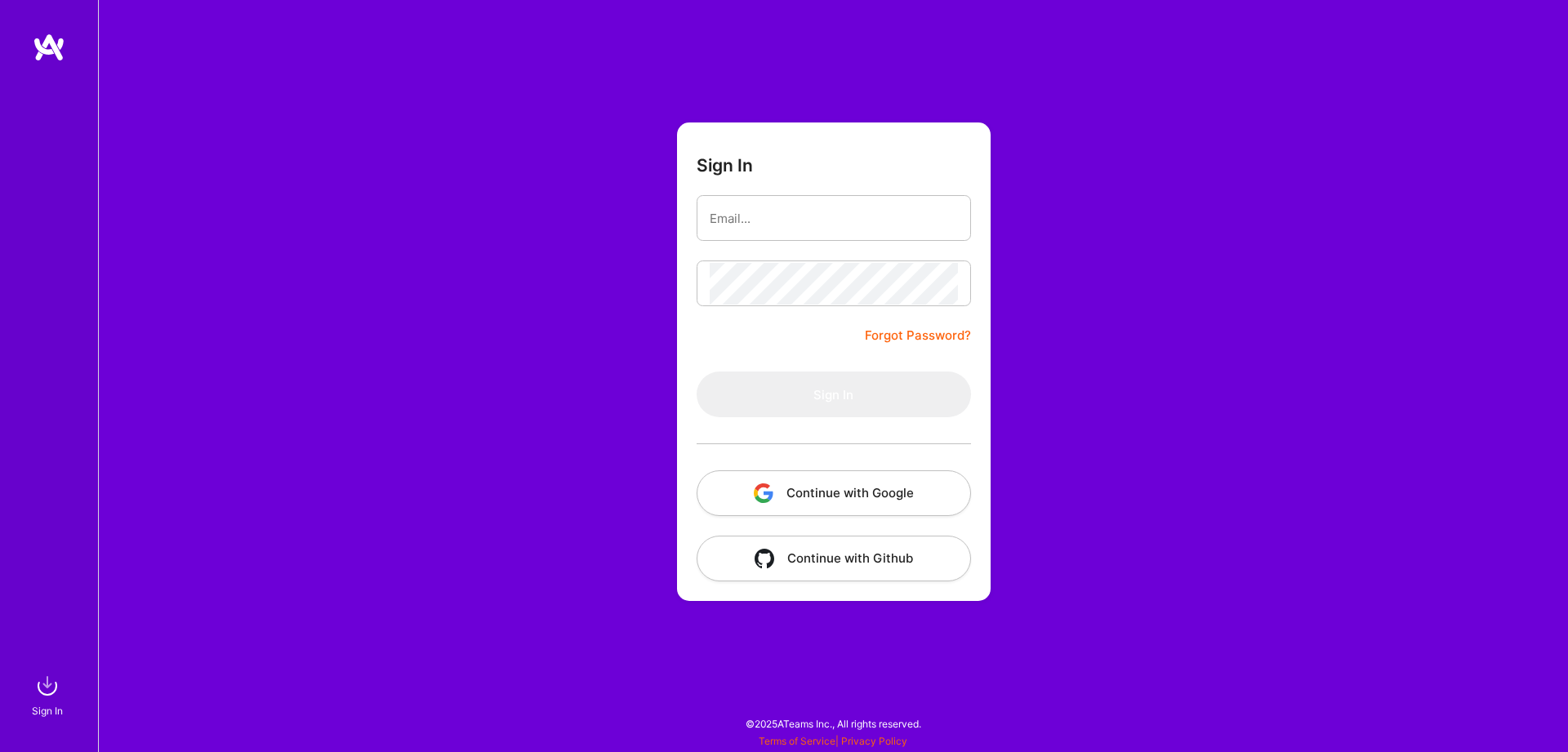
click at [803, 511] on button "Continue with Google" at bounding box center [834, 493] width 274 height 46
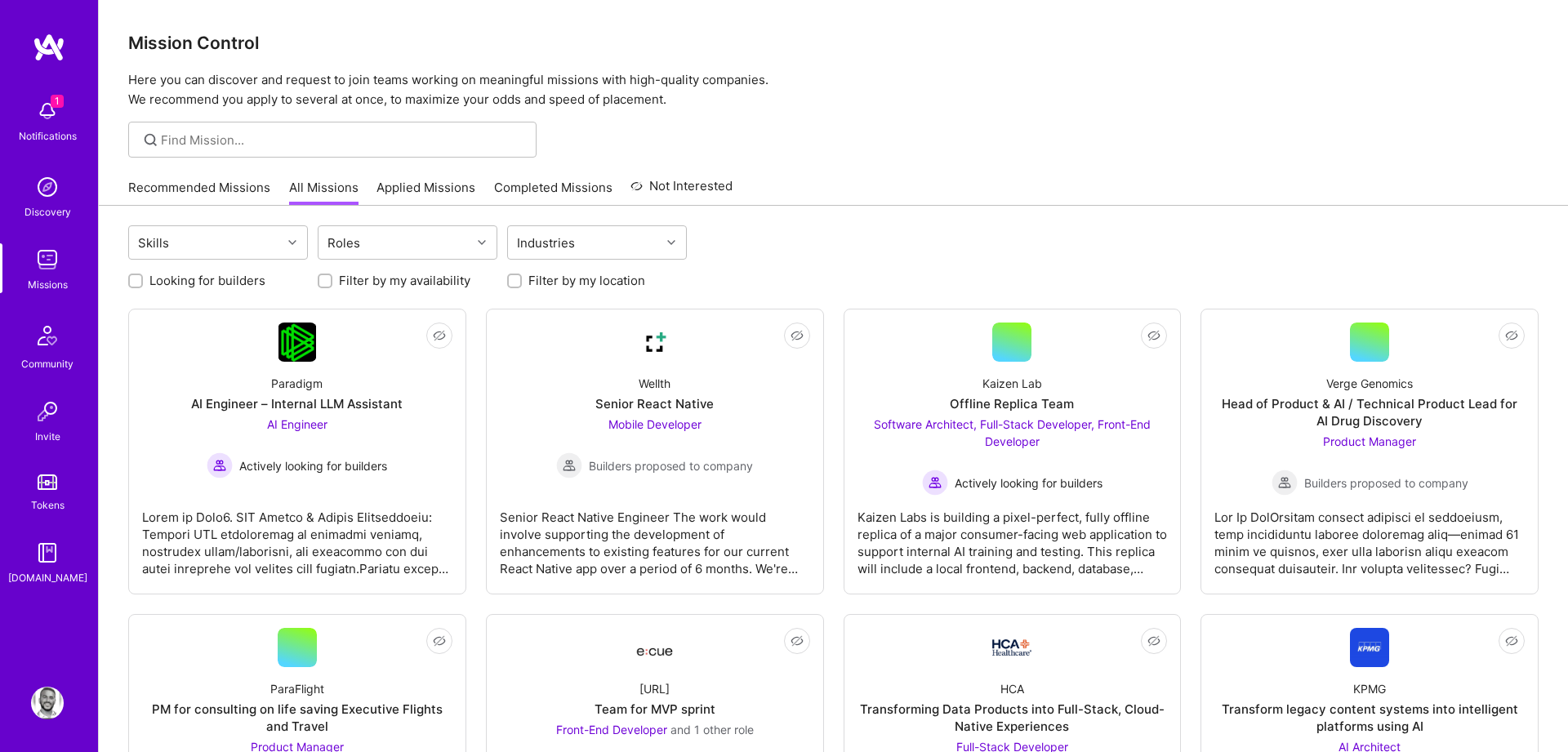
click at [45, 117] on img at bounding box center [48, 111] width 33 height 33
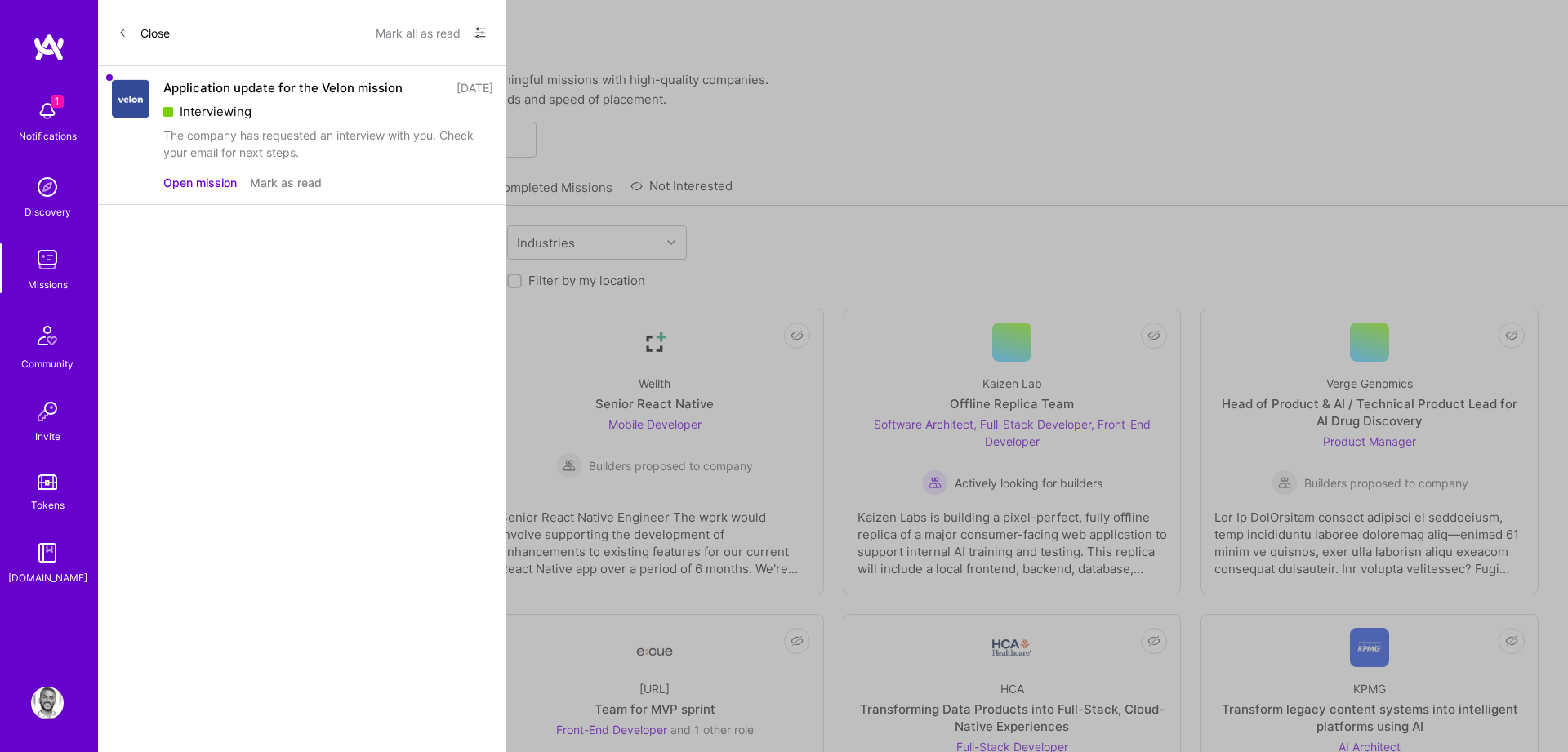
click at [302, 188] on button "Mark as read" at bounding box center [285, 182] width 72 height 17
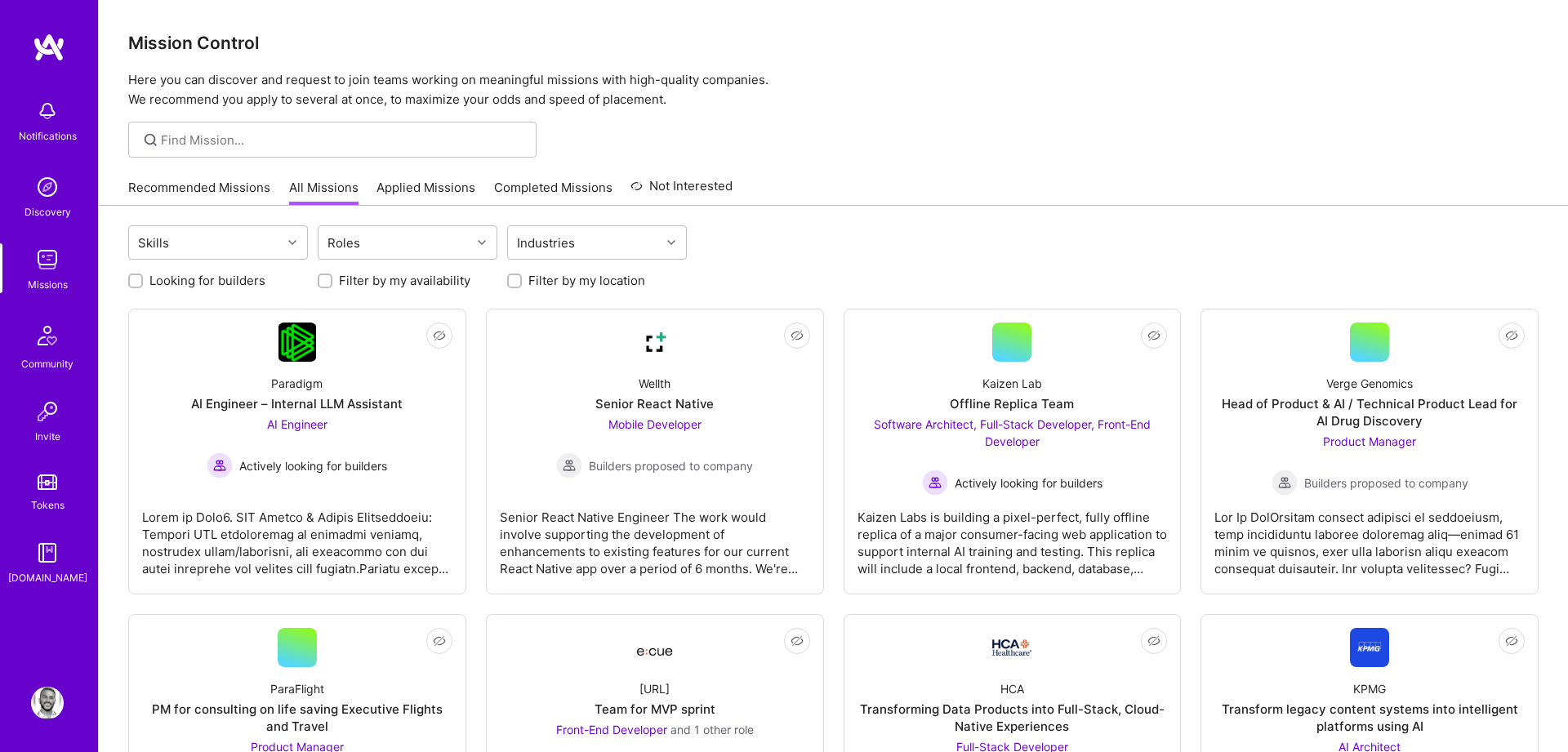
click at [933, 227] on div "Skills Roles Industries" at bounding box center [833, 245] width 1410 height 38
click at [214, 279] on label "Looking for builders" at bounding box center [207, 280] width 116 height 17
click at [143, 279] on input "Looking for builders" at bounding box center [137, 281] width 12 height 12
checkbox input "true"
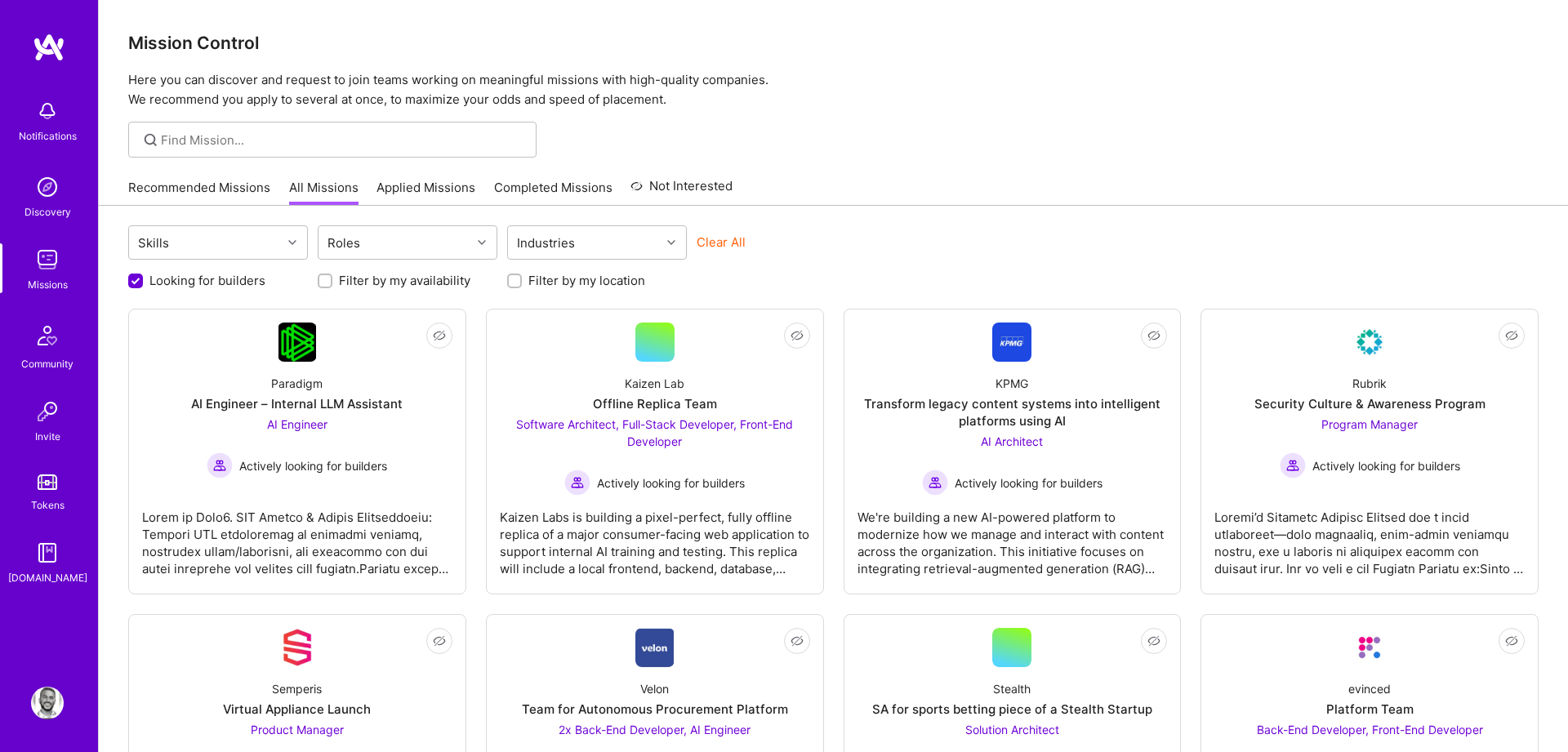
click at [531, 288] on label "Filter by my location" at bounding box center [587, 280] width 117 height 17
click at [522, 287] on input "Filter by my location" at bounding box center [516, 281] width 12 height 12
checkbox input "true"
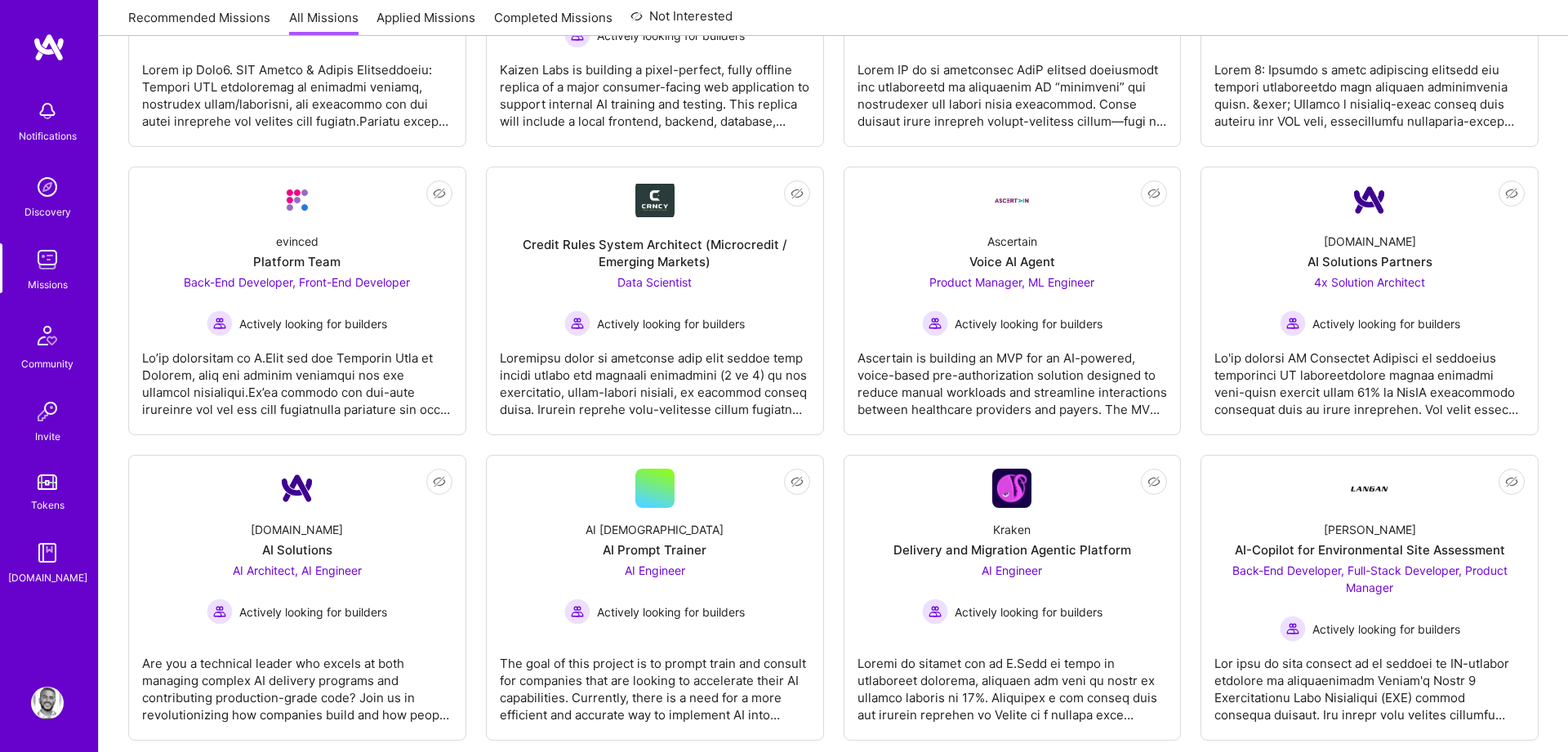
scroll to position [448, 0]
click at [1031, 397] on div "Ascertain is building an MVP for an AI-powered, voice-based pre-authorization s…" at bounding box center [1012, 376] width 310 height 81
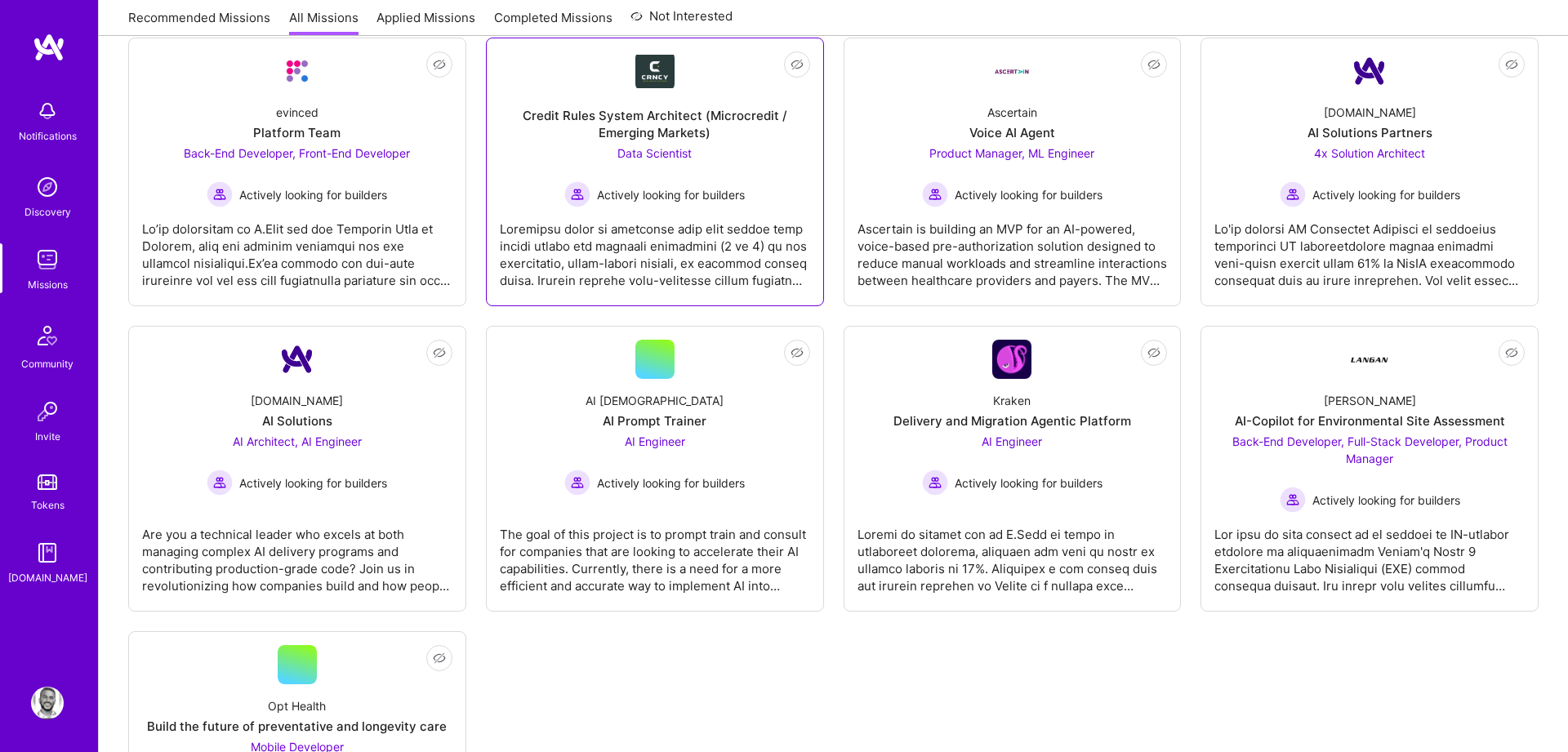
scroll to position [578, 0]
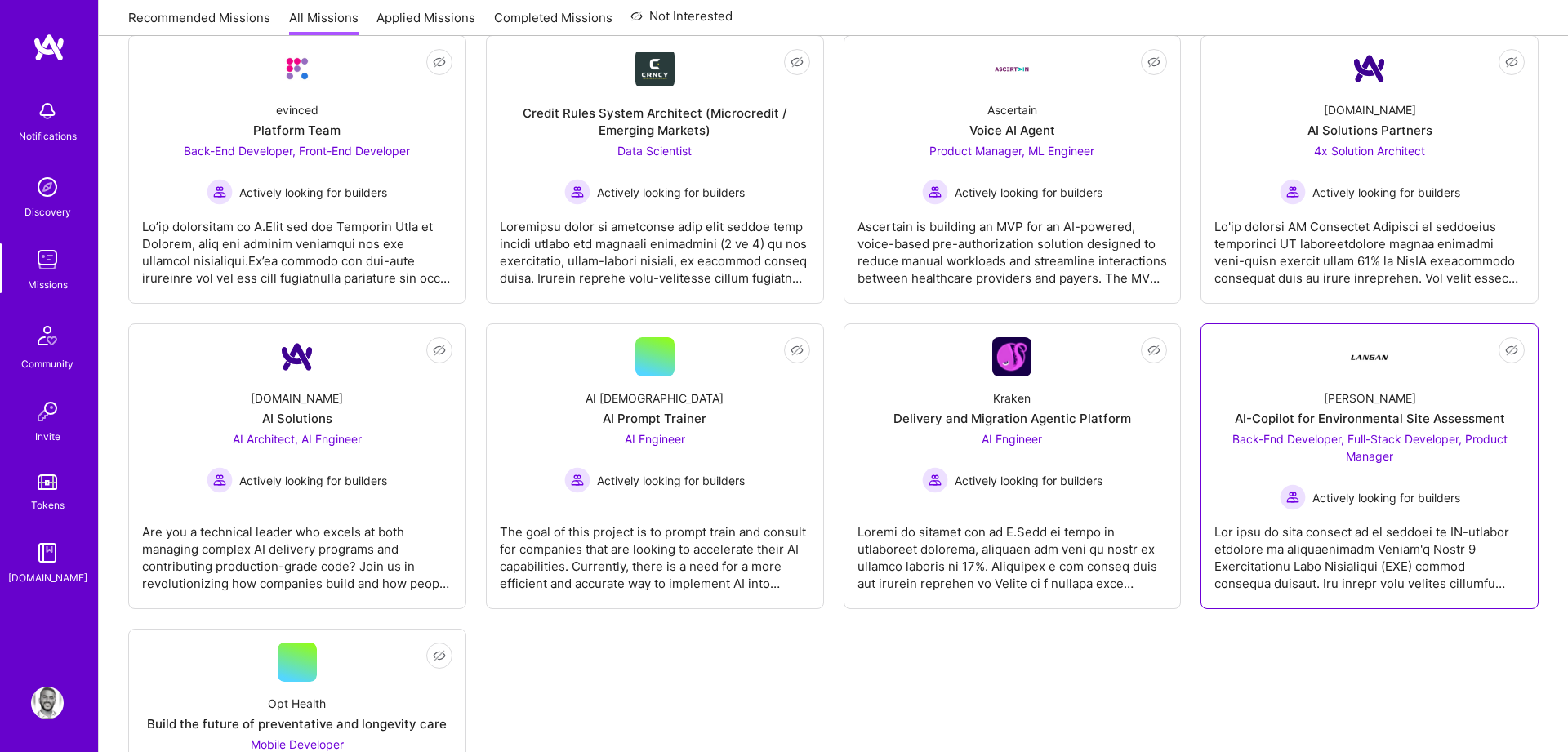
click at [1369, 440] on span "Back-End Developer, Full-Stack Developer, Product Manager" at bounding box center [1370, 447] width 275 height 31
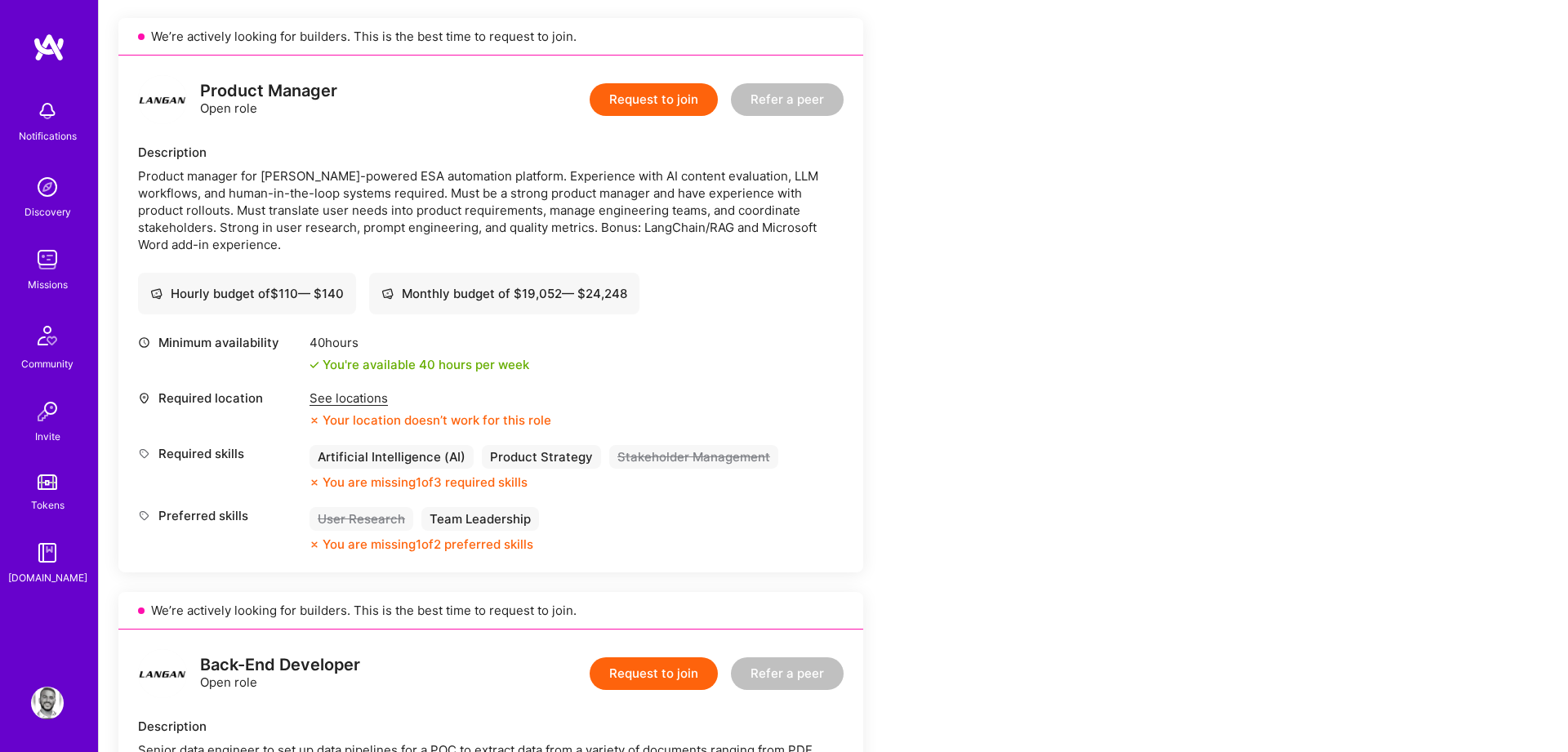
scroll to position [365, 0]
click at [350, 419] on div "Your location doesn’t work for this role" at bounding box center [431, 418] width 241 height 17
click at [348, 397] on div "See locations" at bounding box center [431, 397] width 241 height 17
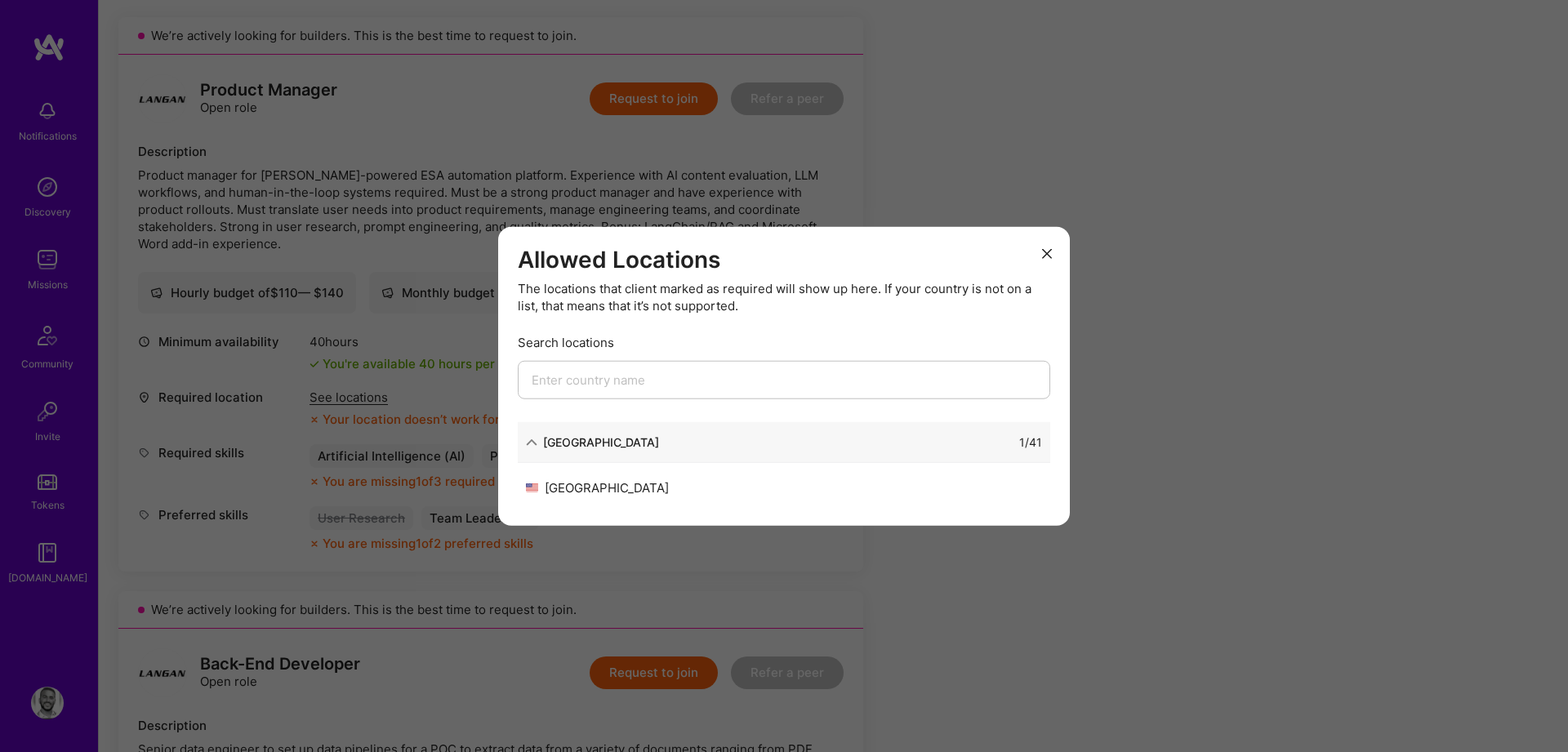
click at [379, 380] on div "Allowed Locations The locations that client marked as required will show up her…" at bounding box center [784, 376] width 1568 height 752
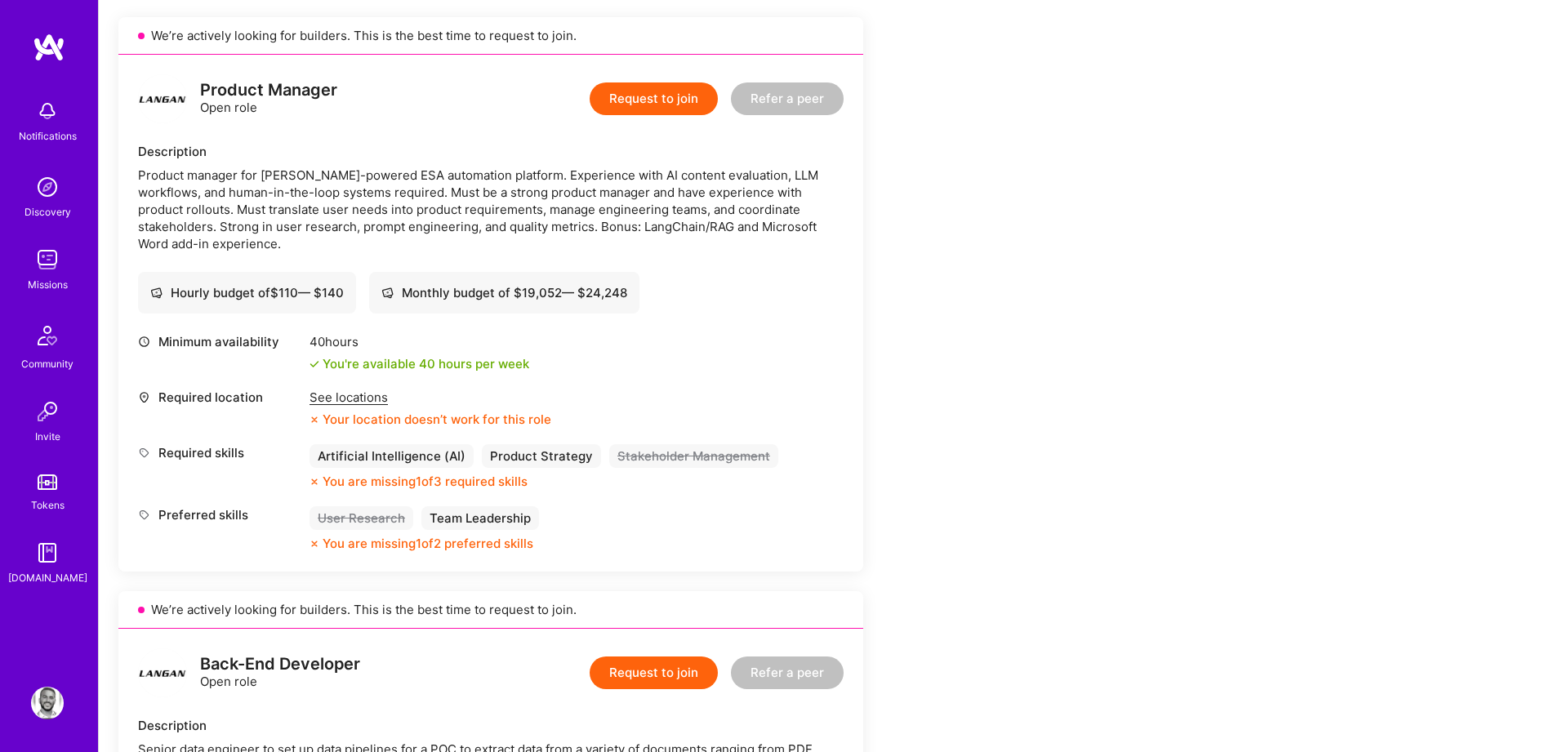
click at [633, 164] on div "Description Product manager for [PERSON_NAME]-powered ESA automation platform. …" at bounding box center [491, 197] width 706 height 110
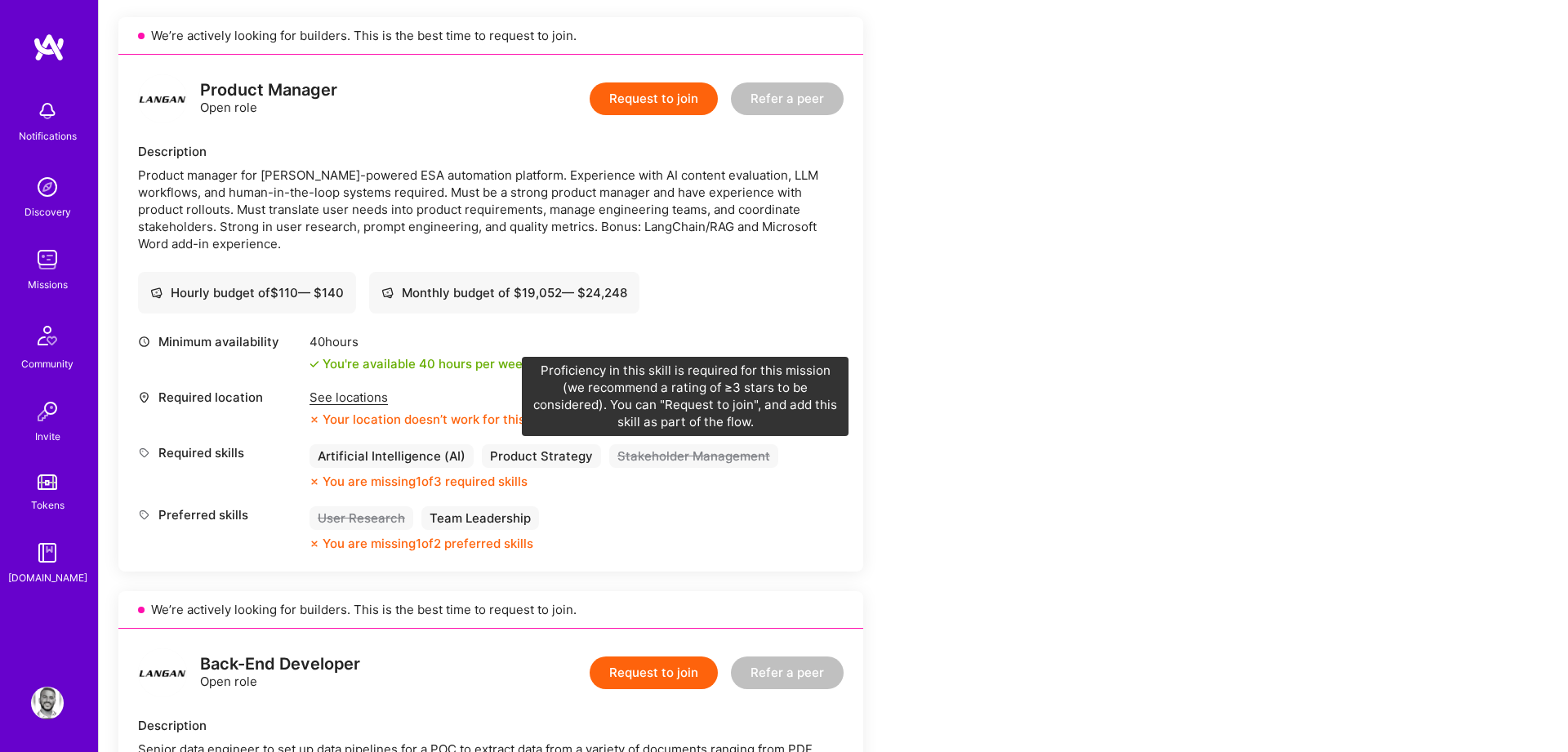
click at [761, 464] on div "Stakeholder Management" at bounding box center [693, 456] width 169 height 24
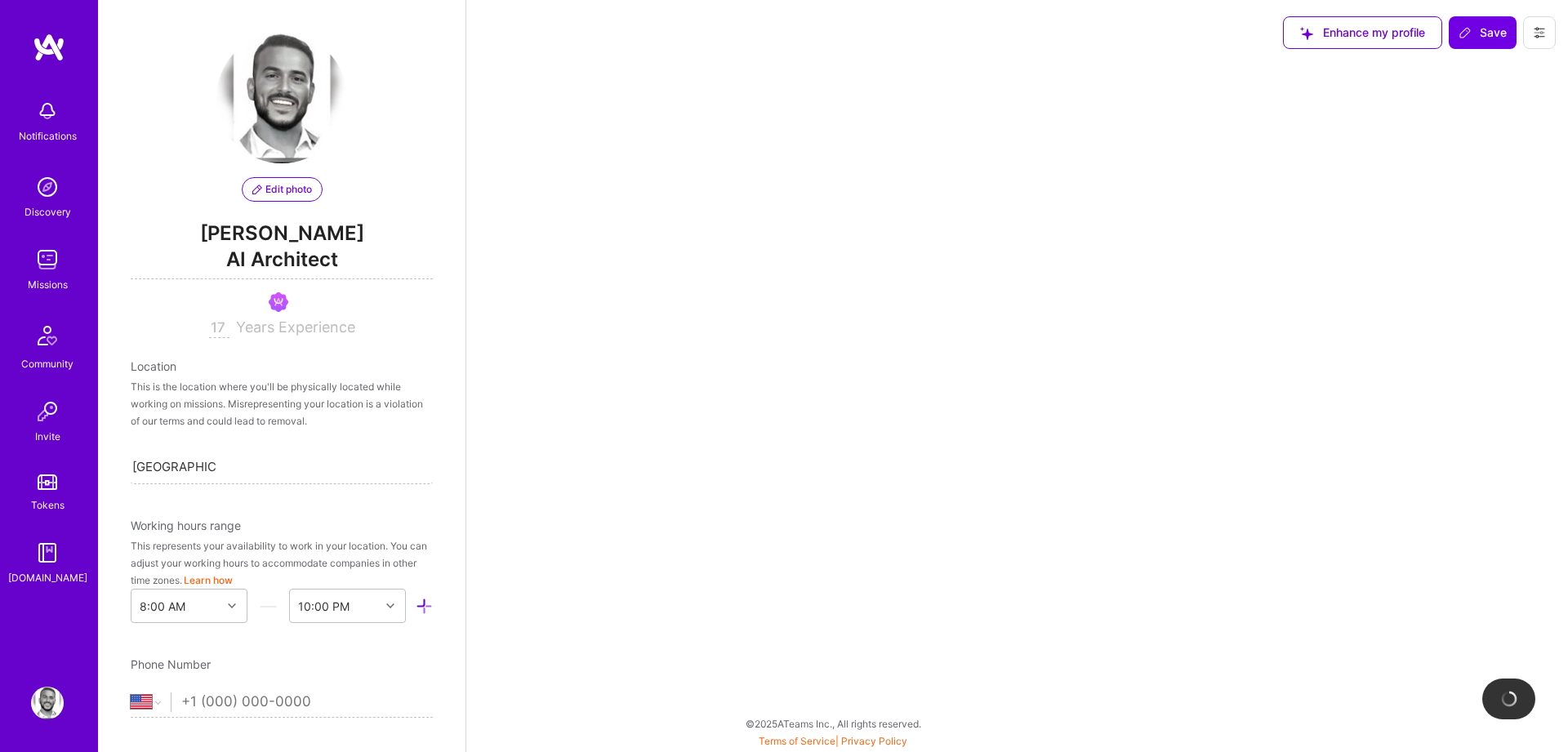
select select "US"
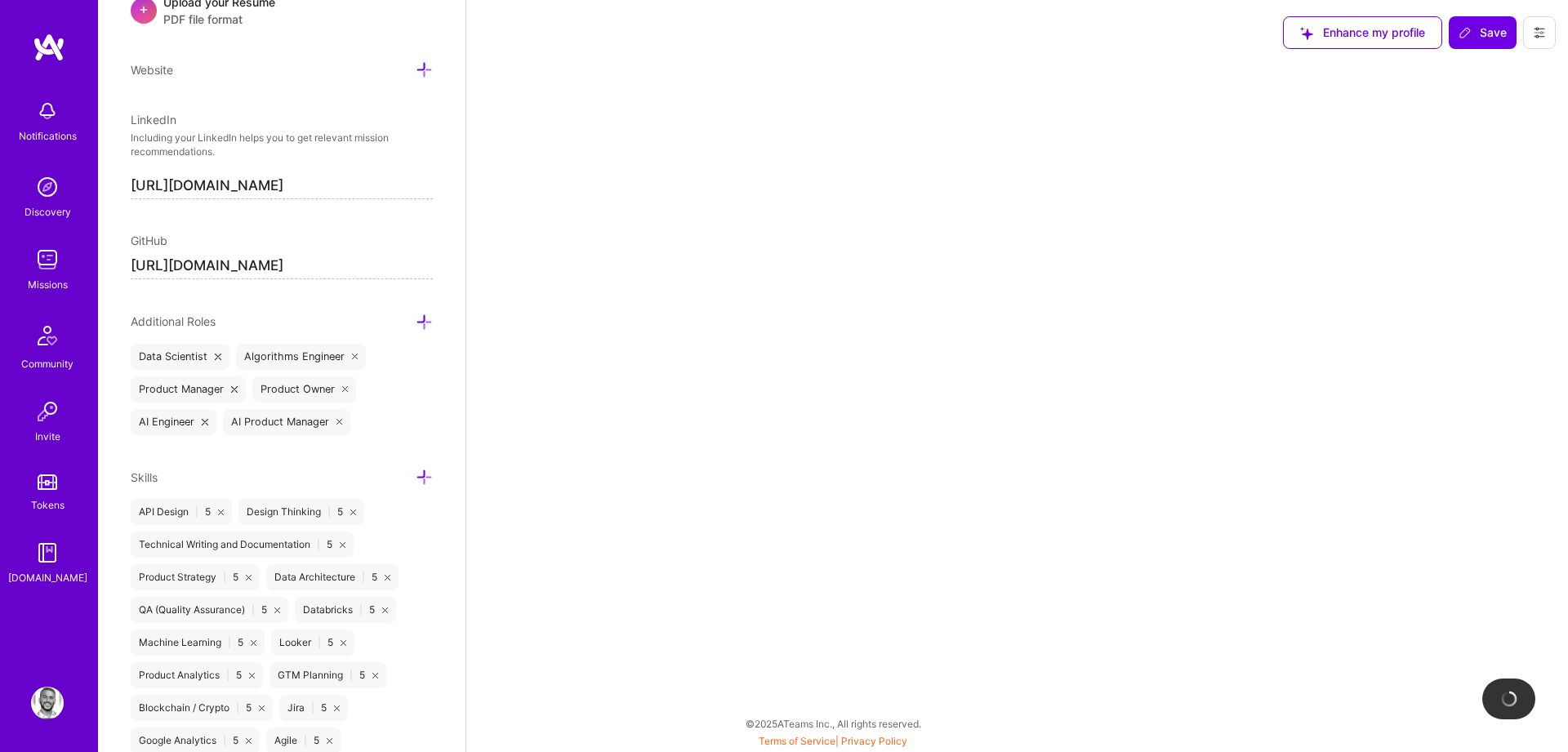
select select "Right Now"
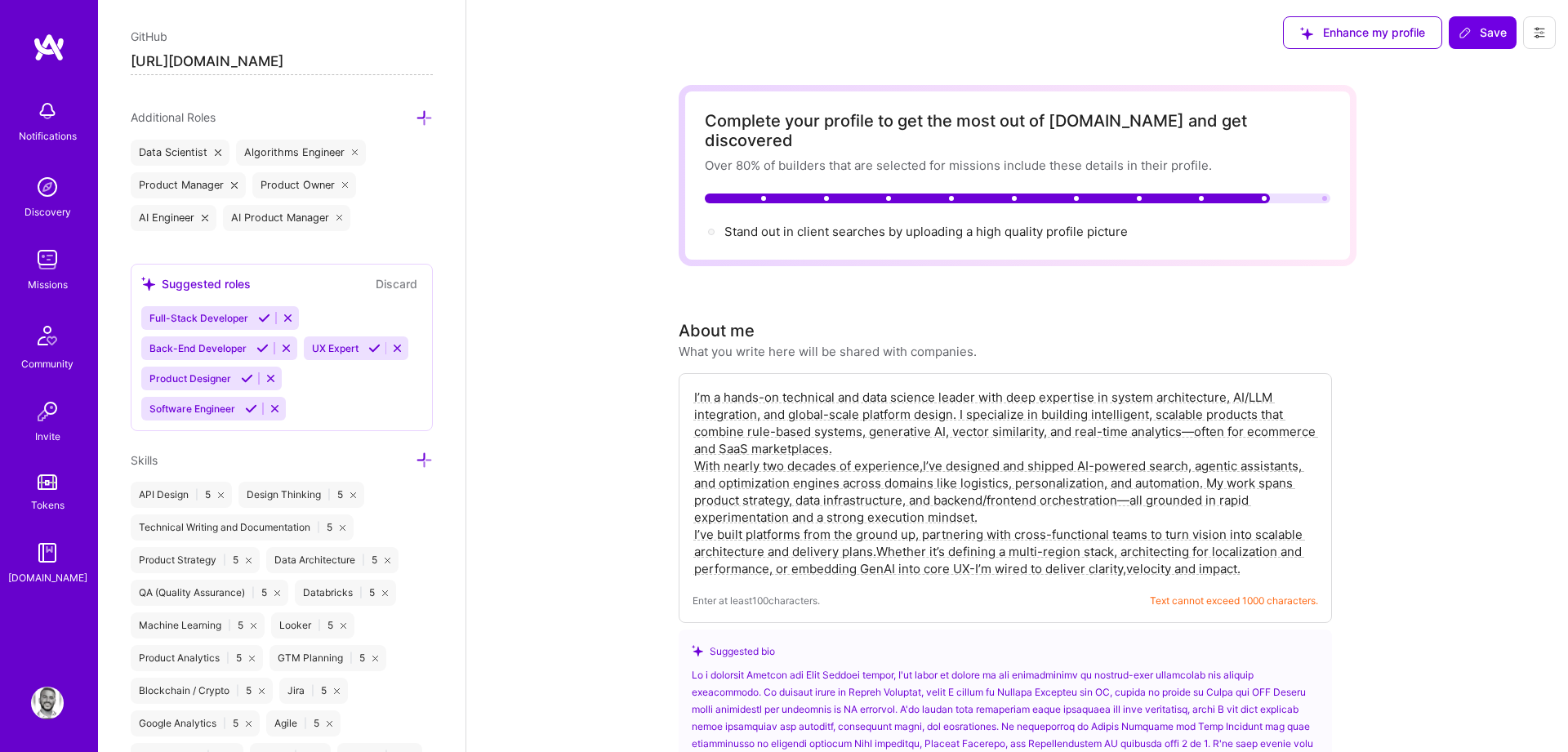
scroll to position [1009, 0]
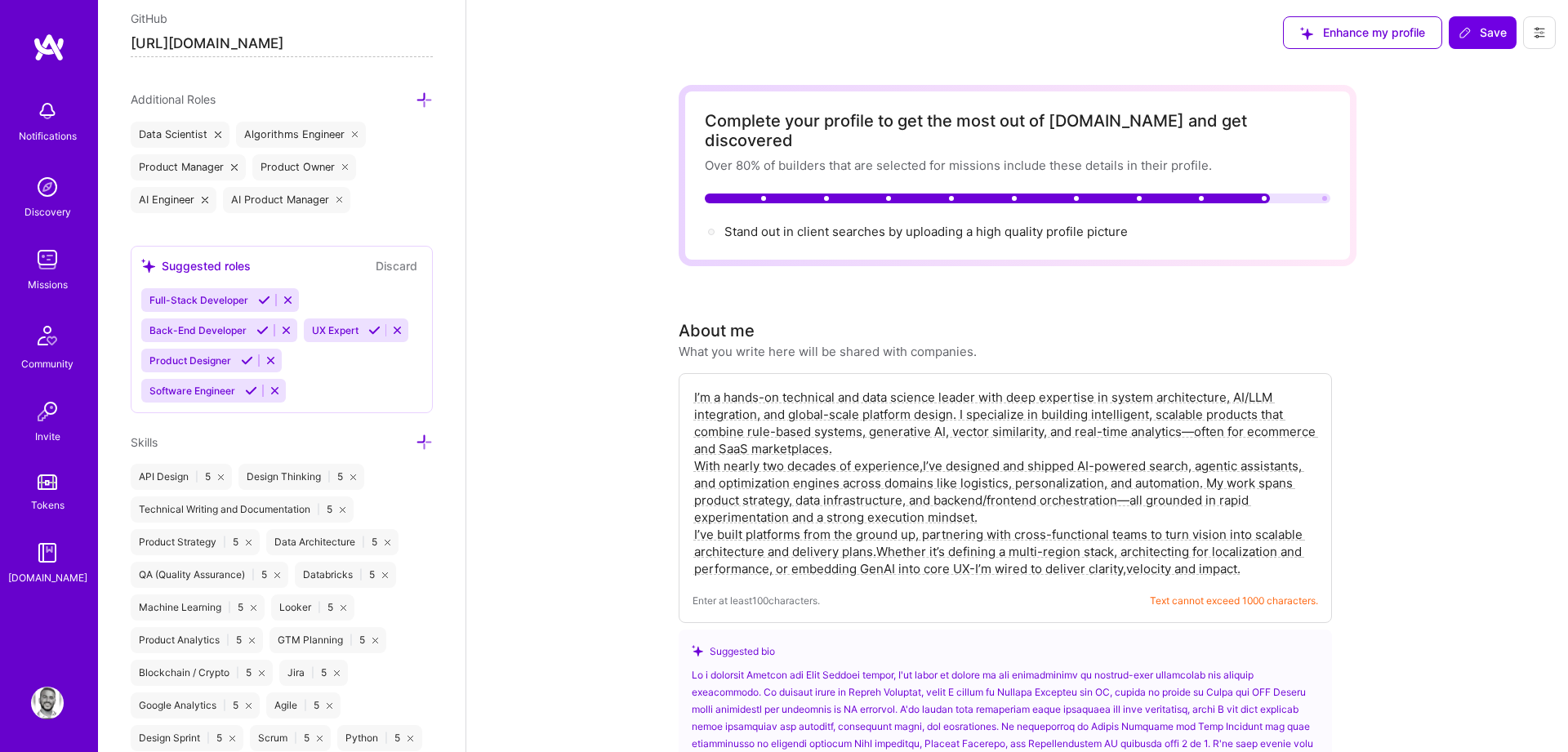
click at [414, 438] on div "Skills" at bounding box center [282, 441] width 302 height 19
click at [423, 440] on icon at bounding box center [424, 441] width 17 height 17
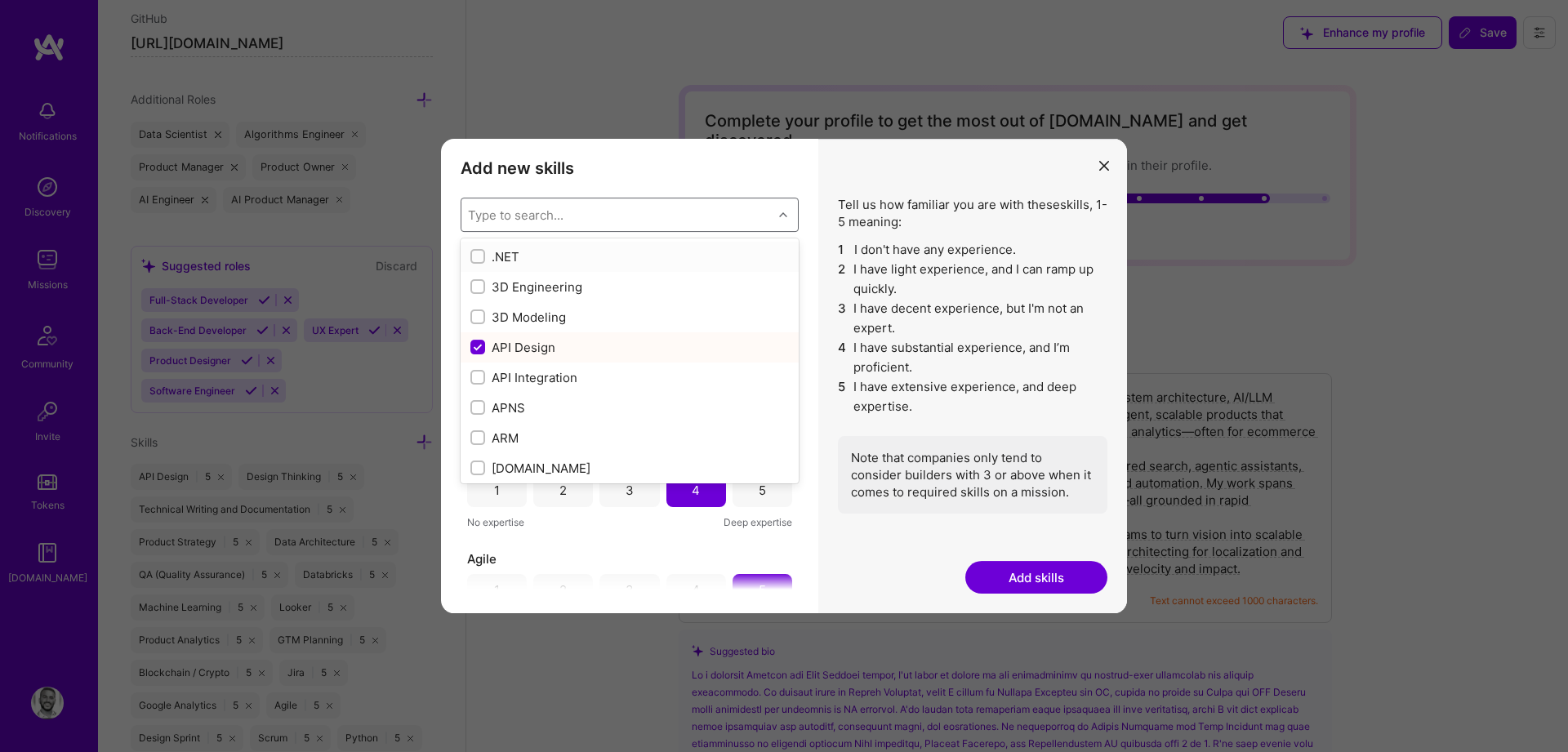
click at [546, 217] on div "Type to search..." at bounding box center [516, 214] width 95 height 17
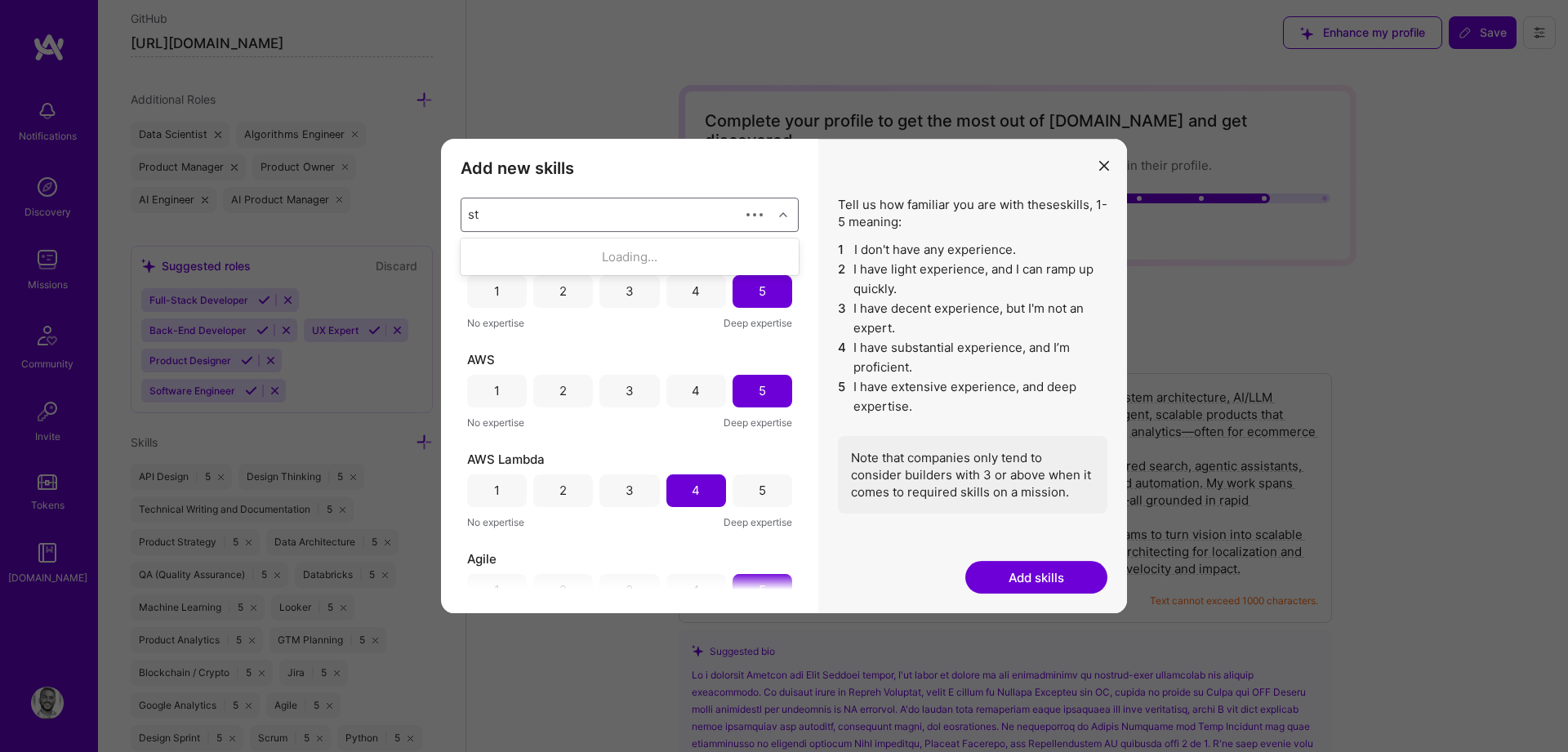
type input "sta"
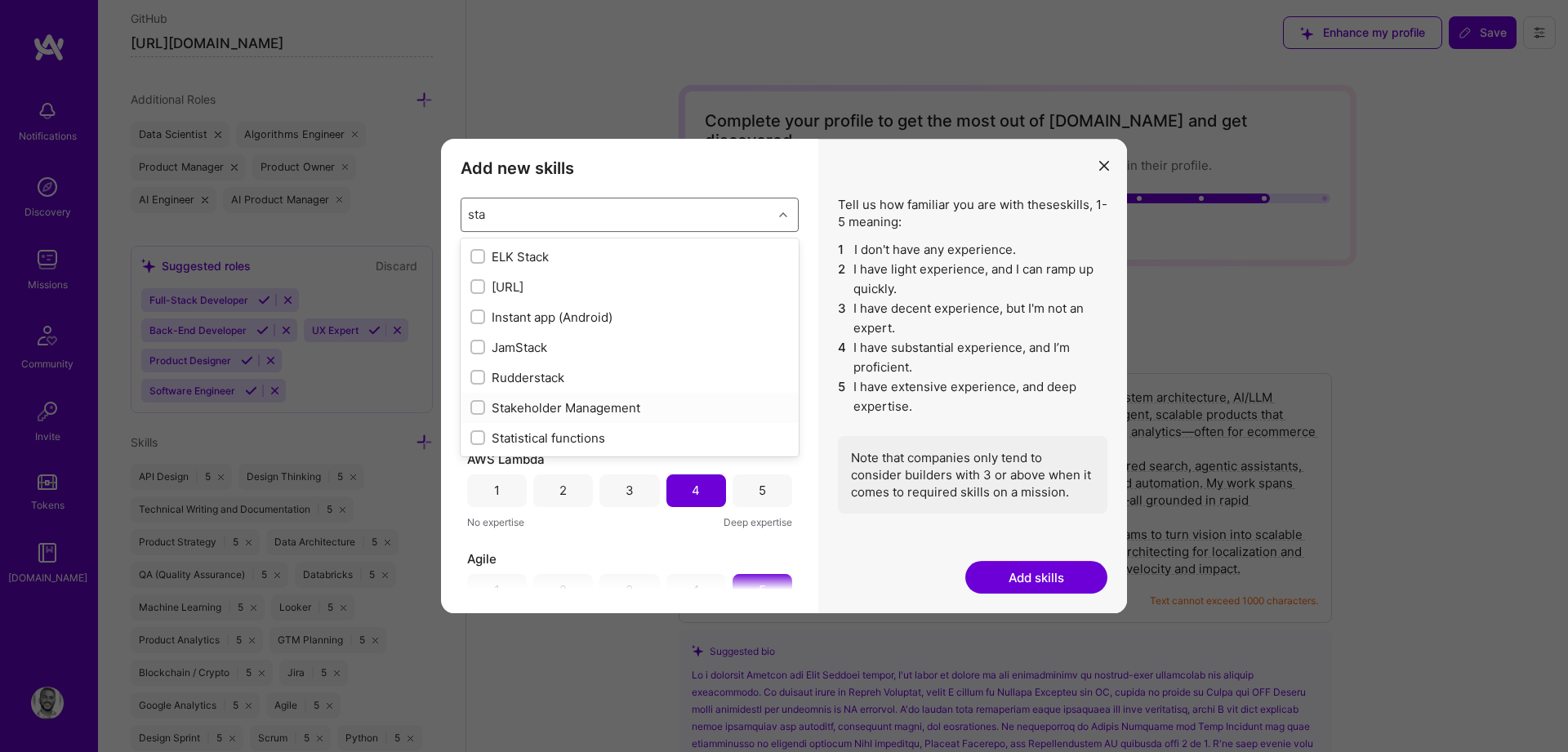
click at [524, 406] on div "Stakeholder Management" at bounding box center [629, 408] width 318 height 17
checkbox input "true"
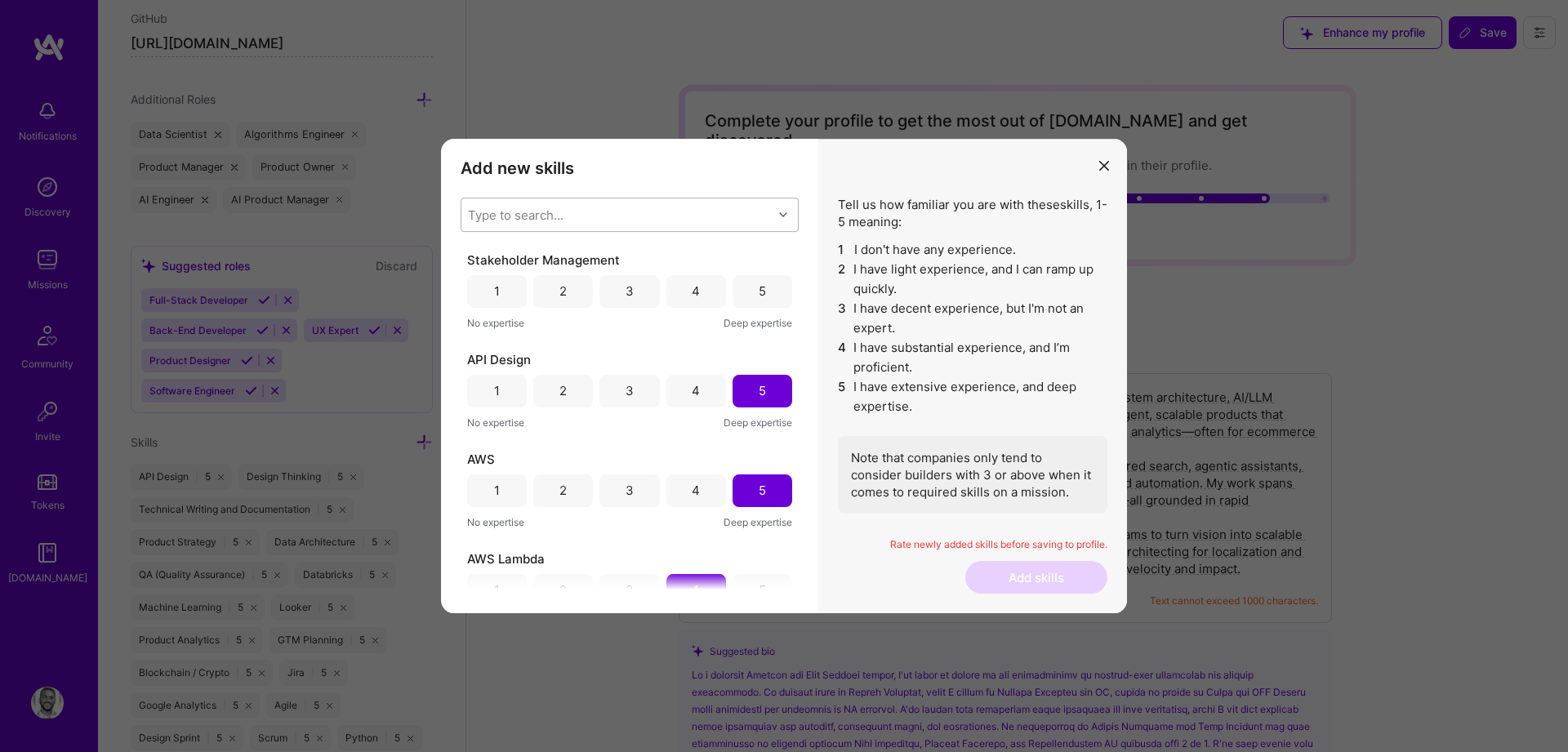
click at [835, 265] on div "Tell us how familiar you are with these skills , 1-5 meaning: 1 I don't have an…" at bounding box center [973, 376] width 309 height 475
click at [759, 288] on div "5" at bounding box center [763, 291] width 7 height 17
click at [1038, 577] on button "Add skills" at bounding box center [1036, 577] width 142 height 33
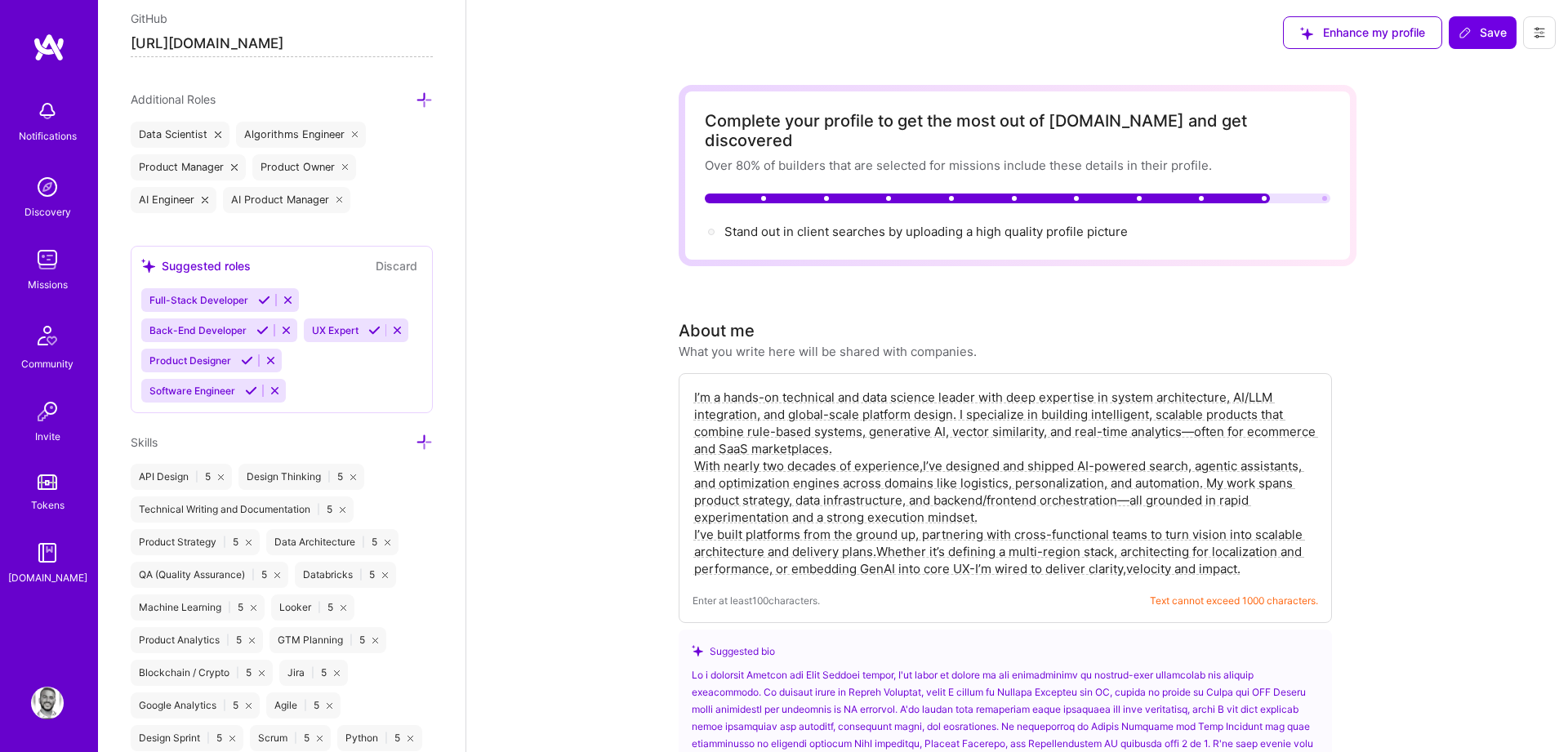
click at [424, 440] on icon at bounding box center [424, 441] width 17 height 17
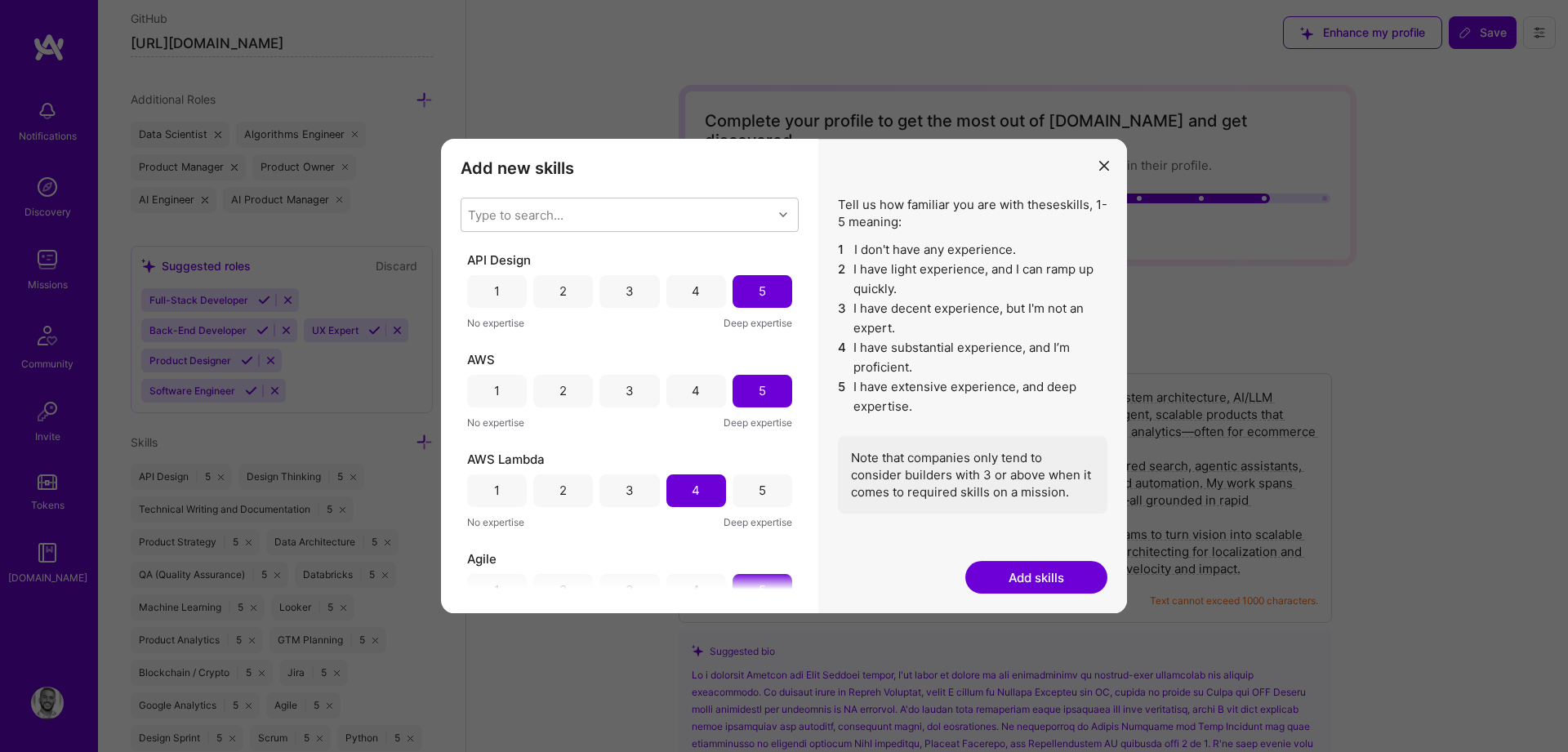
click at [592, 233] on div "Type to search... API Design 1 2 3 4 5 No expertise Deep expertise AWS 1 2 3 4 …" at bounding box center [630, 393] width 338 height 392
click at [586, 212] on div "Type to search..." at bounding box center [617, 215] width 311 height 33
type input "user re"
click at [553, 245] on div "User Research" at bounding box center [630, 256] width 338 height 30
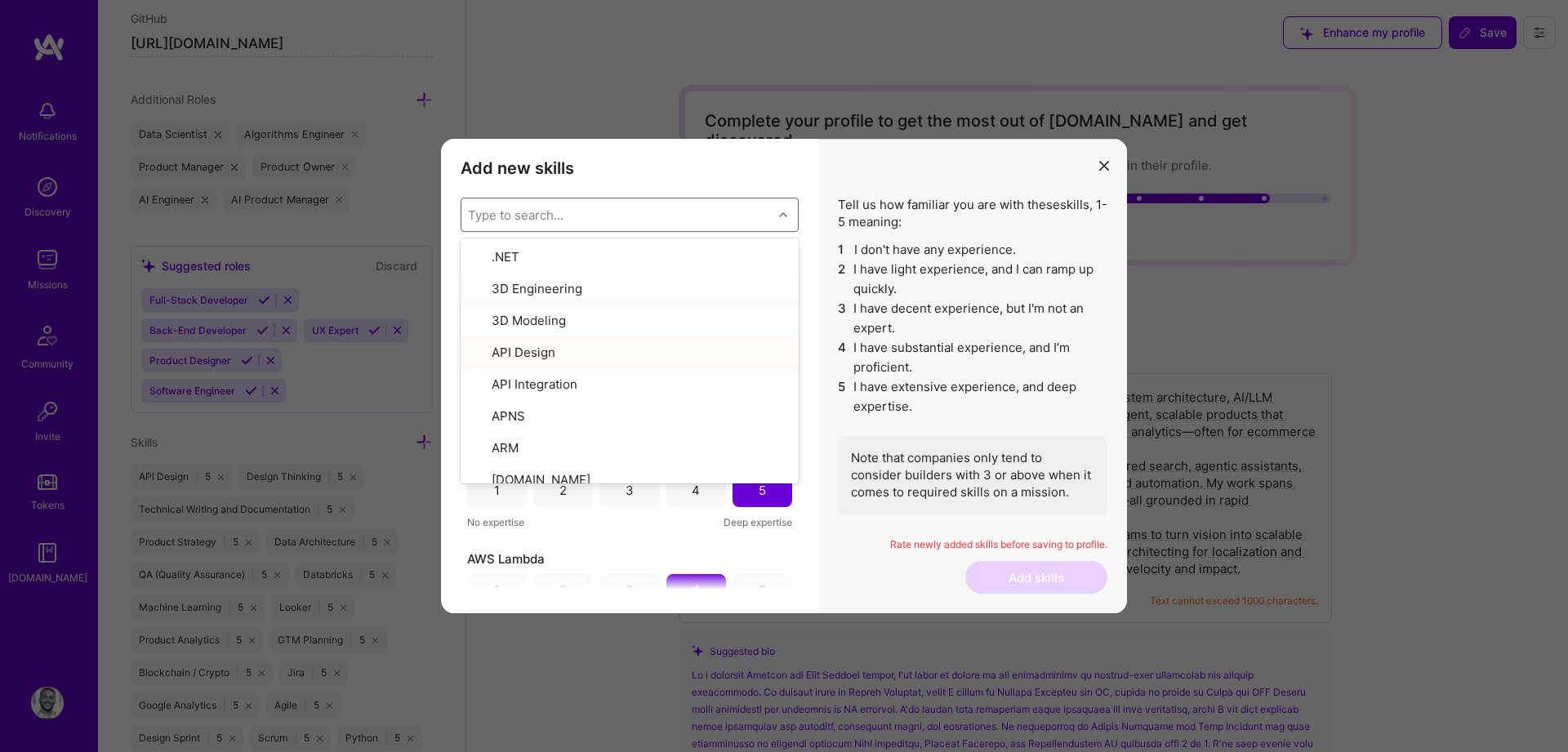
click at [868, 296] on li "2 I have light experience, and I can ramp up quickly." at bounding box center [972, 279] width 270 height 39
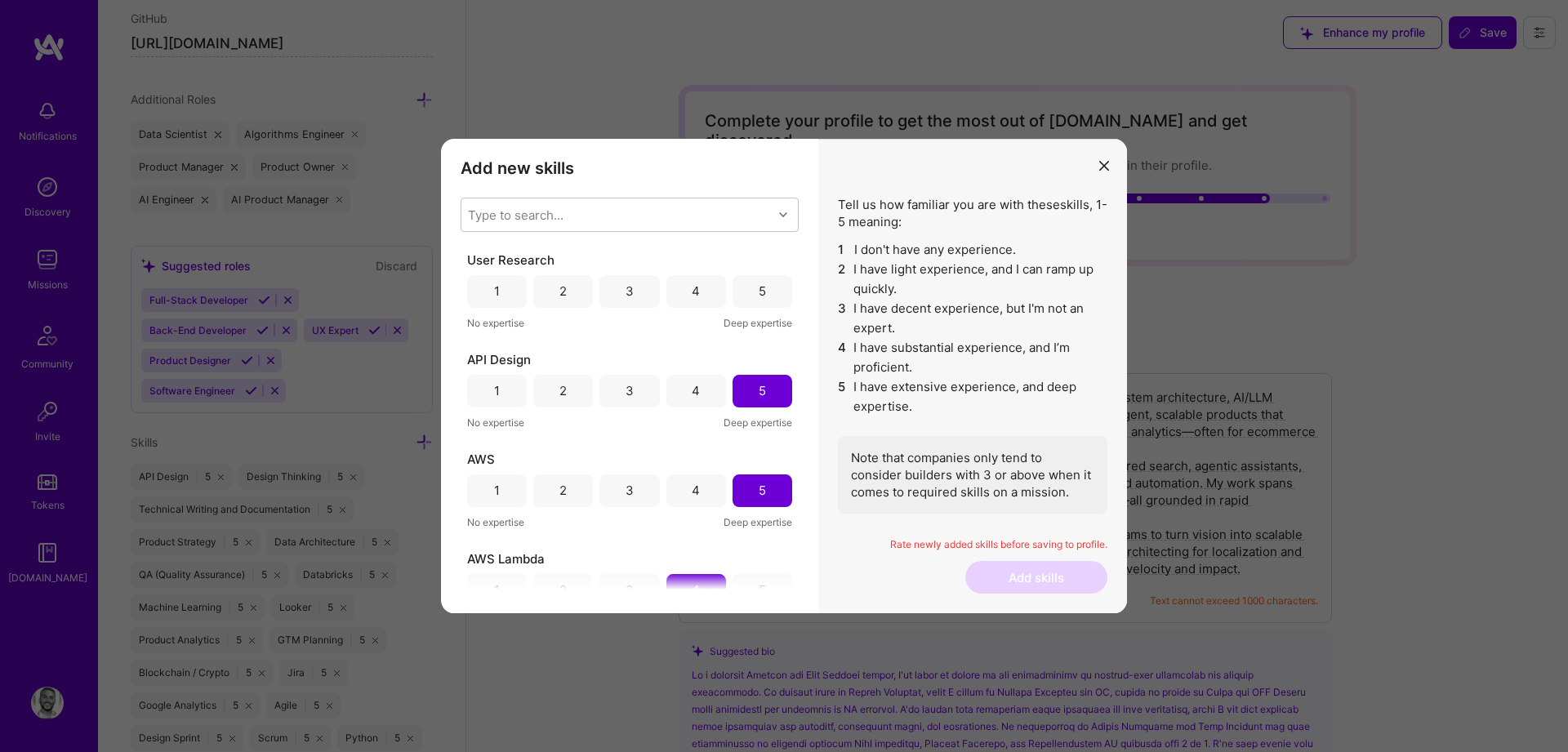
click at [752, 277] on div "5" at bounding box center [762, 291] width 59 height 33
click at [1012, 577] on button "Add skills" at bounding box center [1036, 577] width 142 height 33
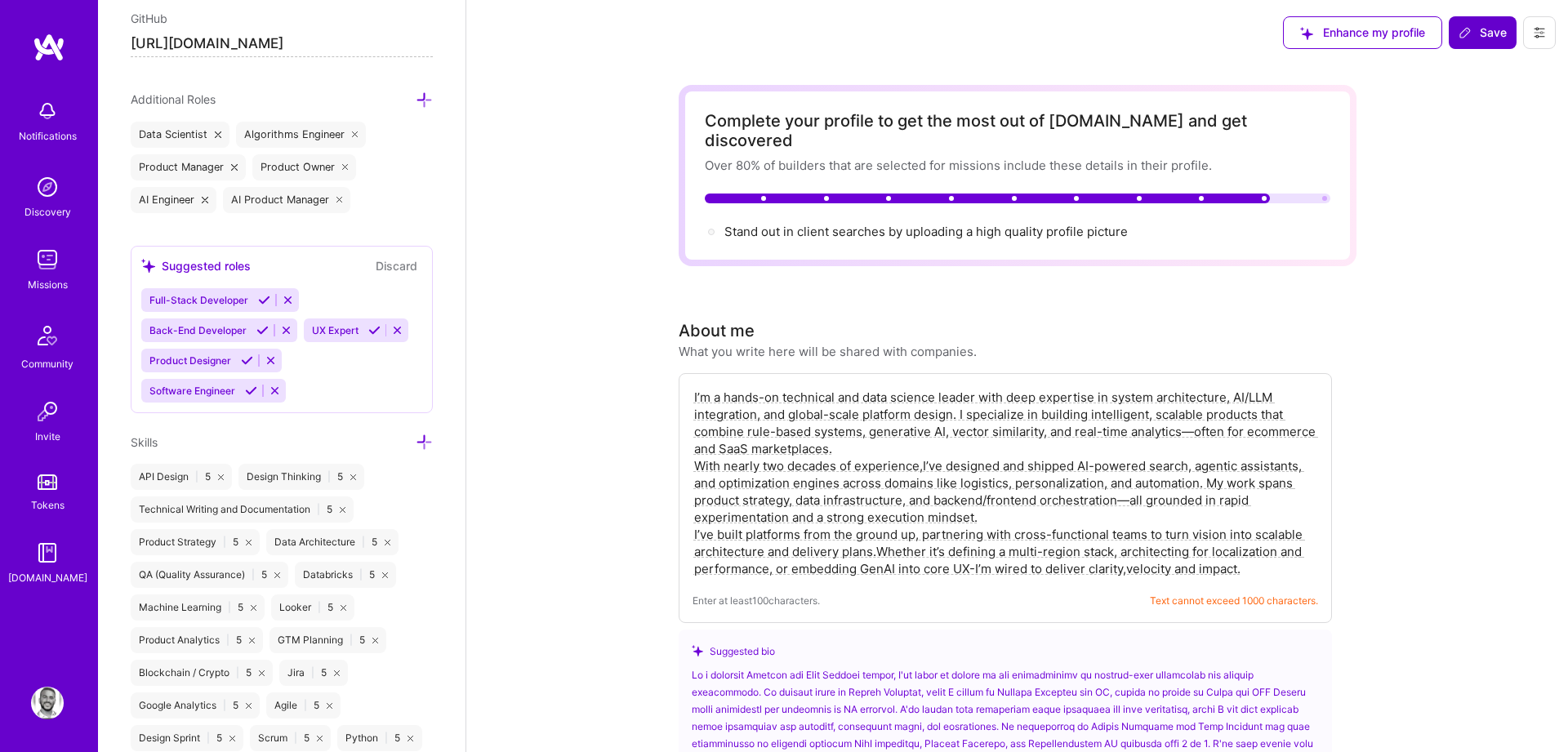
click at [1475, 35] on span "Save" at bounding box center [1482, 33] width 48 height 16
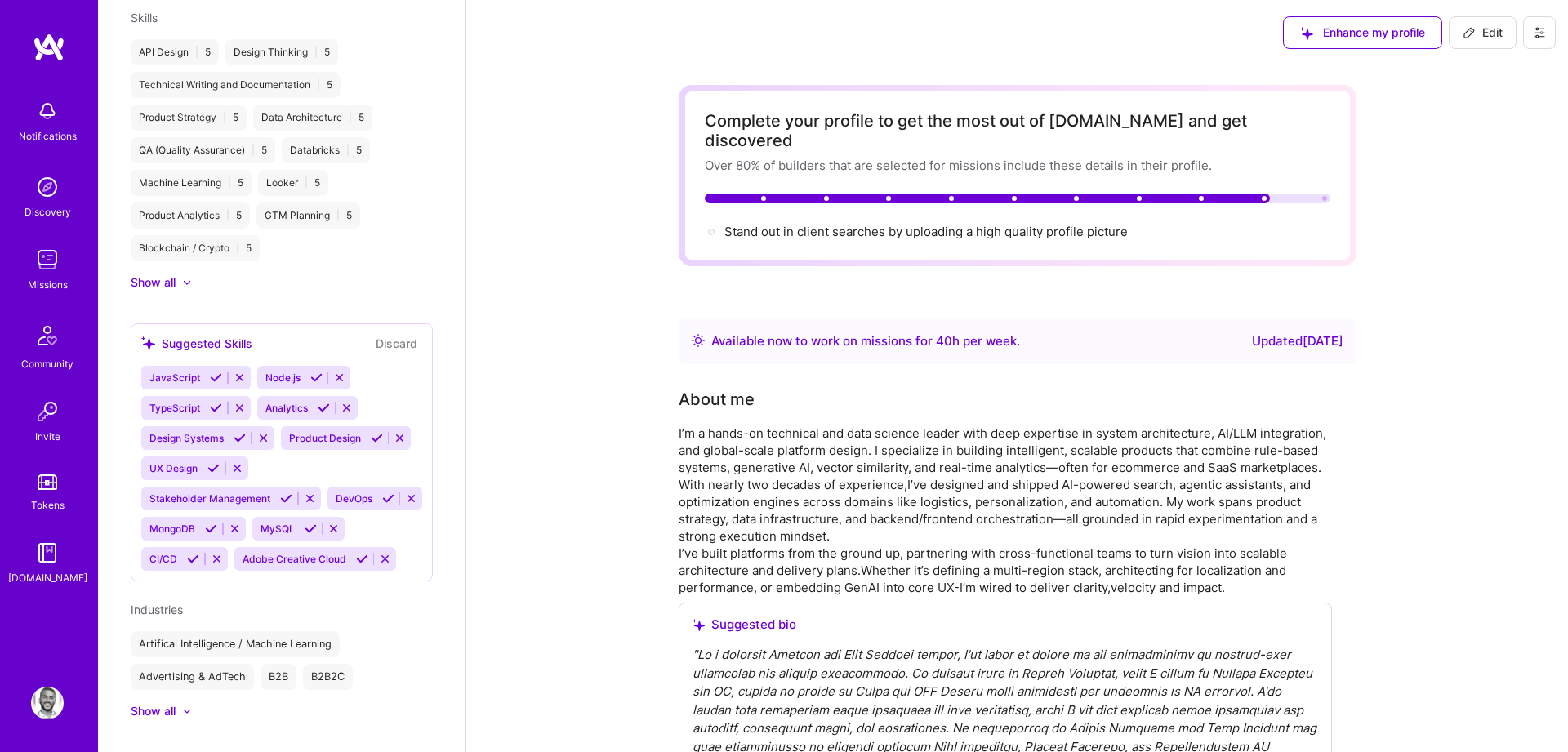
scroll to position [590, 0]
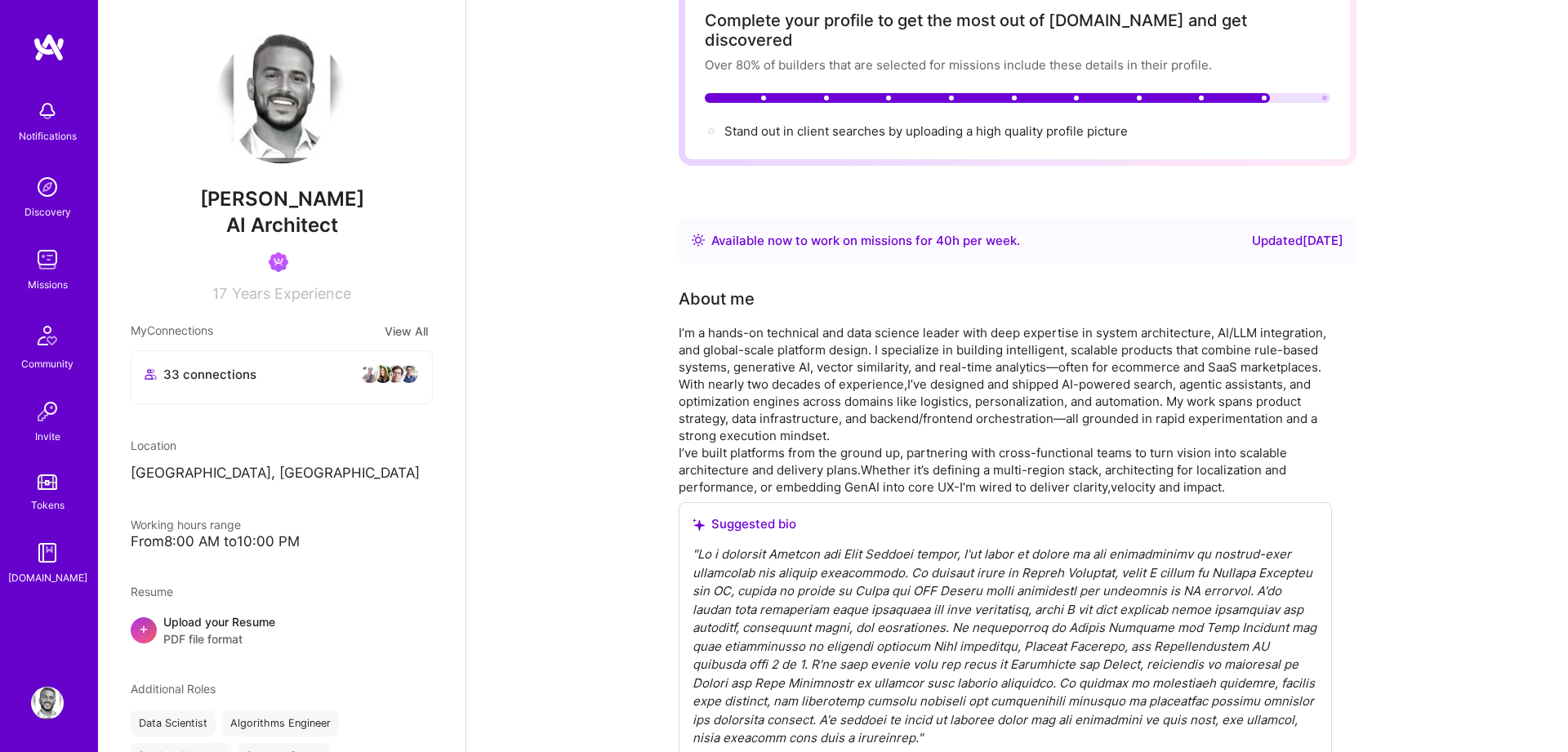
scroll to position [0, 0]
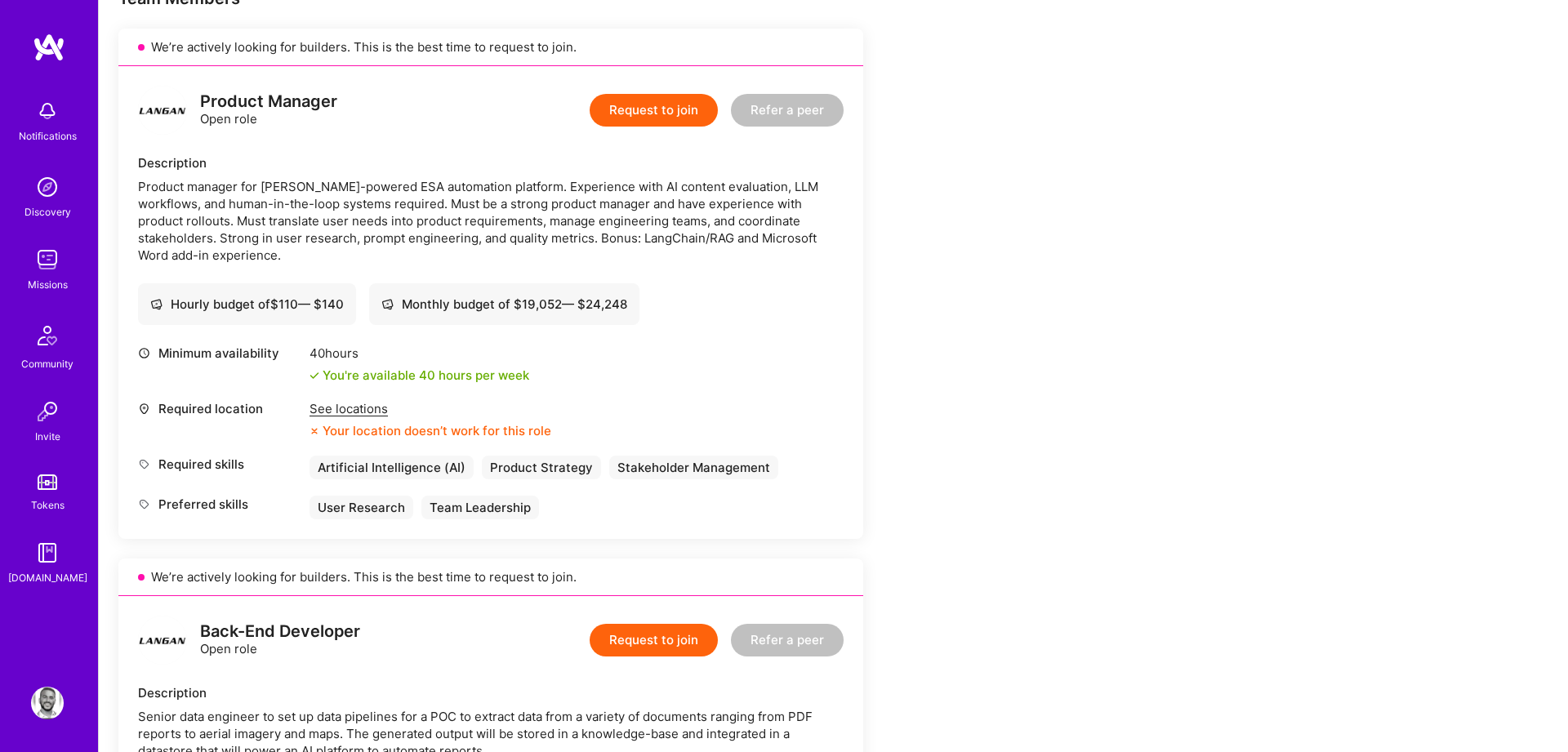
scroll to position [347, 0]
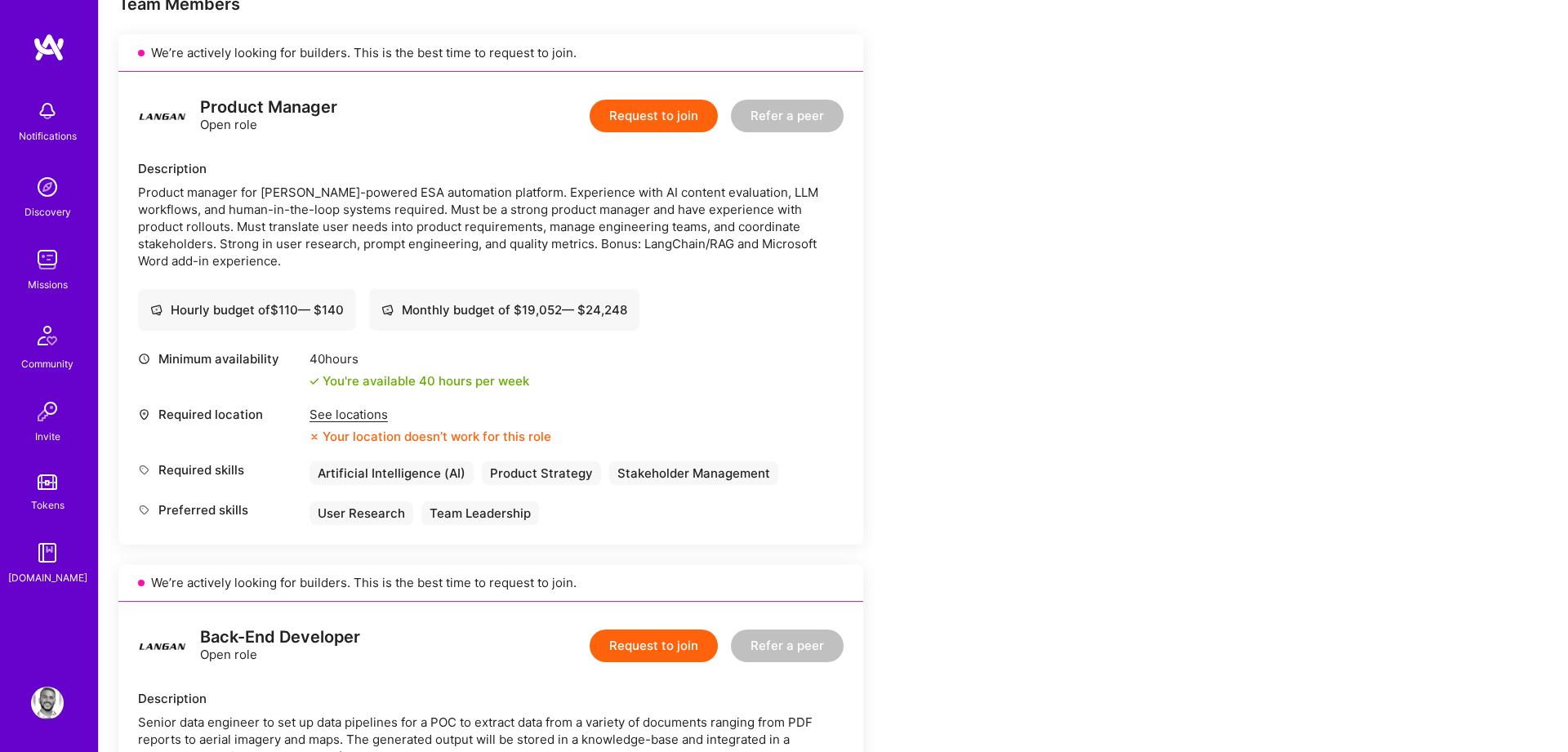
click at [654, 108] on button "Request to join" at bounding box center [654, 116] width 128 height 33
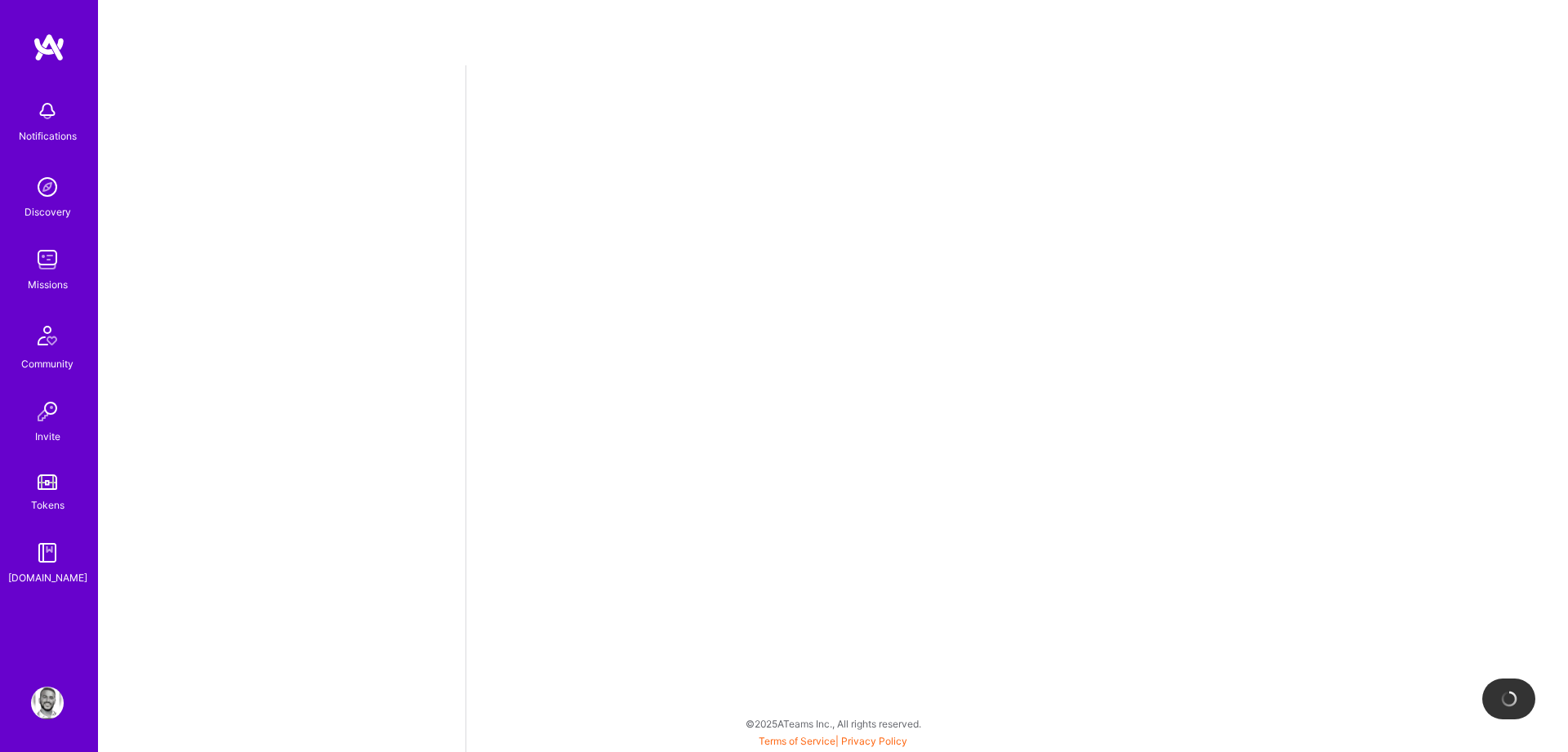
select select "US"
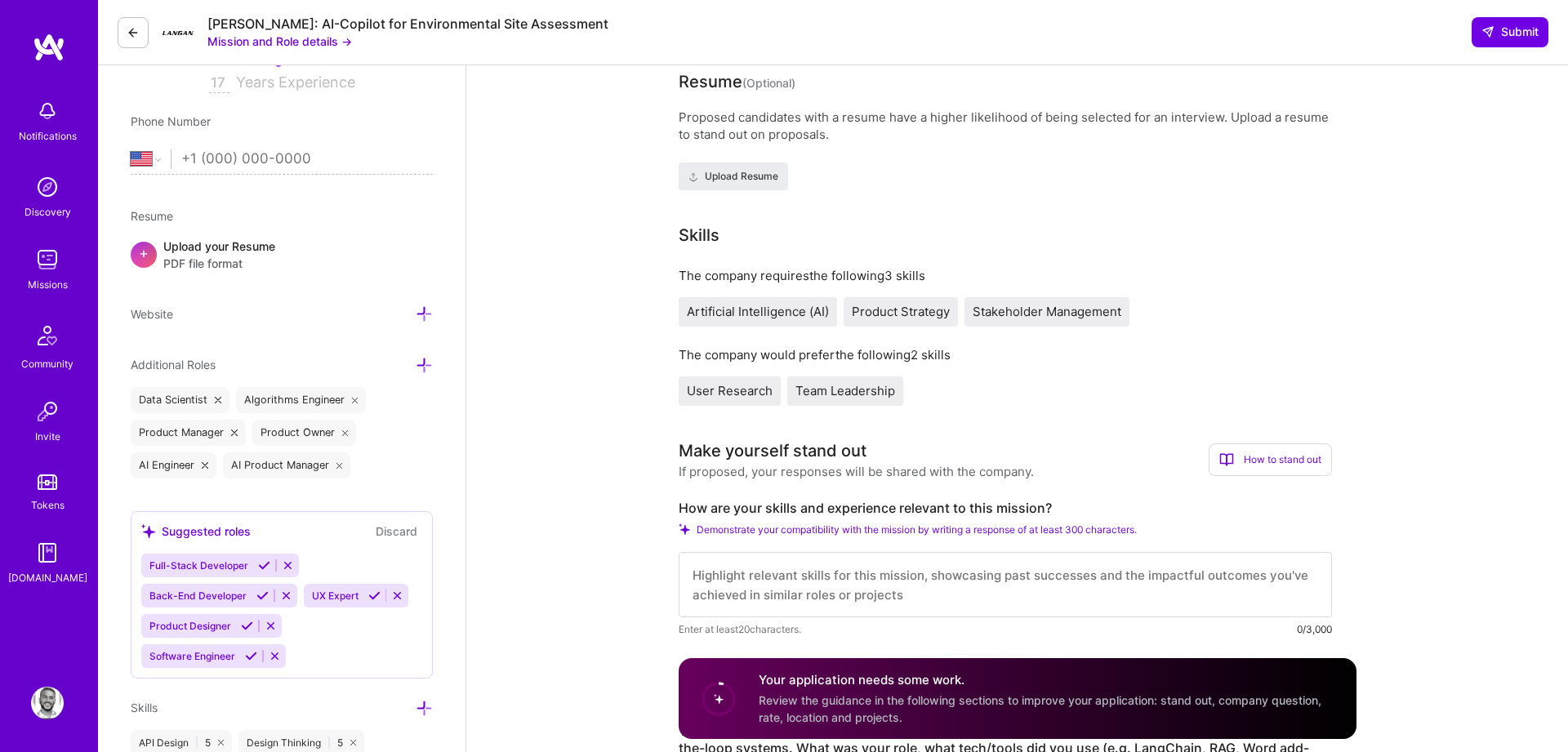
scroll to position [312, 0]
click at [731, 172] on span "Upload Resume" at bounding box center [733, 175] width 90 height 15
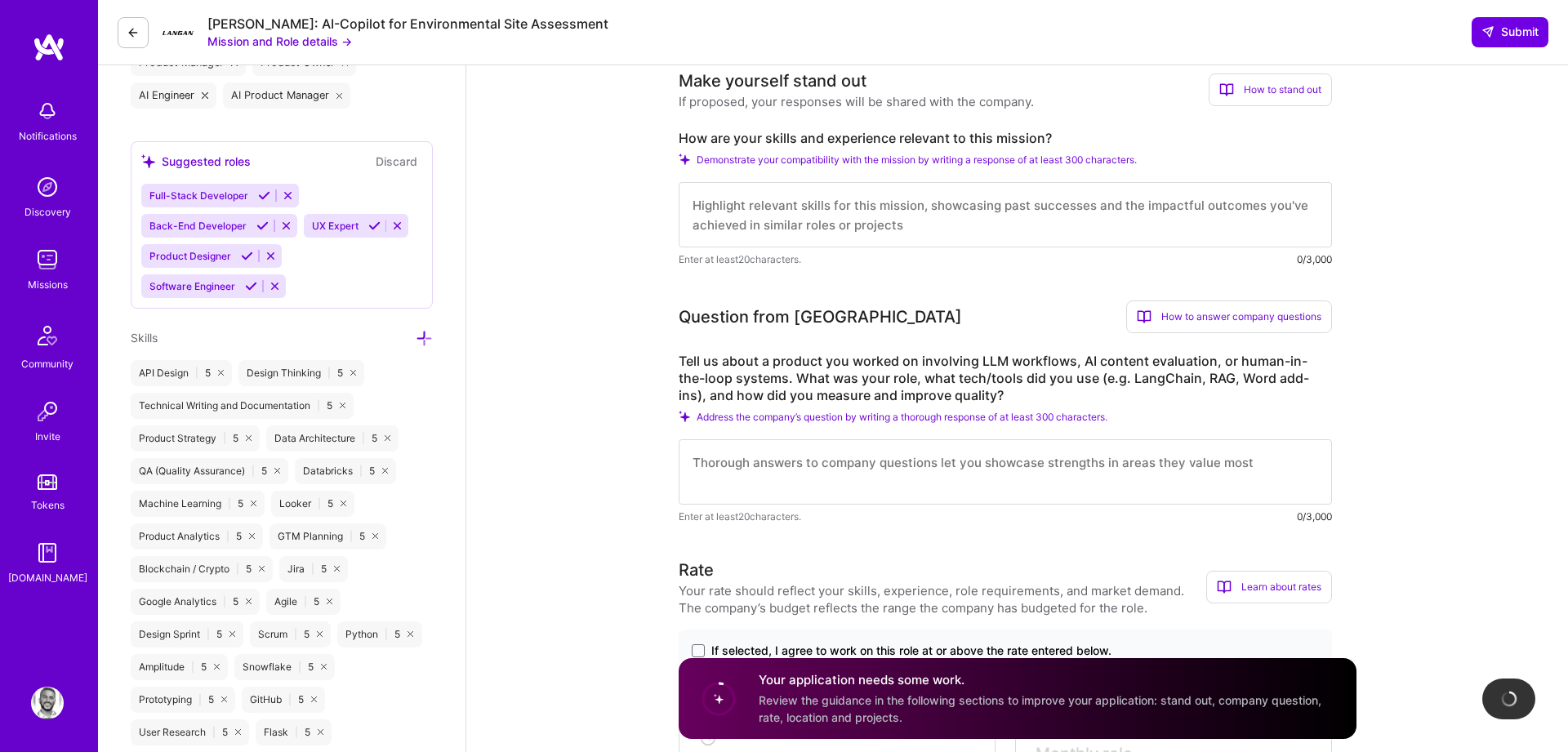
scroll to position [683, 0]
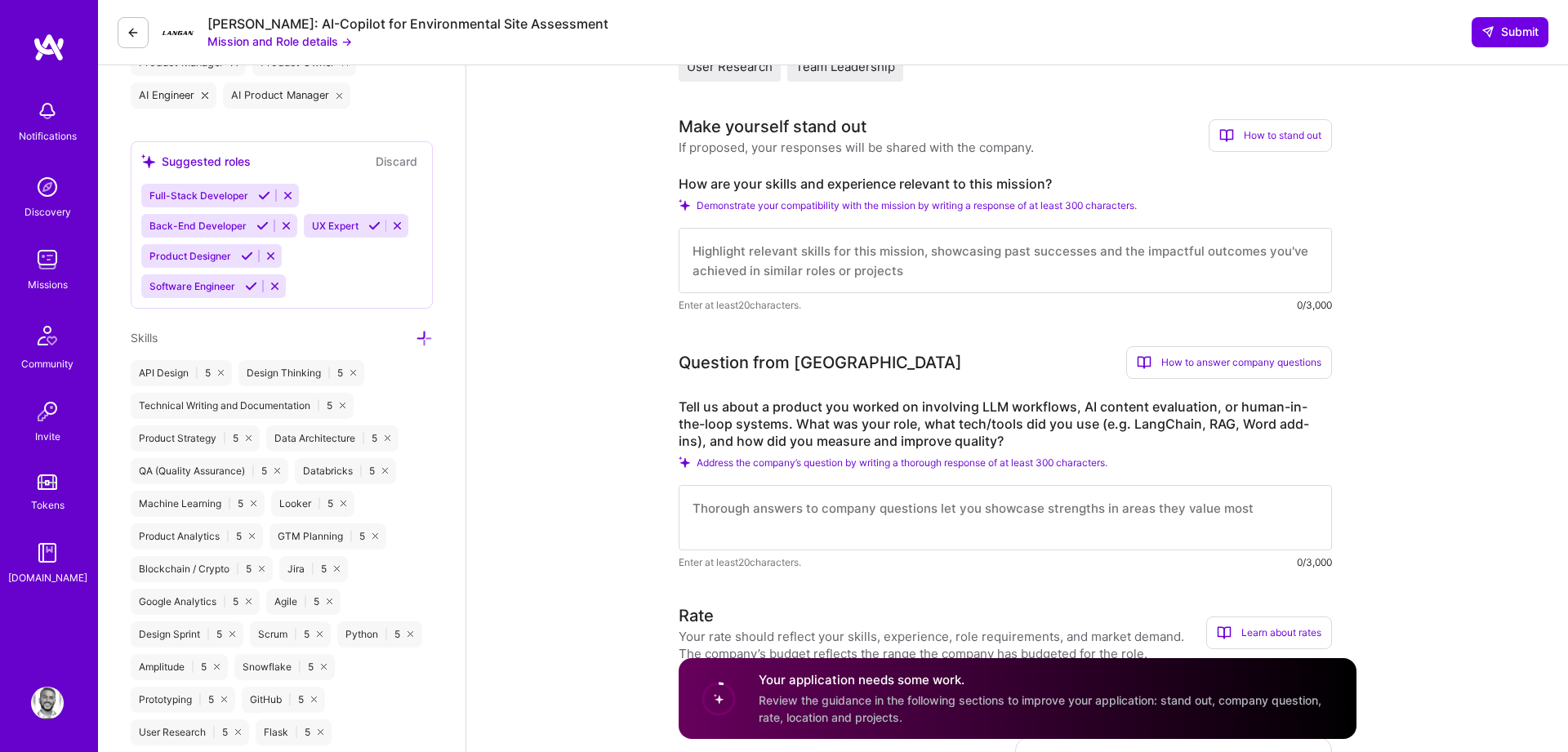
click at [752, 264] on textarea at bounding box center [1005, 259] width 654 height 65
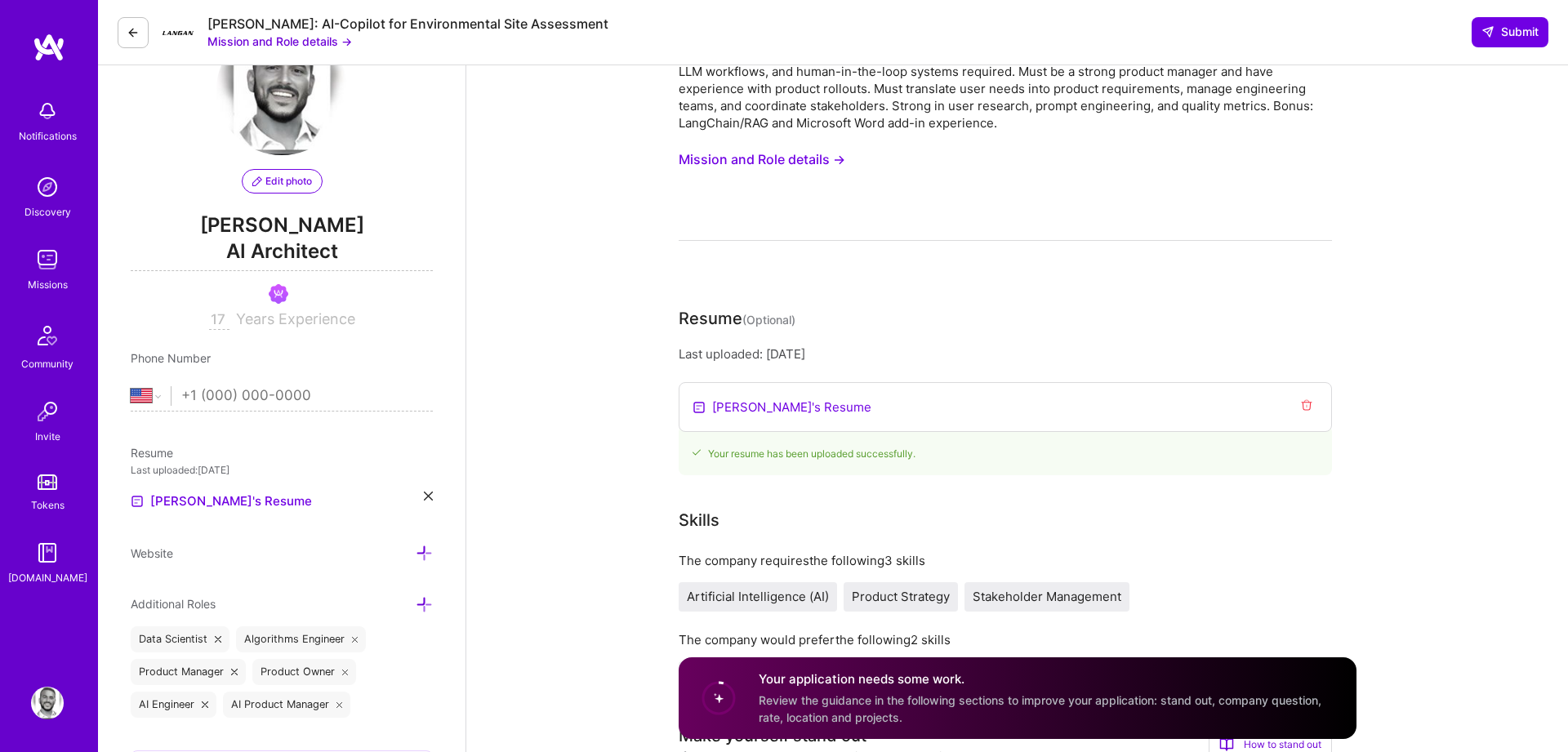
scroll to position [0, 0]
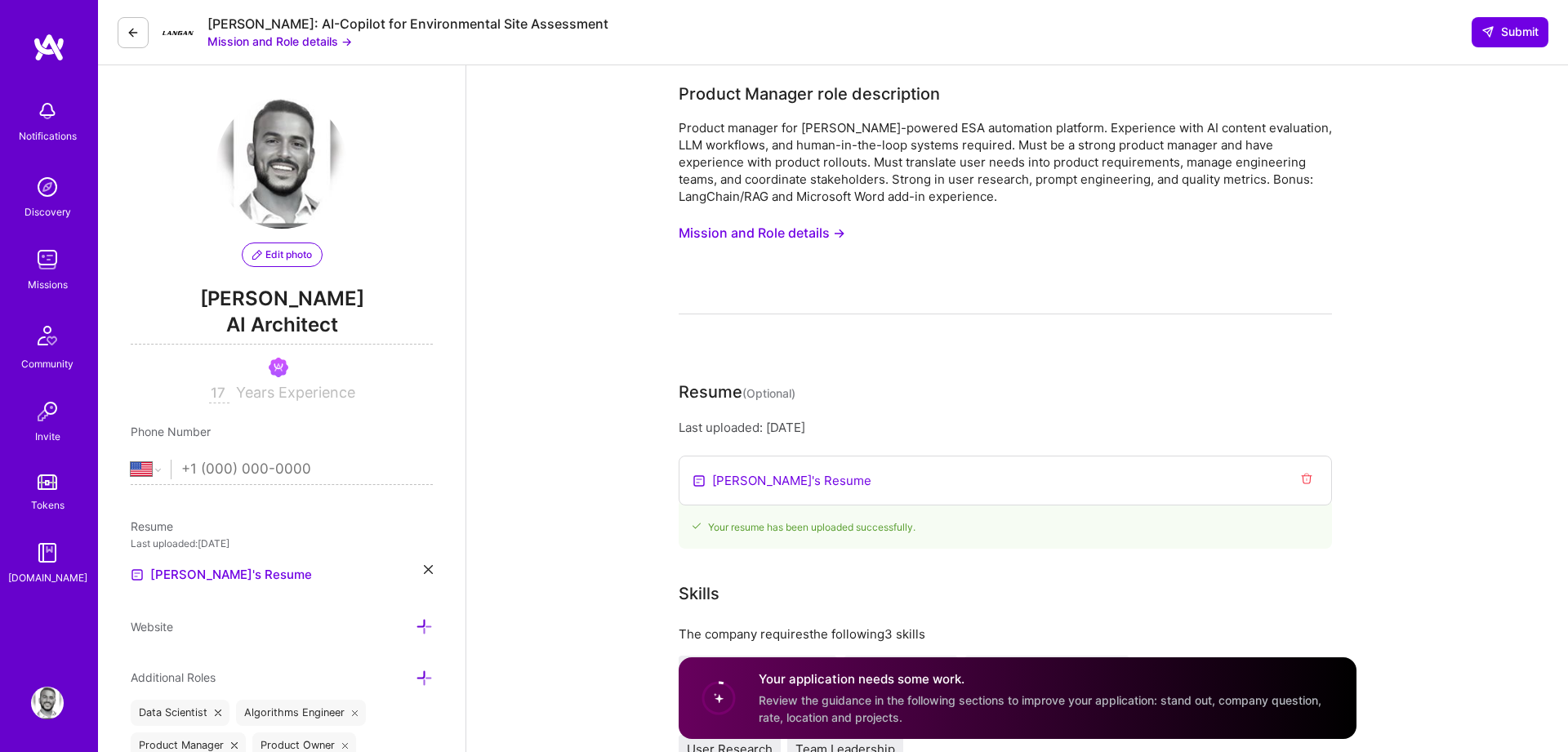
click at [317, 43] on button "Mission and Role details →" at bounding box center [280, 41] width 144 height 17
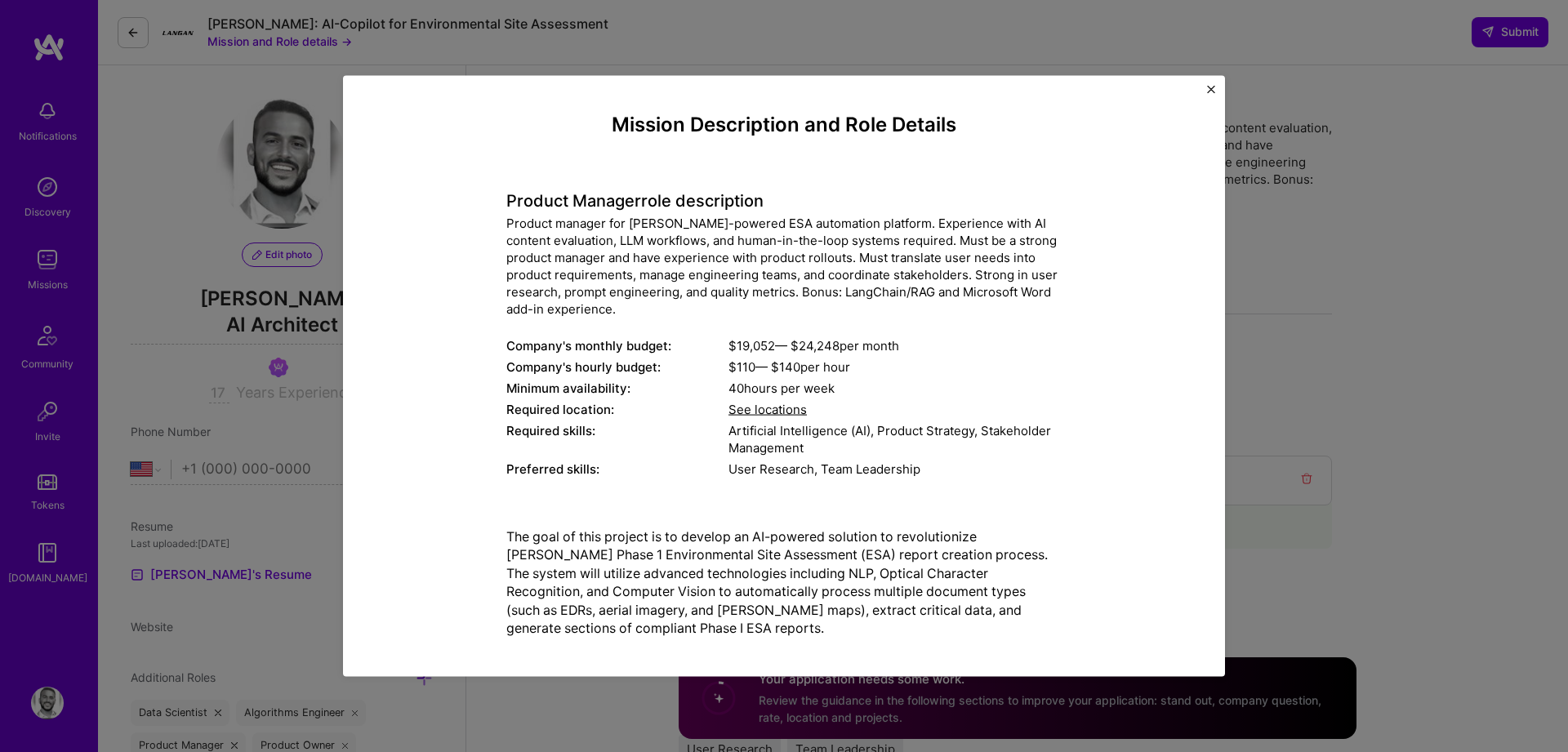
click at [747, 538] on p "The goal of this project is to develop an AI-powered solution to revolutionize …" at bounding box center [784, 682] width 555 height 311
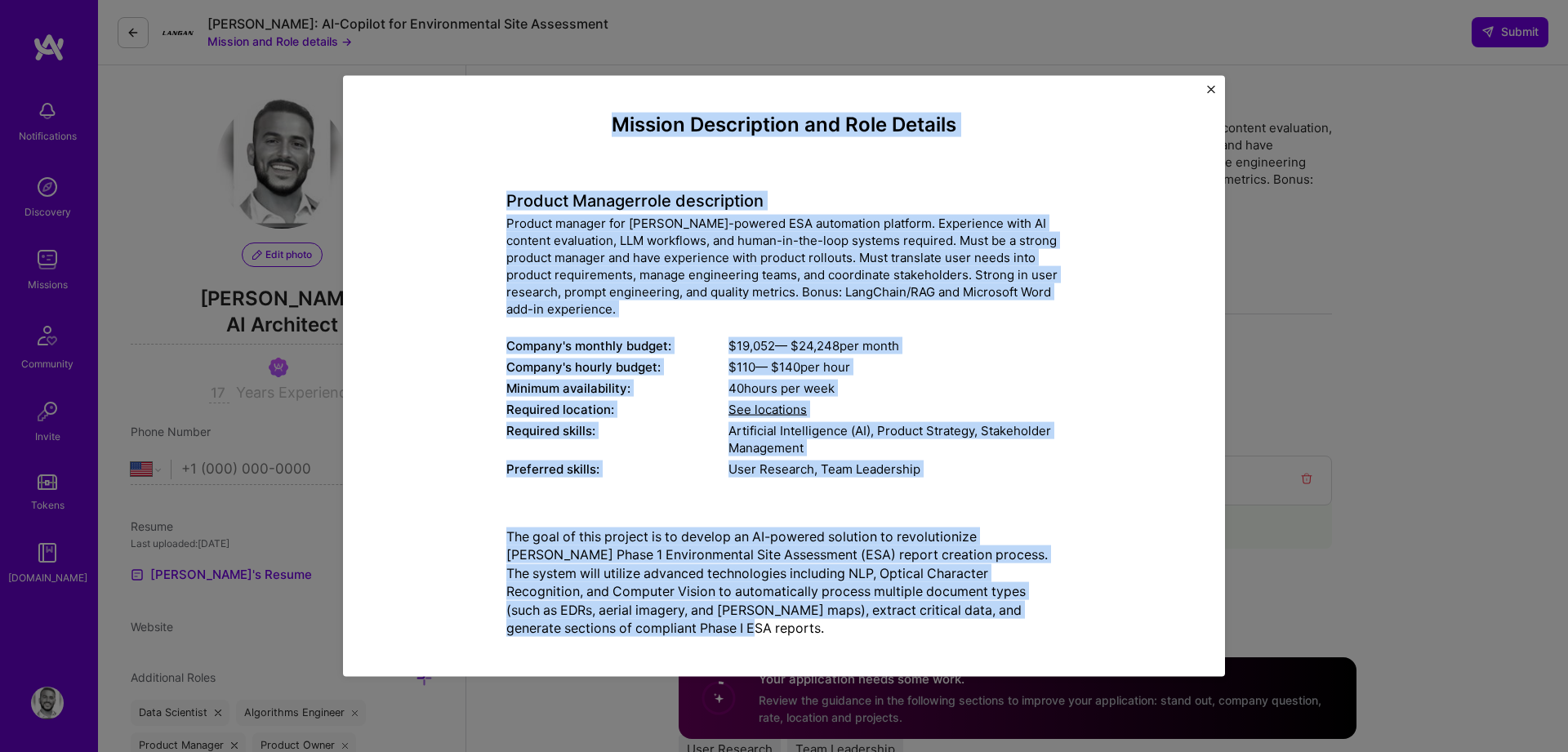
drag, startPoint x: 656, startPoint y: 626, endPoint x: 547, endPoint y: 114, distance: 523.5
click at [547, 114] on div "Mission Description and Role Details Product Manager role description Product m…" at bounding box center [784, 645] width 555 height 1065
copy div "Mission Description and Role Details Product Manager role description Product m…"
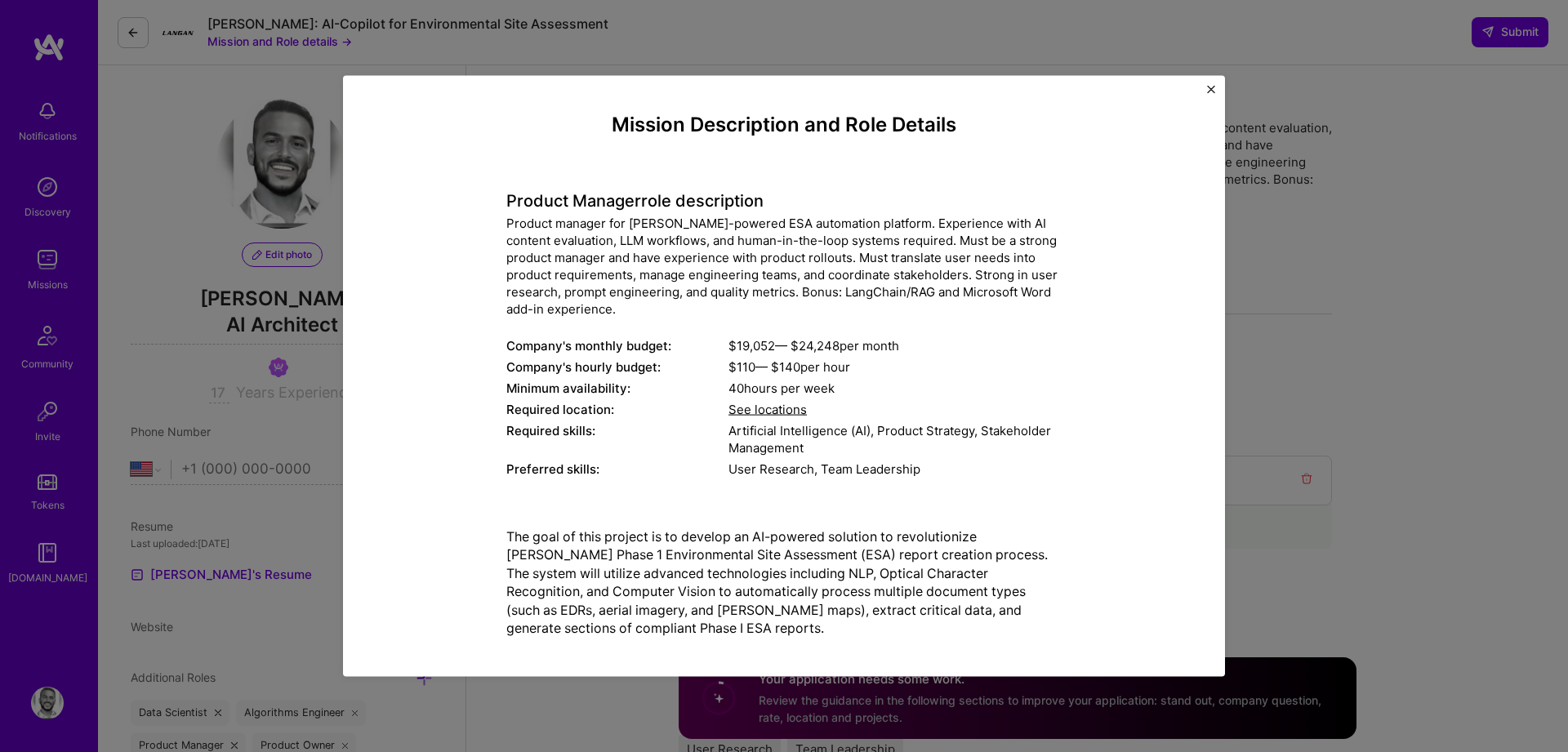
click at [1402, 303] on div "Mission Description and Role Details Product Manager role description Product m…" at bounding box center [784, 376] width 1568 height 752
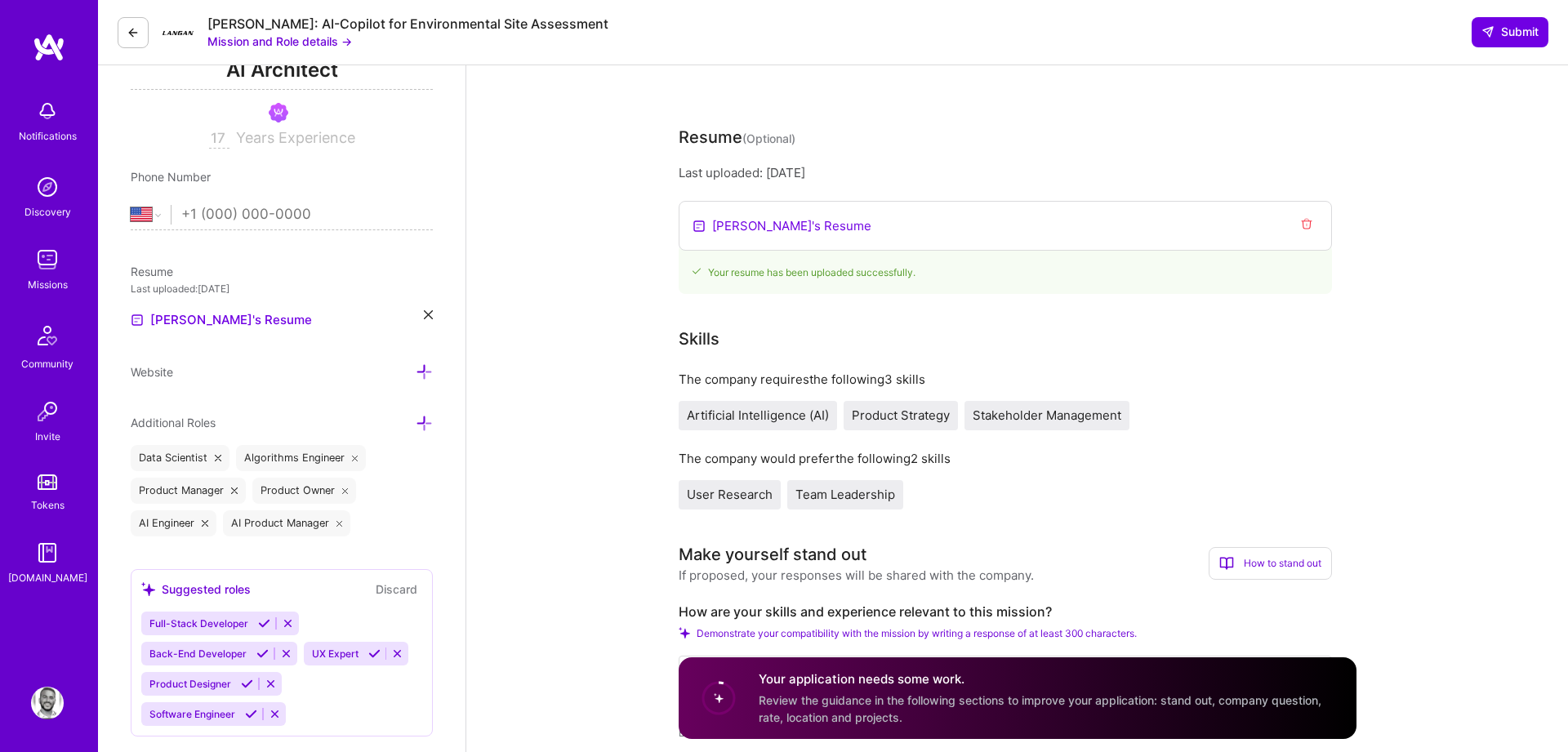
scroll to position [252, 0]
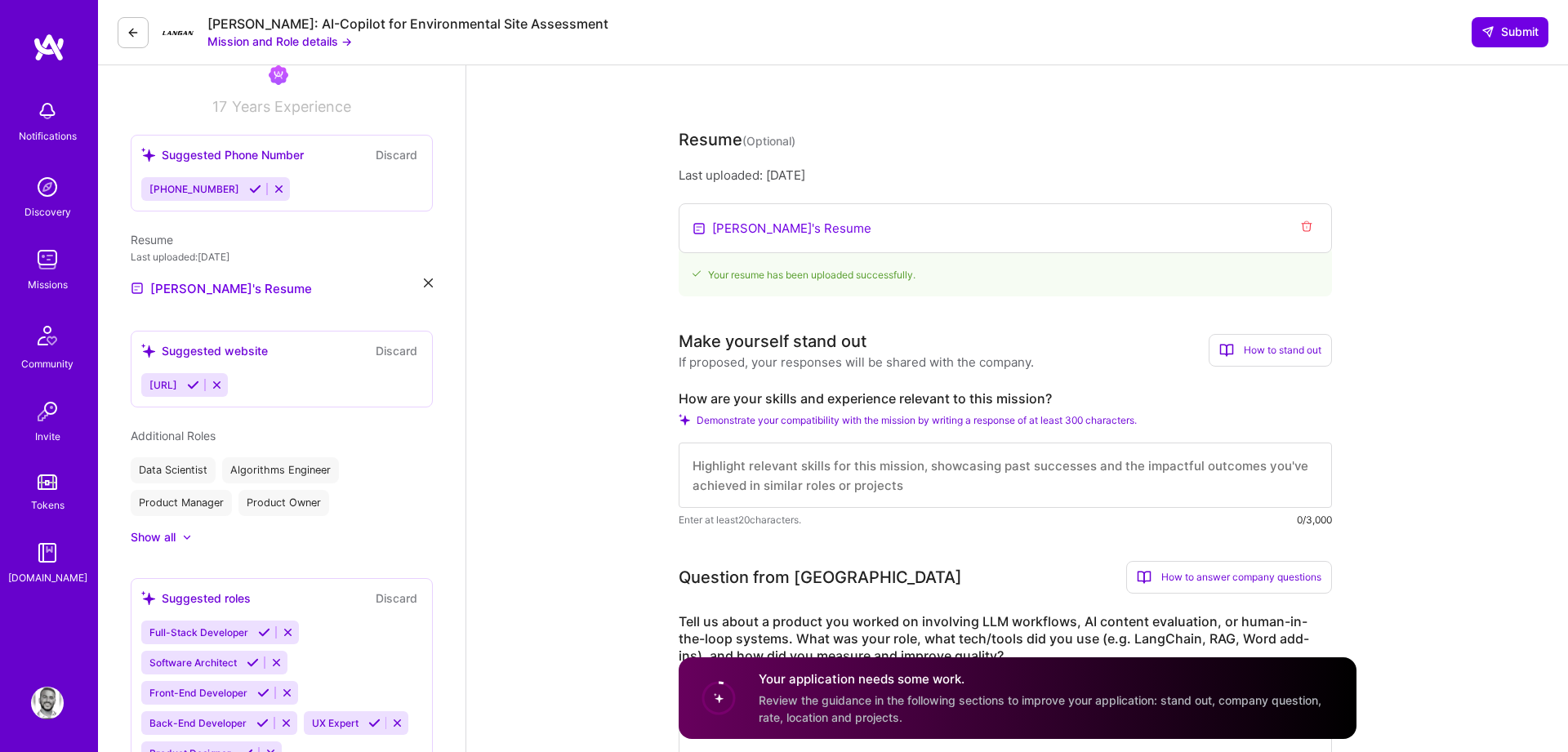
click at [715, 462] on textarea at bounding box center [1005, 474] width 654 height 65
paste textarea "I’ve shipped AI systems that take messy, multi-format inputs and turn them into…"
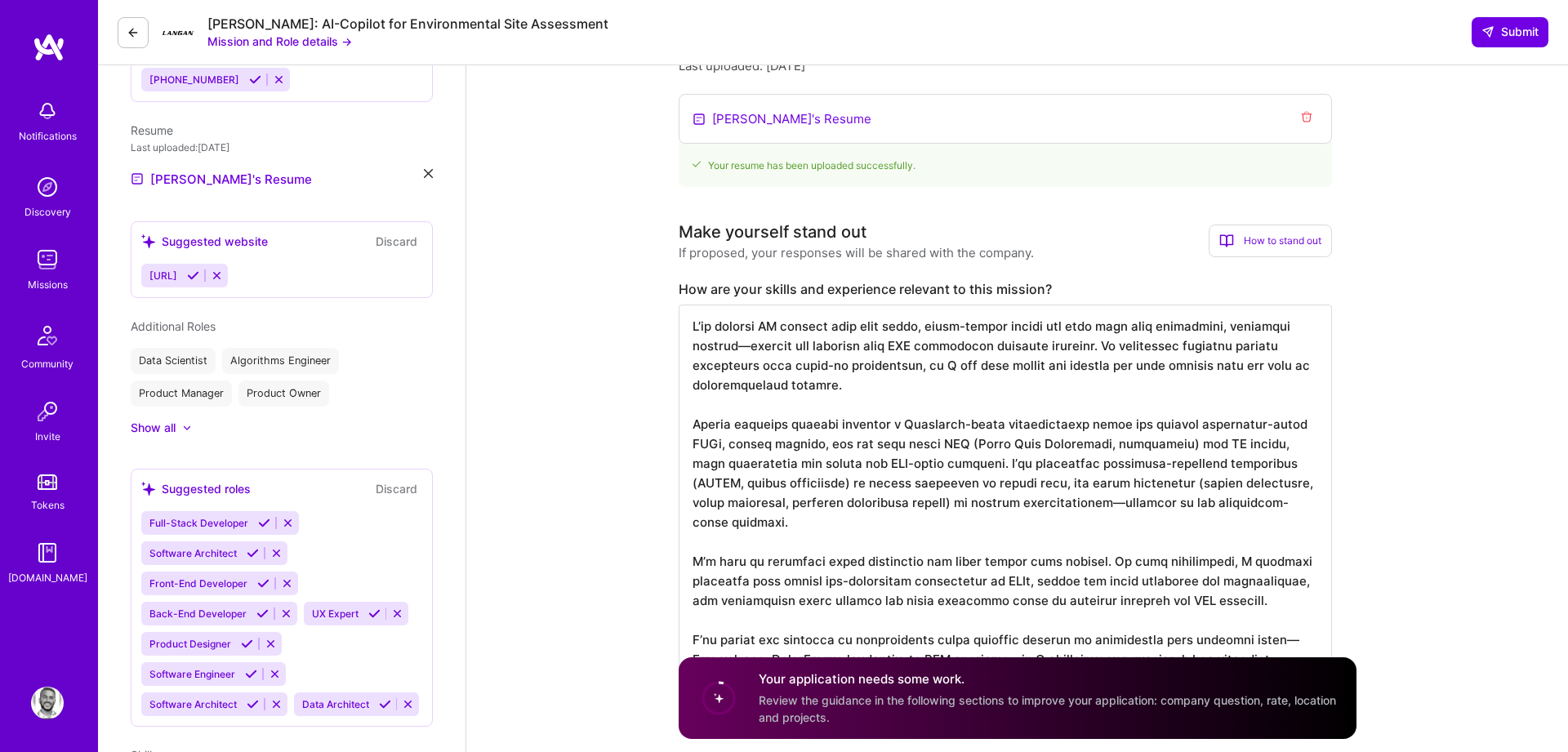
scroll to position [363, 0]
click at [1020, 385] on textarea at bounding box center [1005, 502] width 654 height 398
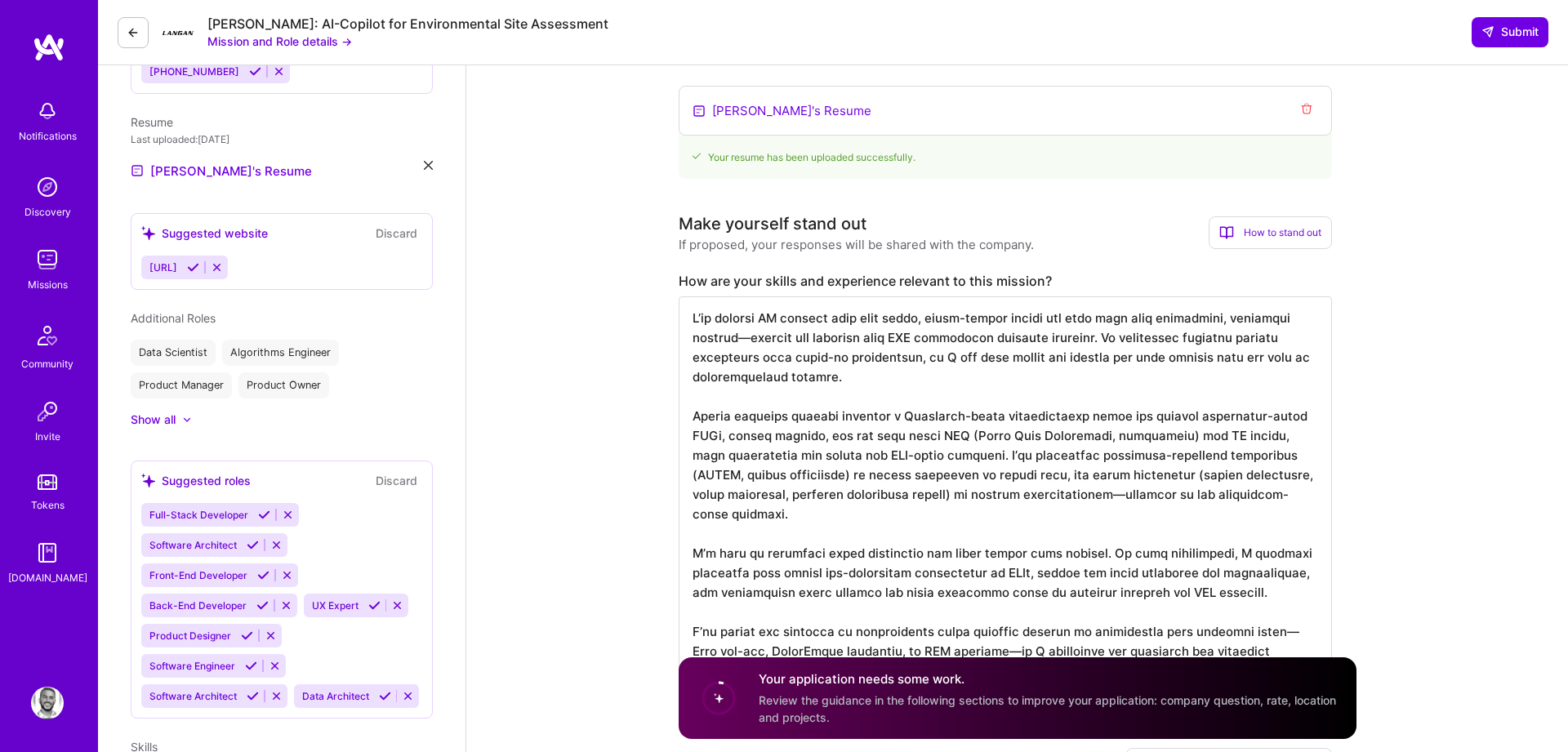
click at [1144, 341] on textarea at bounding box center [1005, 495] width 654 height 398
drag, startPoint x: 1115, startPoint y: 340, endPoint x: 738, endPoint y: 341, distance: 377.0
click at [738, 341] on textarea at bounding box center [1005, 495] width 654 height 398
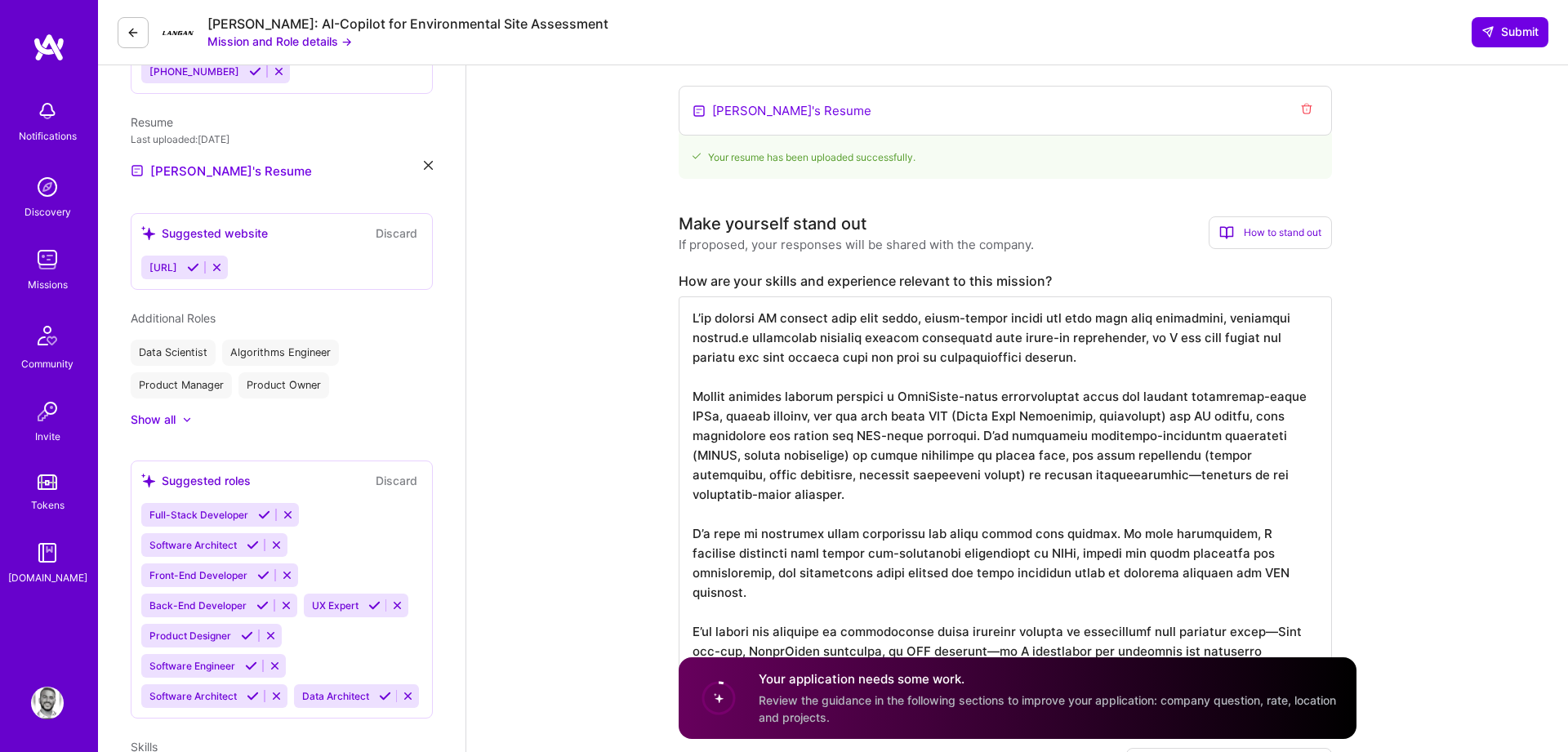
scroll to position [0, 0]
click at [738, 342] on textarea at bounding box center [1005, 485] width 654 height 378
click at [744, 342] on textarea at bounding box center [1005, 485] width 654 height 378
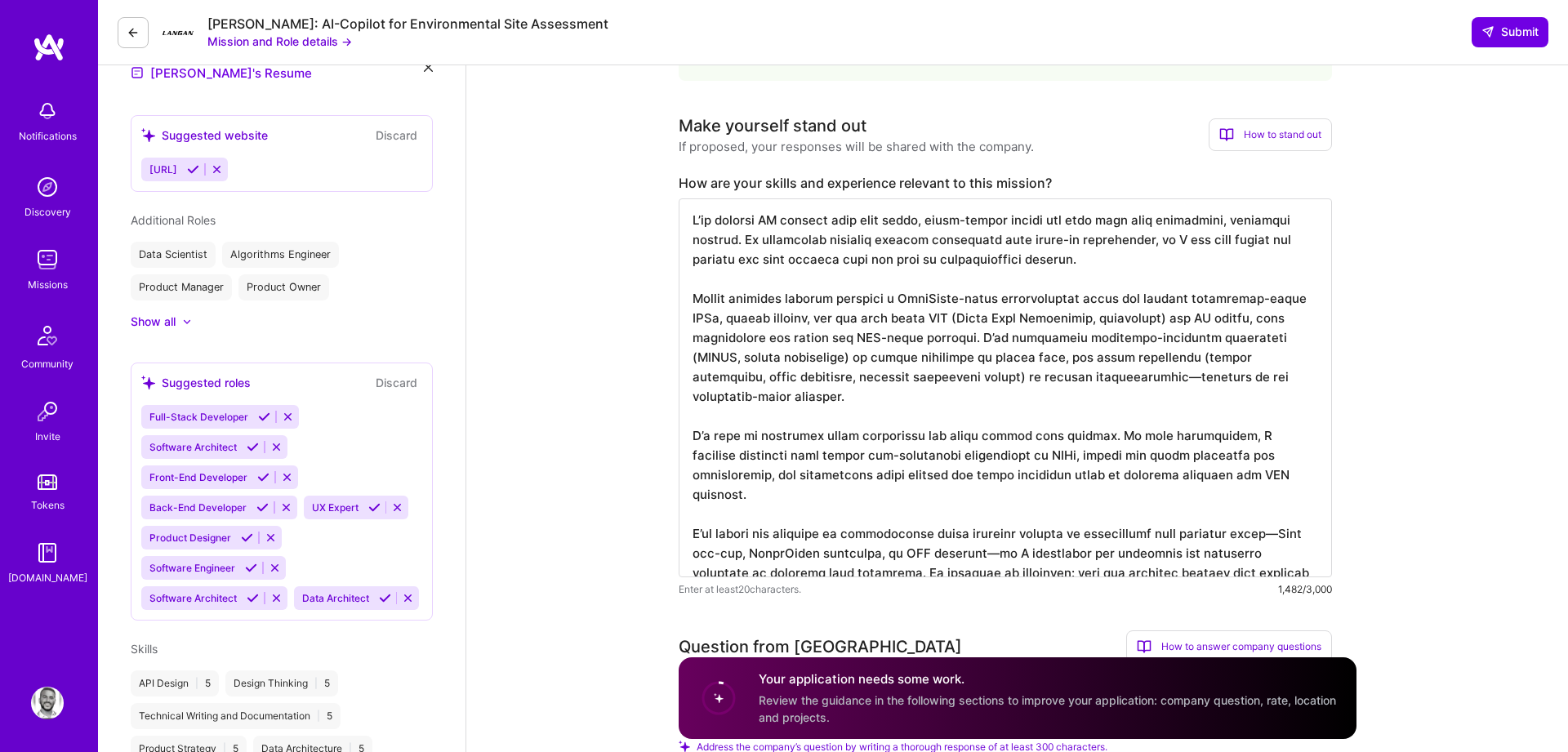
scroll to position [473, 0]
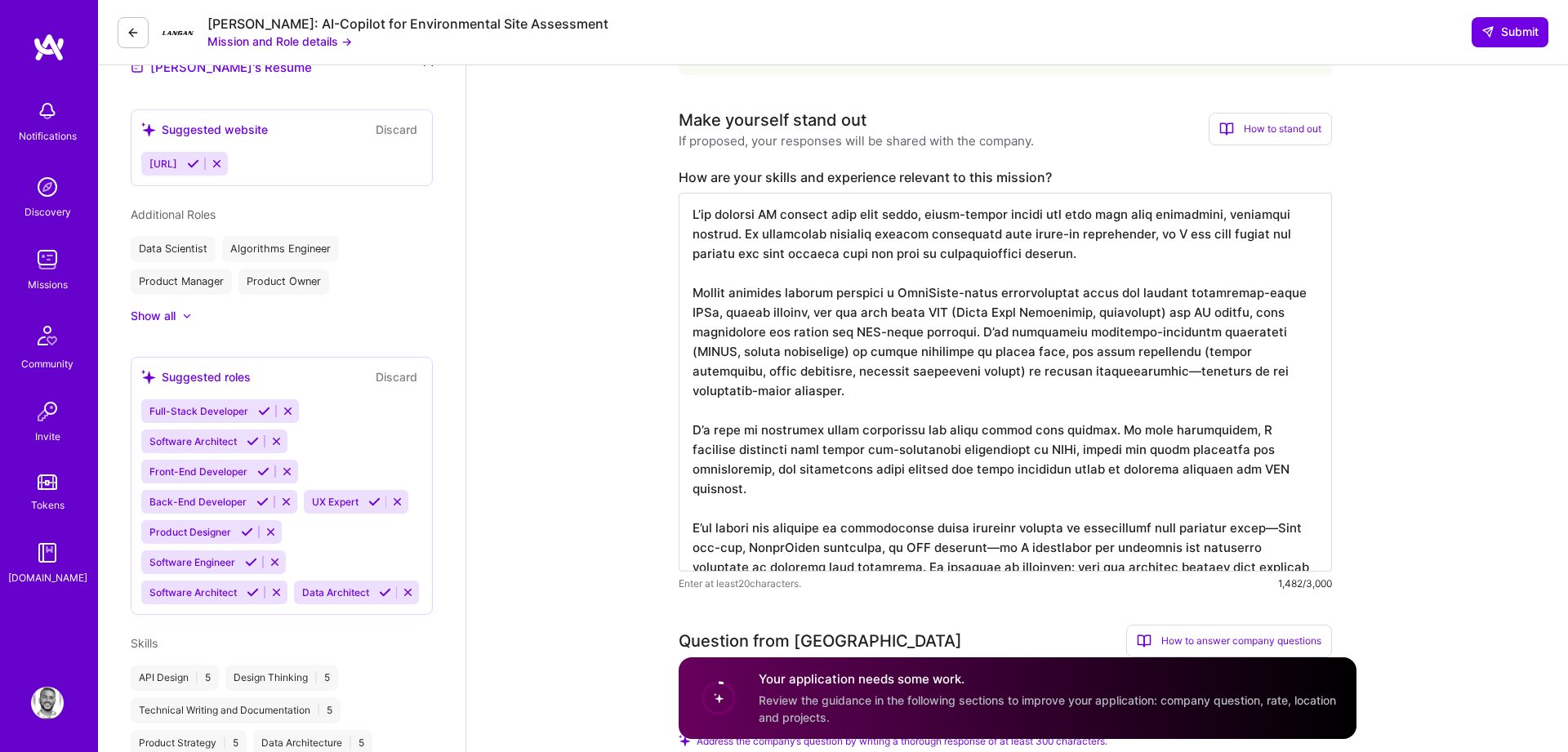
click at [1250, 429] on textarea at bounding box center [1005, 382] width 654 height 378
click at [1061, 421] on textarea at bounding box center [1005, 382] width 654 height 378
click at [989, 457] on textarea at bounding box center [1005, 382] width 654 height 378
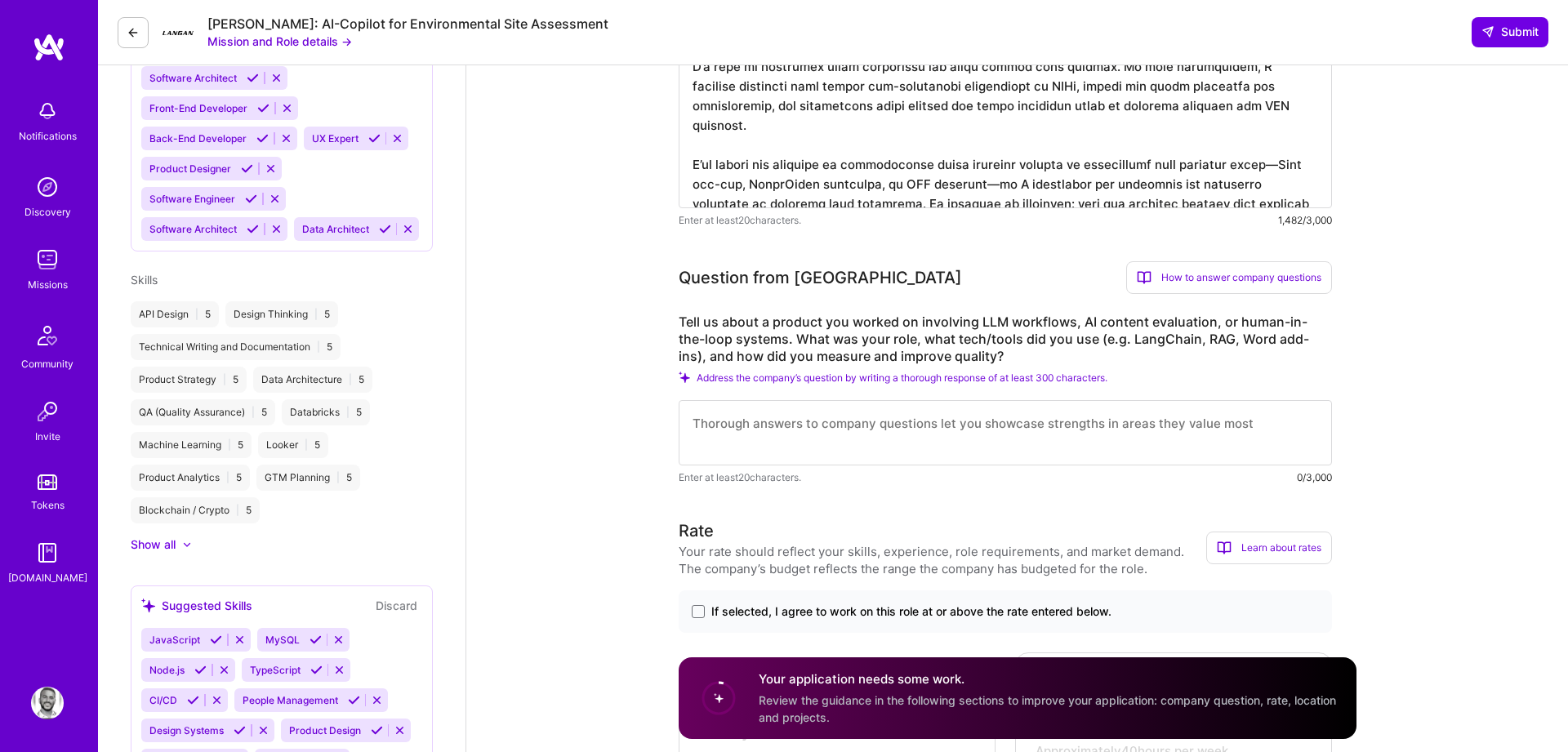
scroll to position [858, 0]
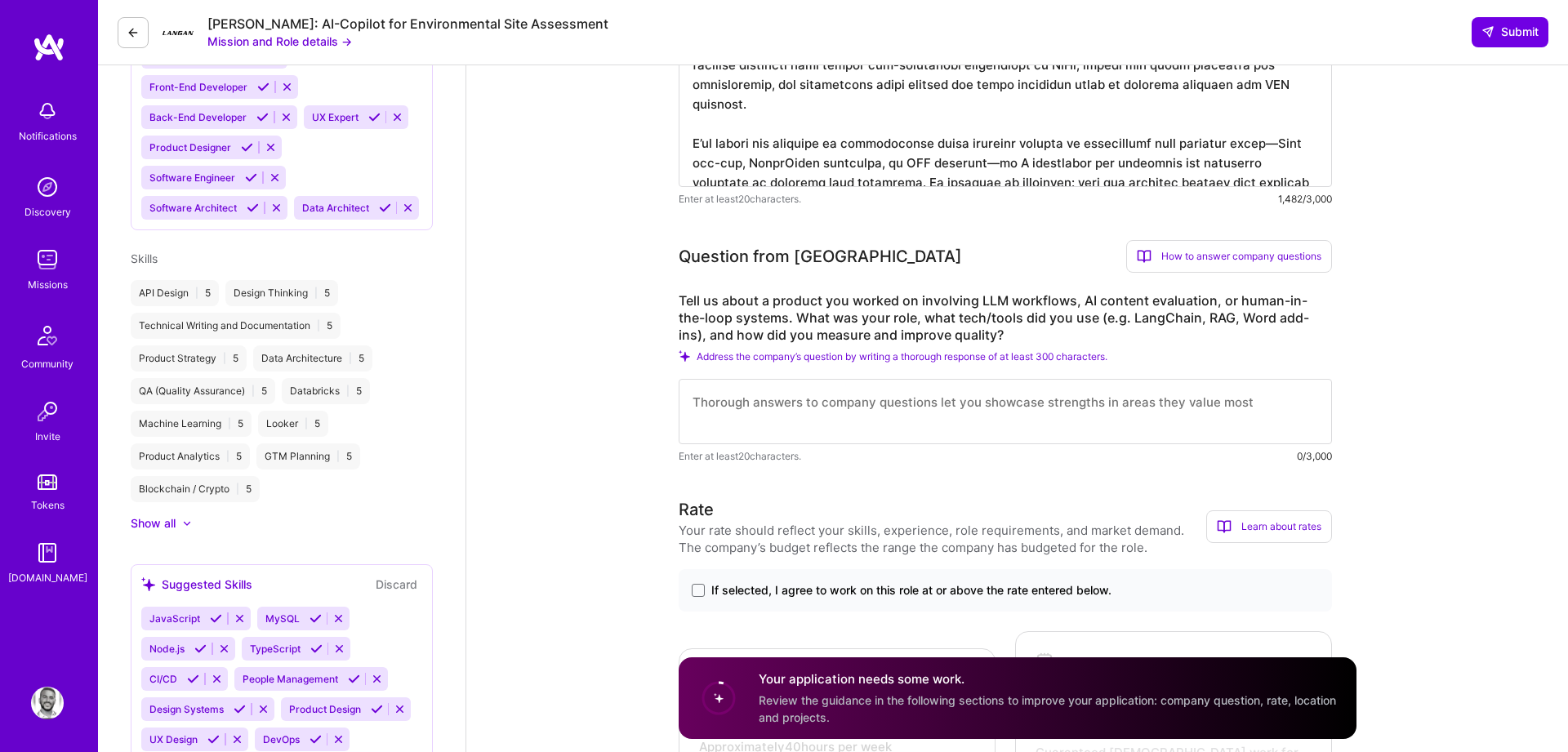
type textarea "I’ve shipped AI systems that take messy, multi-format inputs and turn them into…"
click at [829, 410] on textarea at bounding box center [1005, 410] width 654 height 65
paste textarea "I led the design and rollout of an AI system that processed unstructured A/B te…"
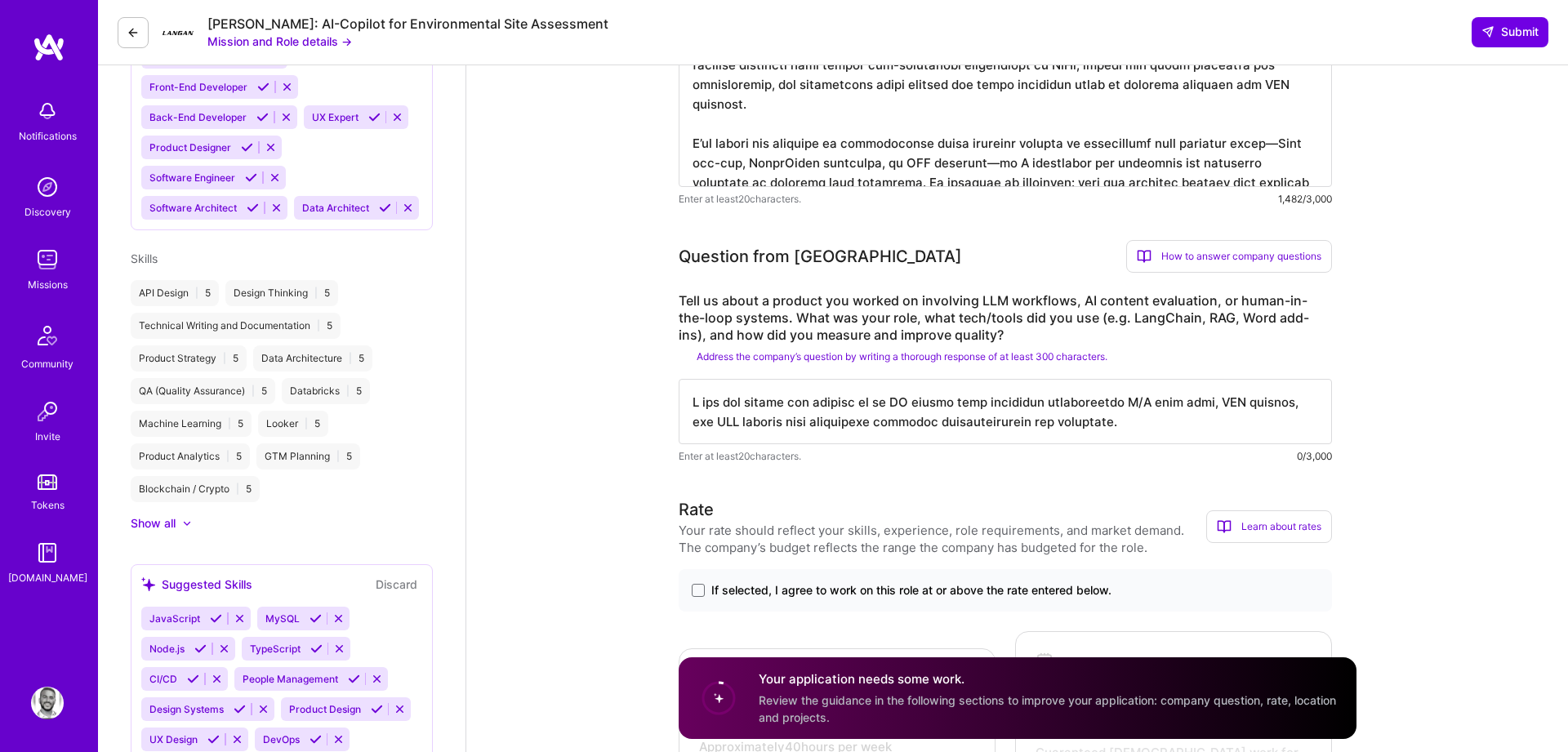
scroll to position [918, 0]
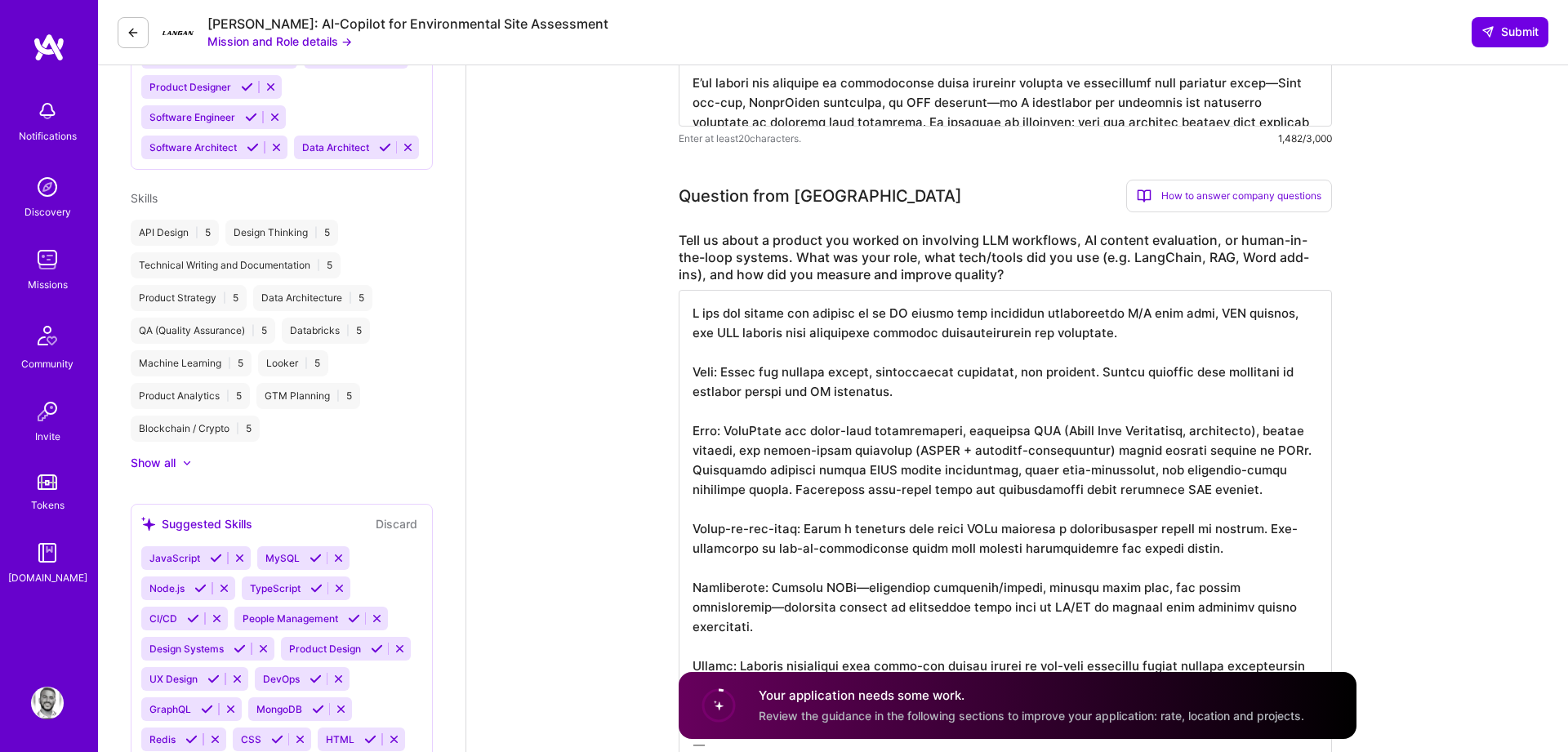
click at [912, 362] on textarea at bounding box center [1005, 528] width 654 height 477
click at [735, 369] on textarea at bounding box center [1005, 528] width 654 height 477
click at [956, 432] on textarea at bounding box center [1005, 528] width 654 height 477
click at [820, 501] on textarea at bounding box center [1005, 528] width 654 height 477
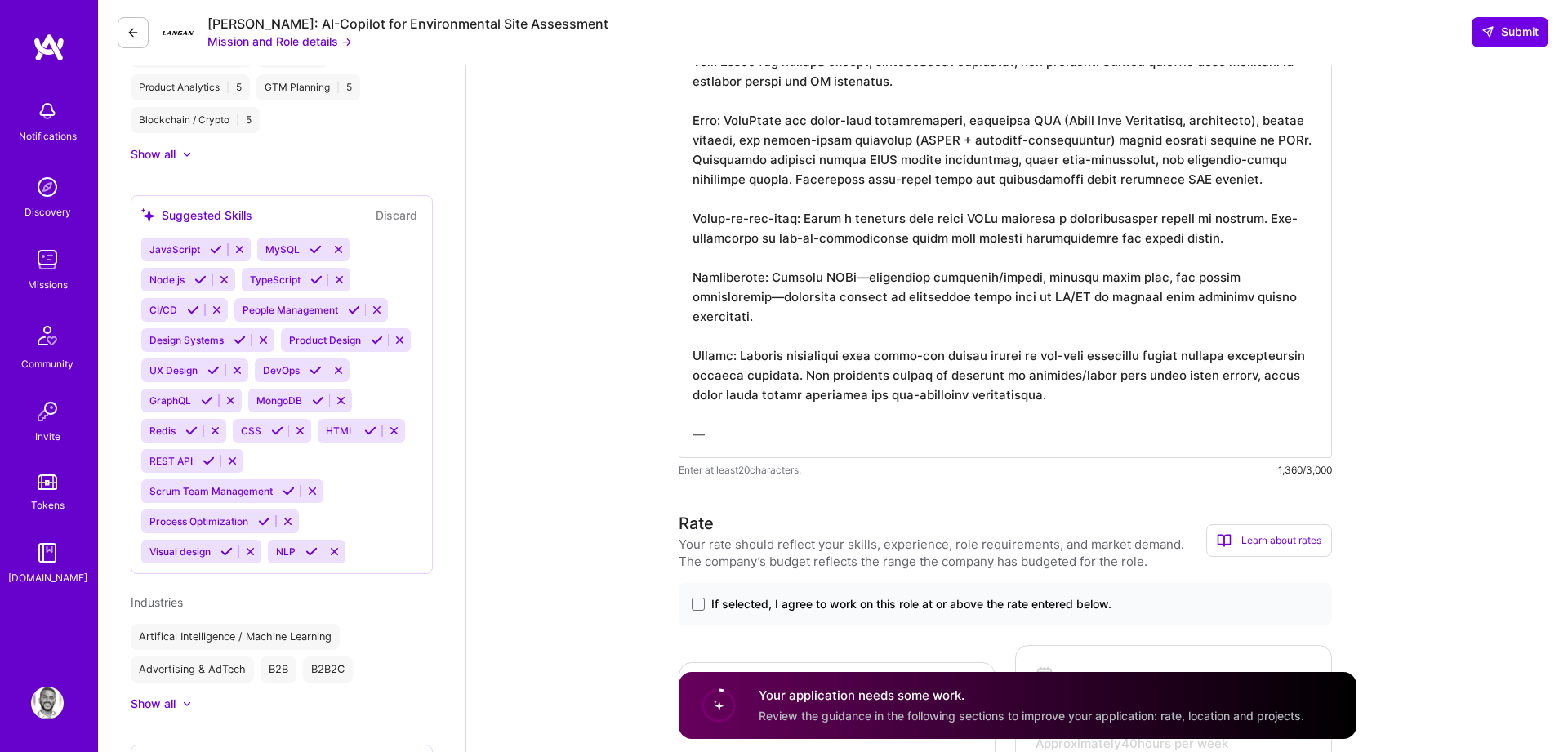
scroll to position [1230, 0]
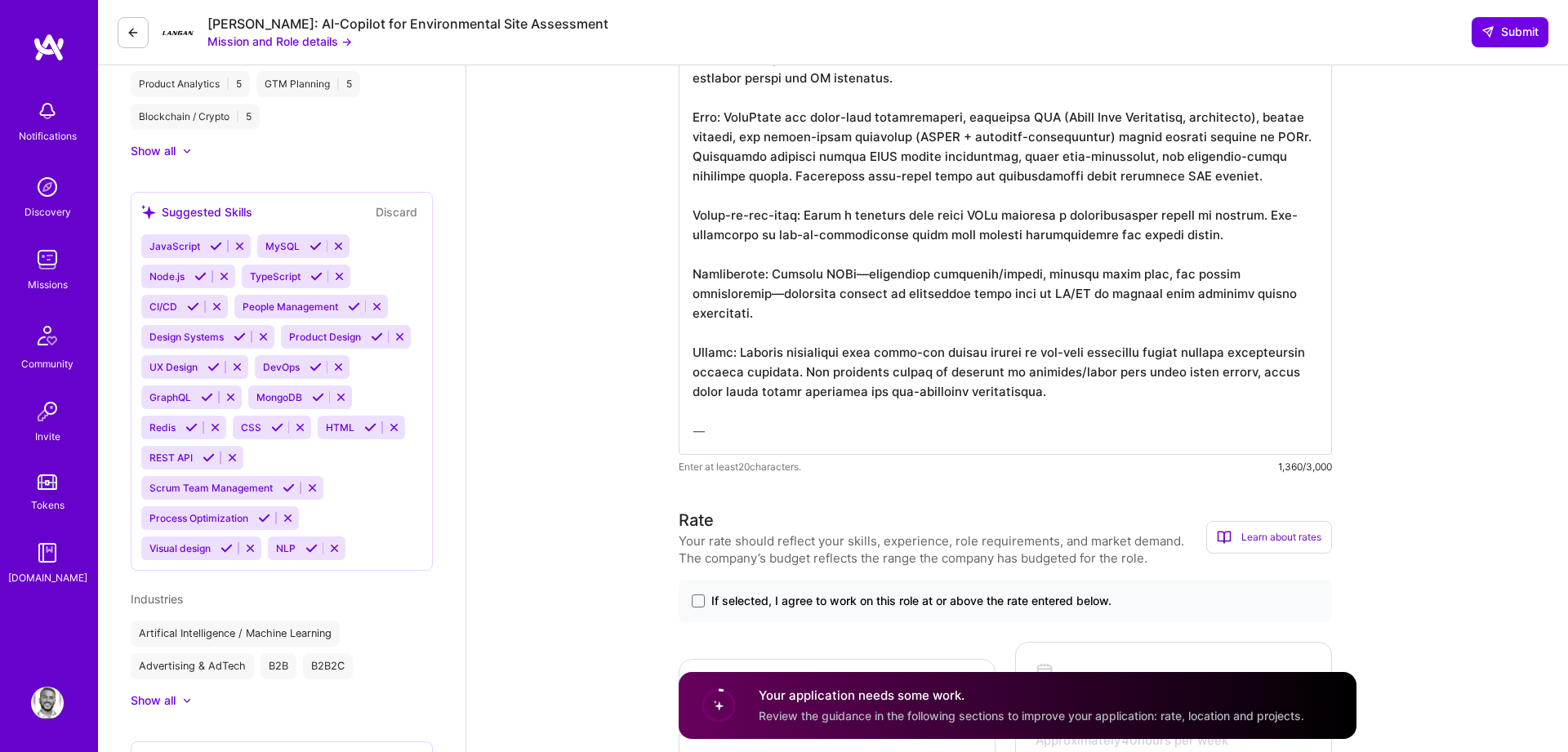
drag, startPoint x: 754, startPoint y: 406, endPoint x: 693, endPoint y: 404, distance: 61.0
click at [694, 404] on textarea at bounding box center [1005, 217] width 654 height 477
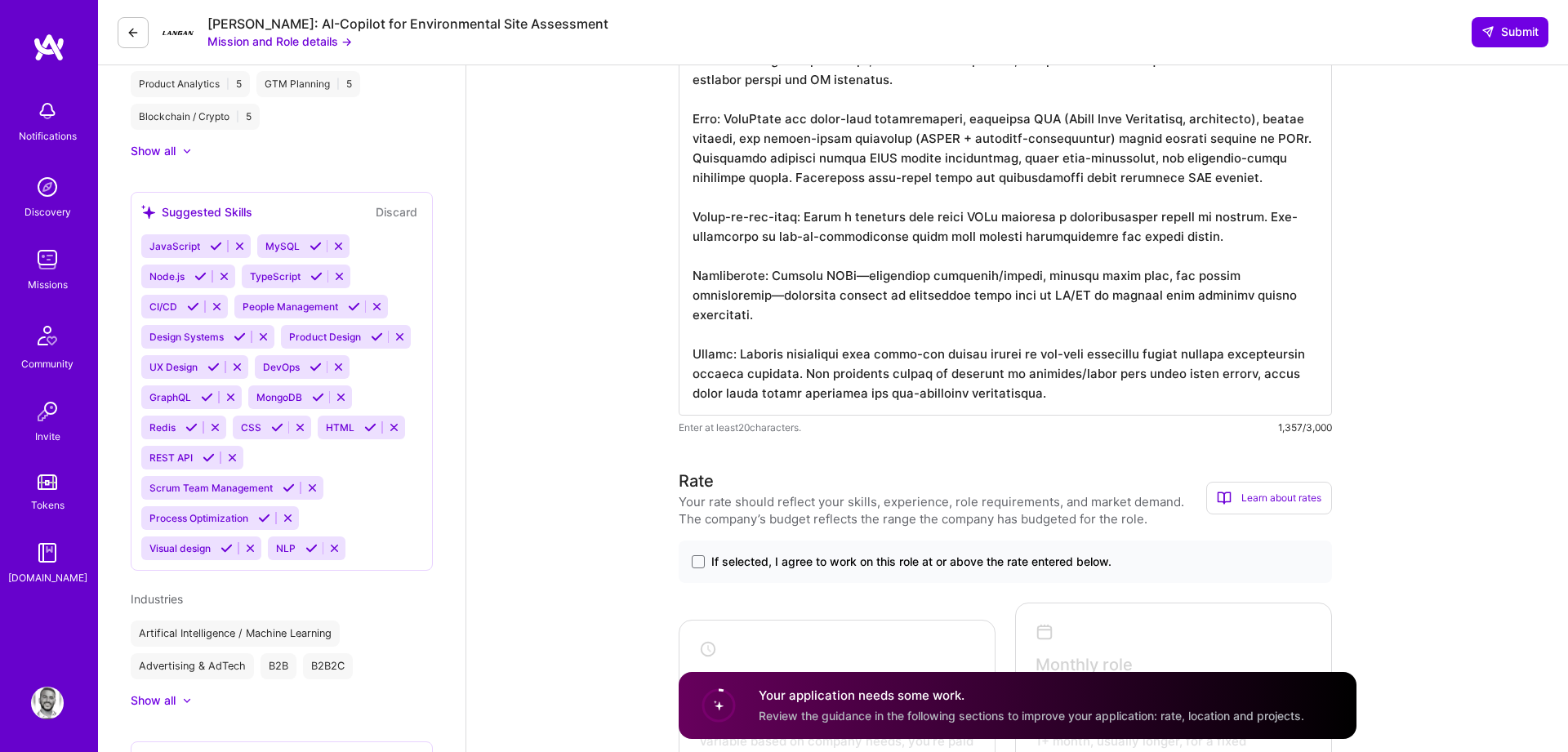
click at [741, 333] on textarea at bounding box center [1005, 196] width 654 height 438
click at [788, 271] on textarea at bounding box center [1005, 196] width 654 height 438
click at [813, 222] on textarea at bounding box center [1005, 196] width 654 height 438
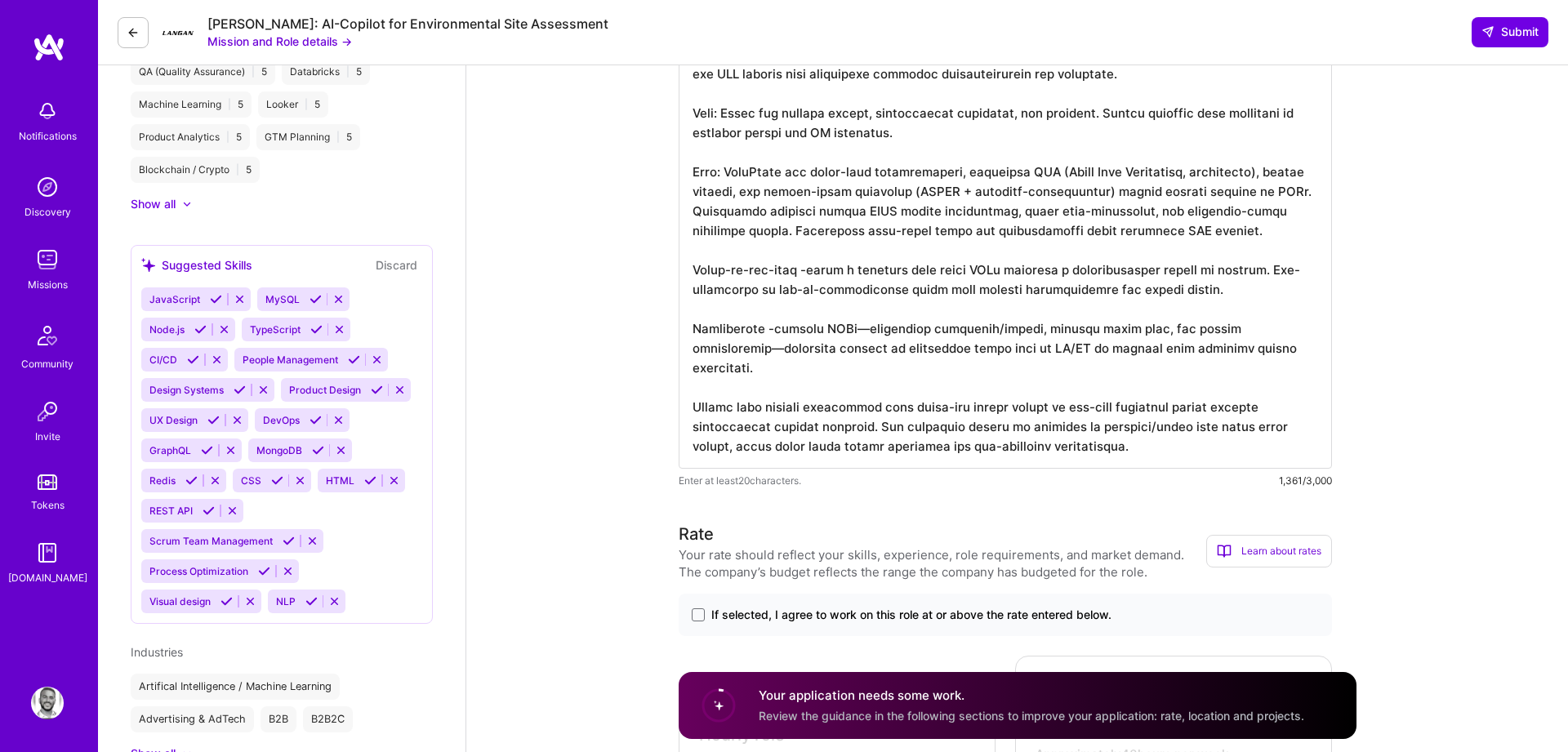
scroll to position [1170, 0]
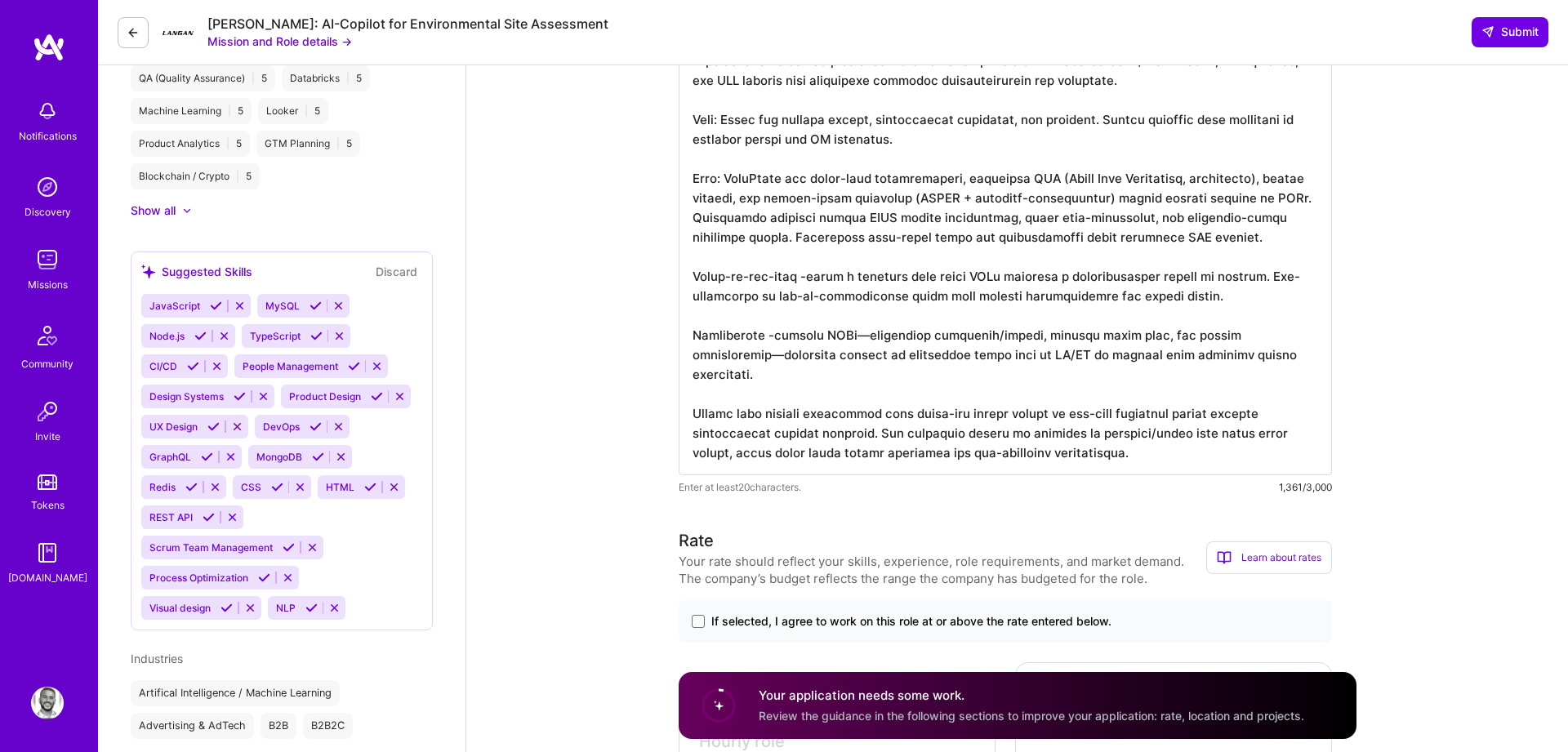
click at [729, 175] on textarea at bounding box center [1005, 256] width 654 height 438
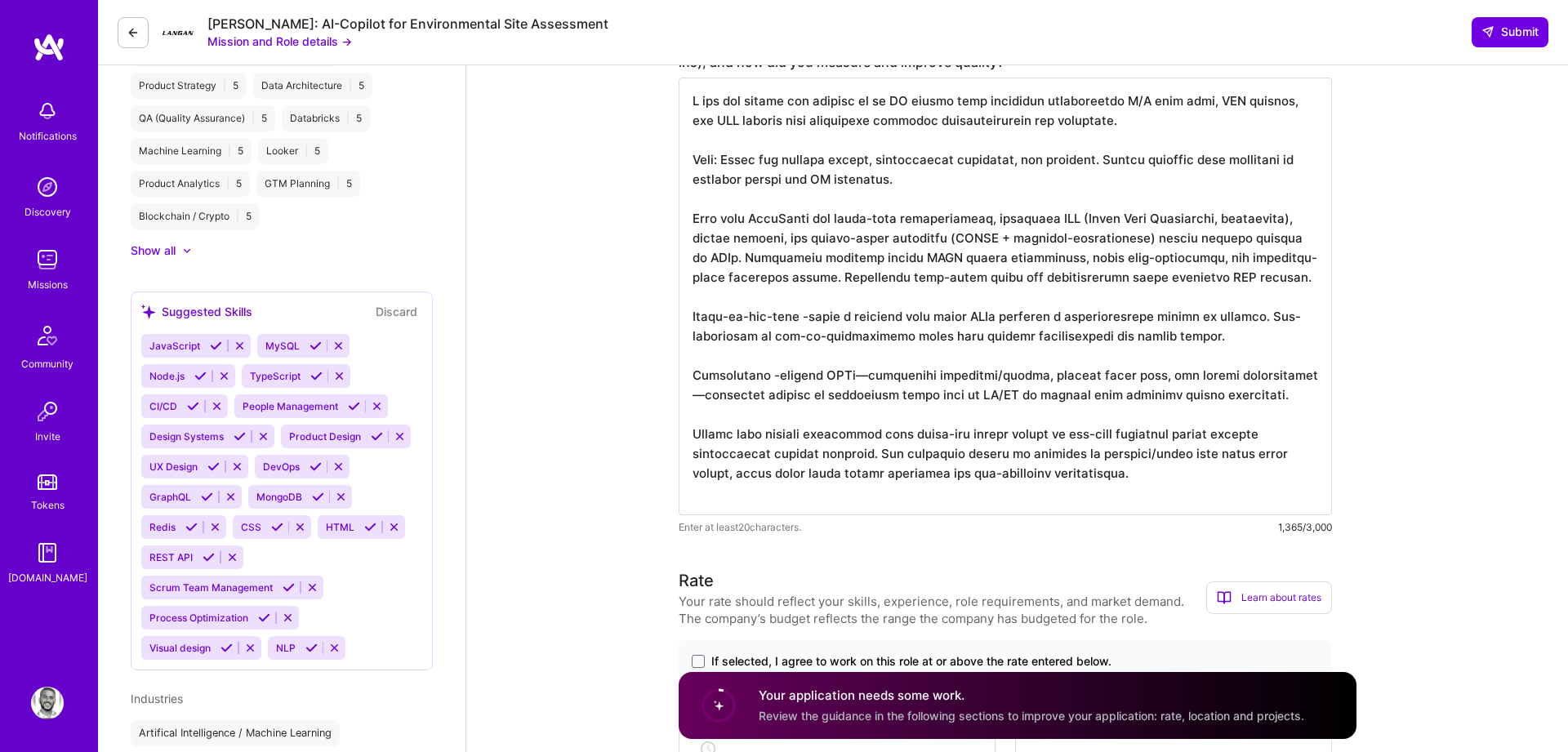
scroll to position [1124, 0]
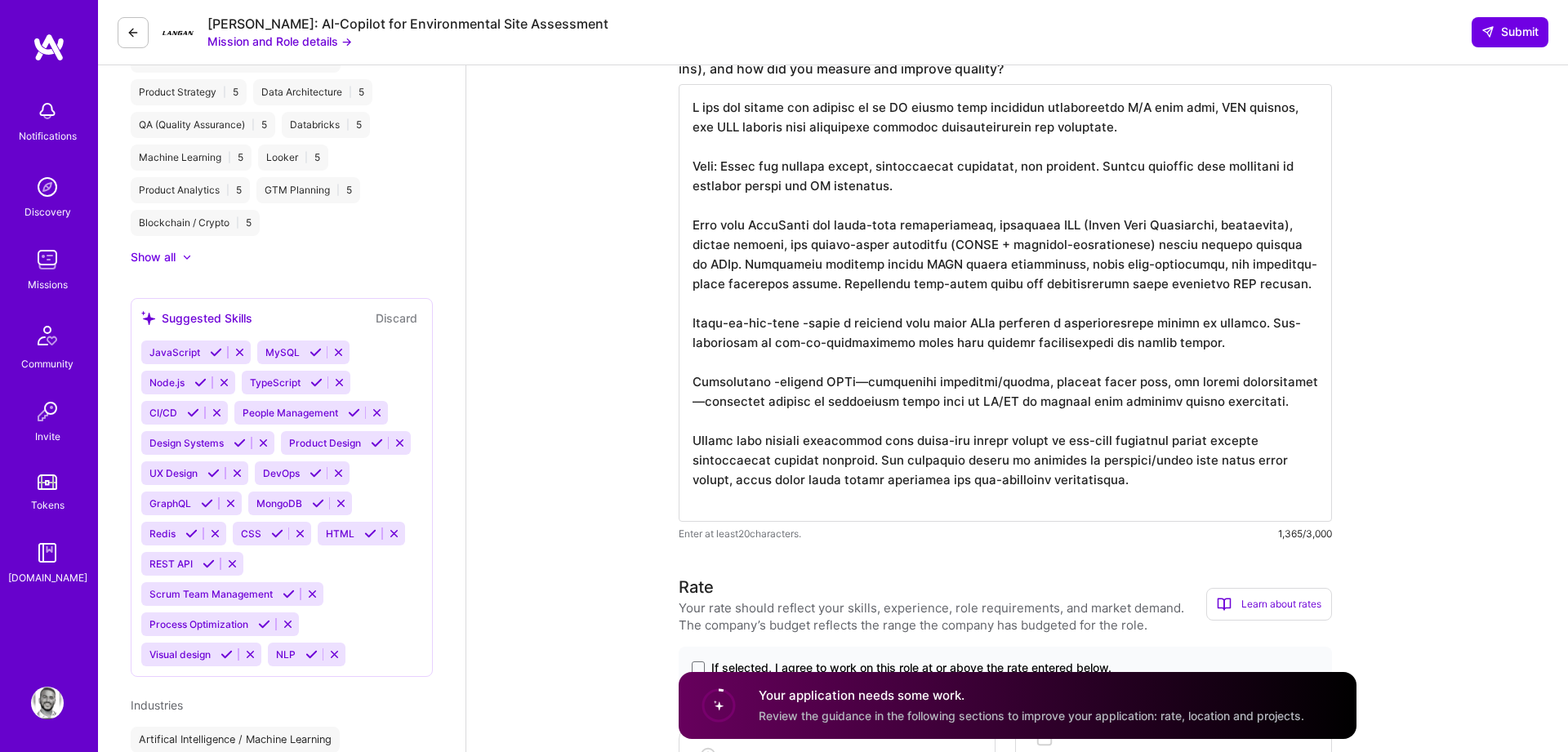
click at [729, 164] on textarea at bounding box center [1005, 302] width 654 height 438
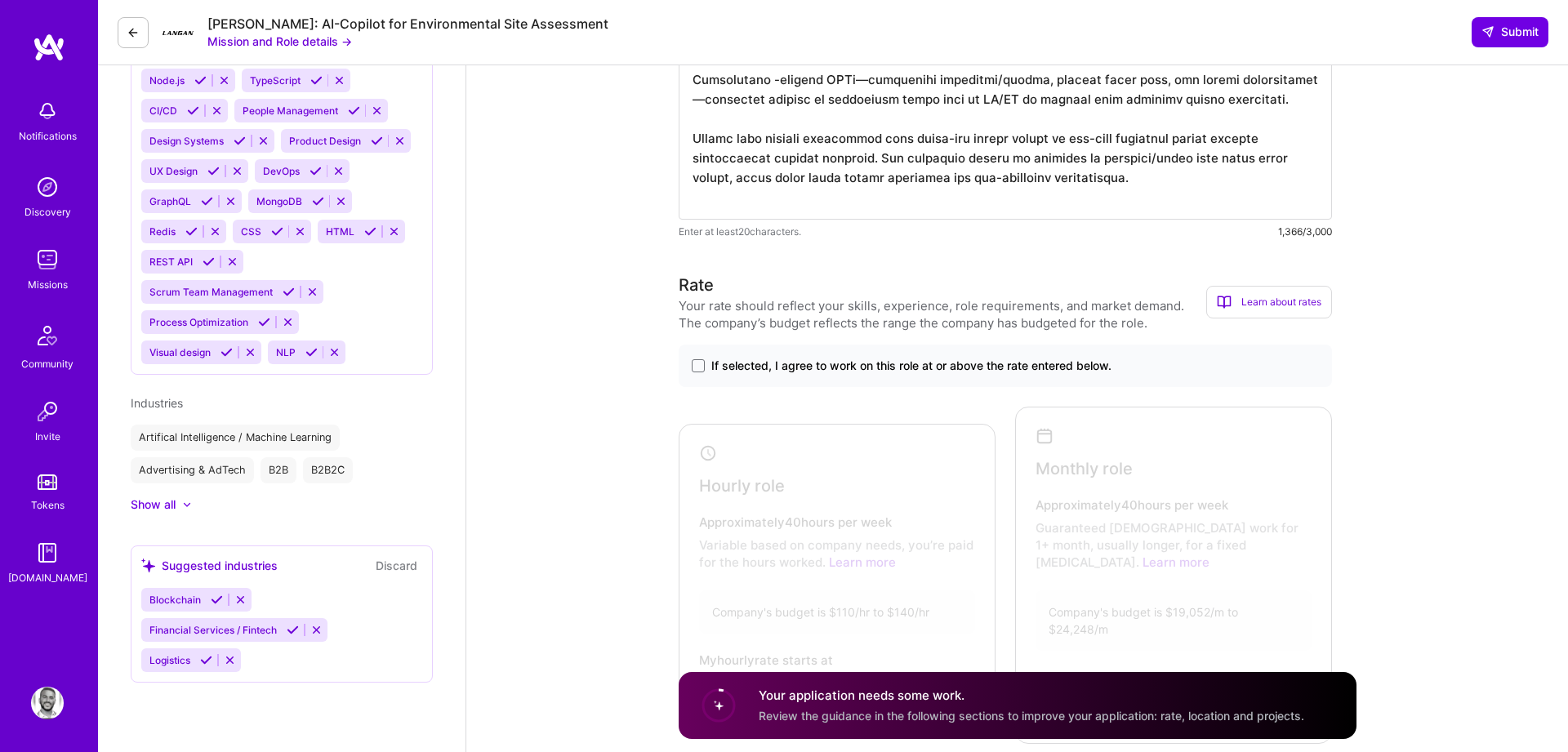
scroll to position [1449, 0]
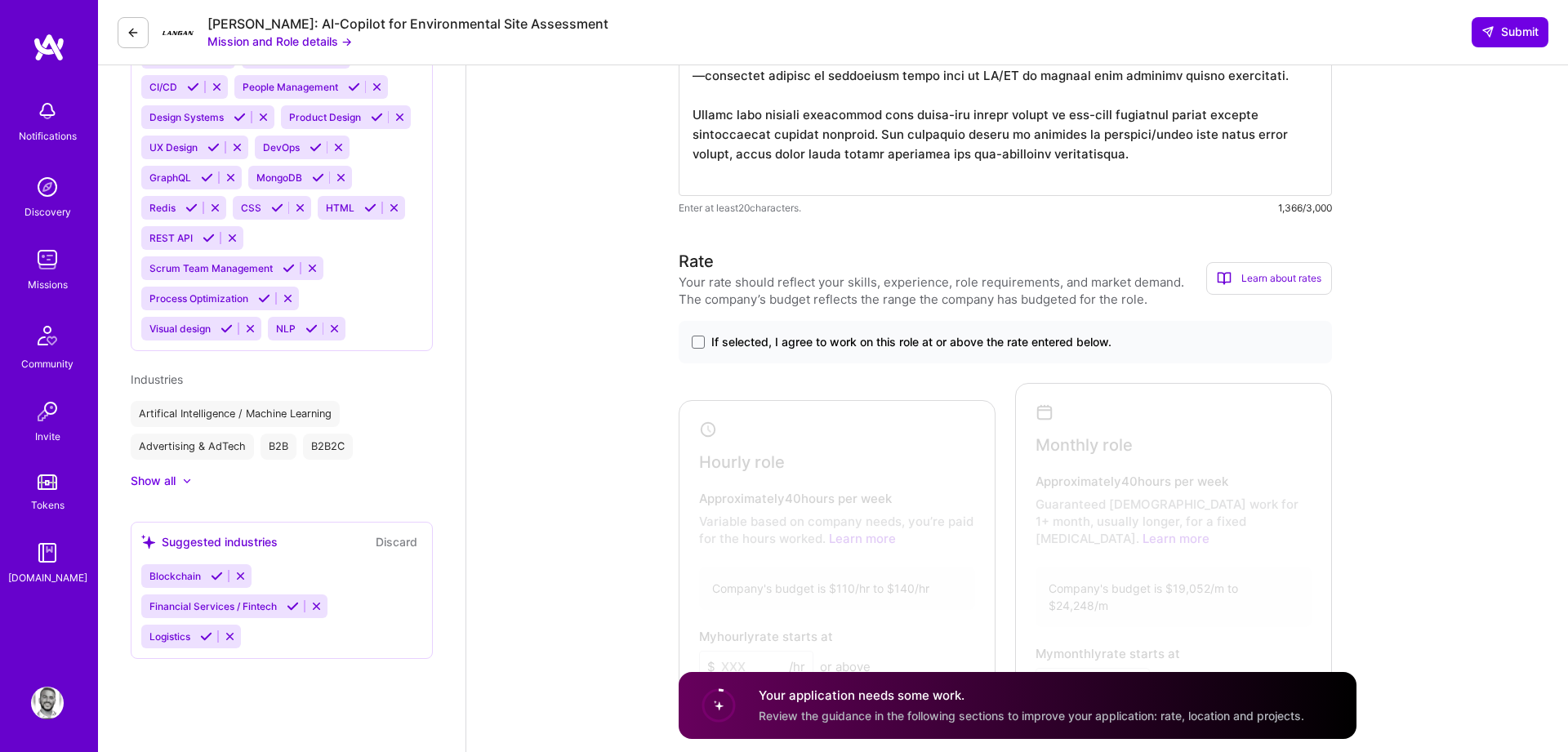
type textarea "I led the design and rollout of an AI system that processed unstructured A/B te…"
click at [862, 352] on div "If selected, I agree to work on this role at or above the rate entered below." at bounding box center [1005, 342] width 654 height 42
click at [859, 344] on span "If selected, I agree to work on this role at or above the rate entered below." at bounding box center [912, 342] width 400 height 16
click at [0, 0] on input "If selected, I agree to work on this role at or above the rate entered below." at bounding box center [0, 0] width 0 height 0
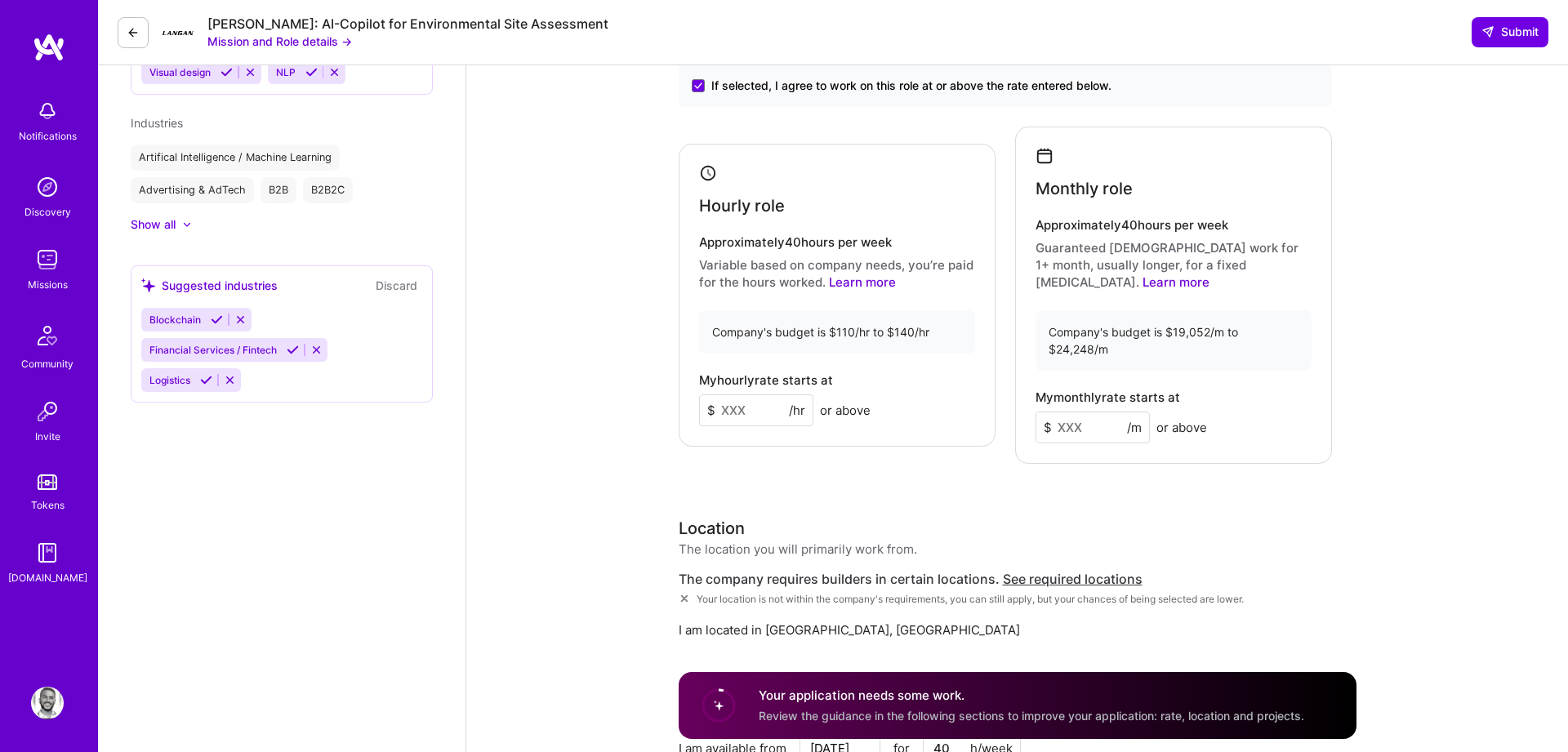
scroll to position [1700, 0]
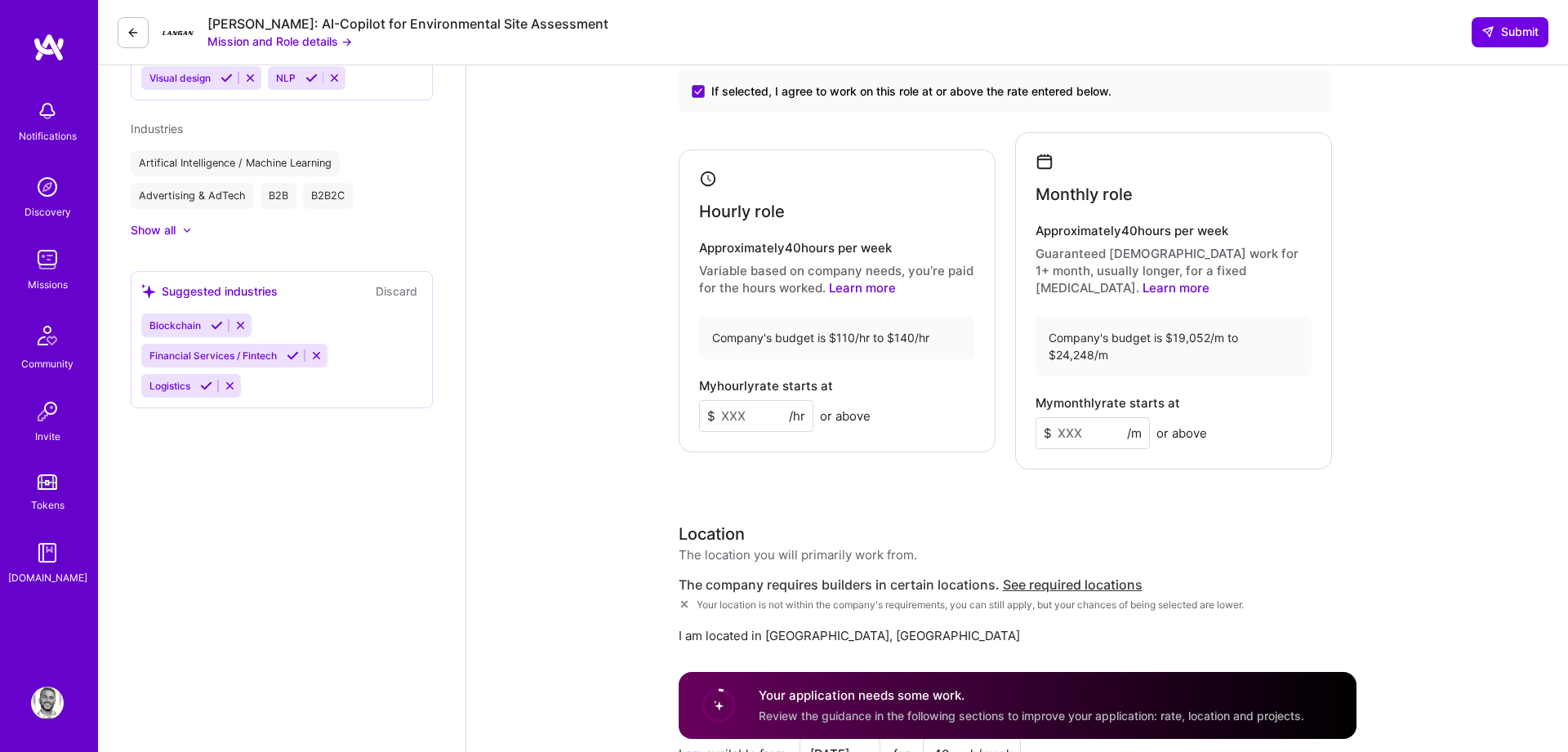
click at [592, 437] on div "Product Manager role description Product manager for Langan's AI-powered ESA au…" at bounding box center [1017, 461] width 1102 height 4190
click at [757, 405] on input at bounding box center [756, 416] width 114 height 32
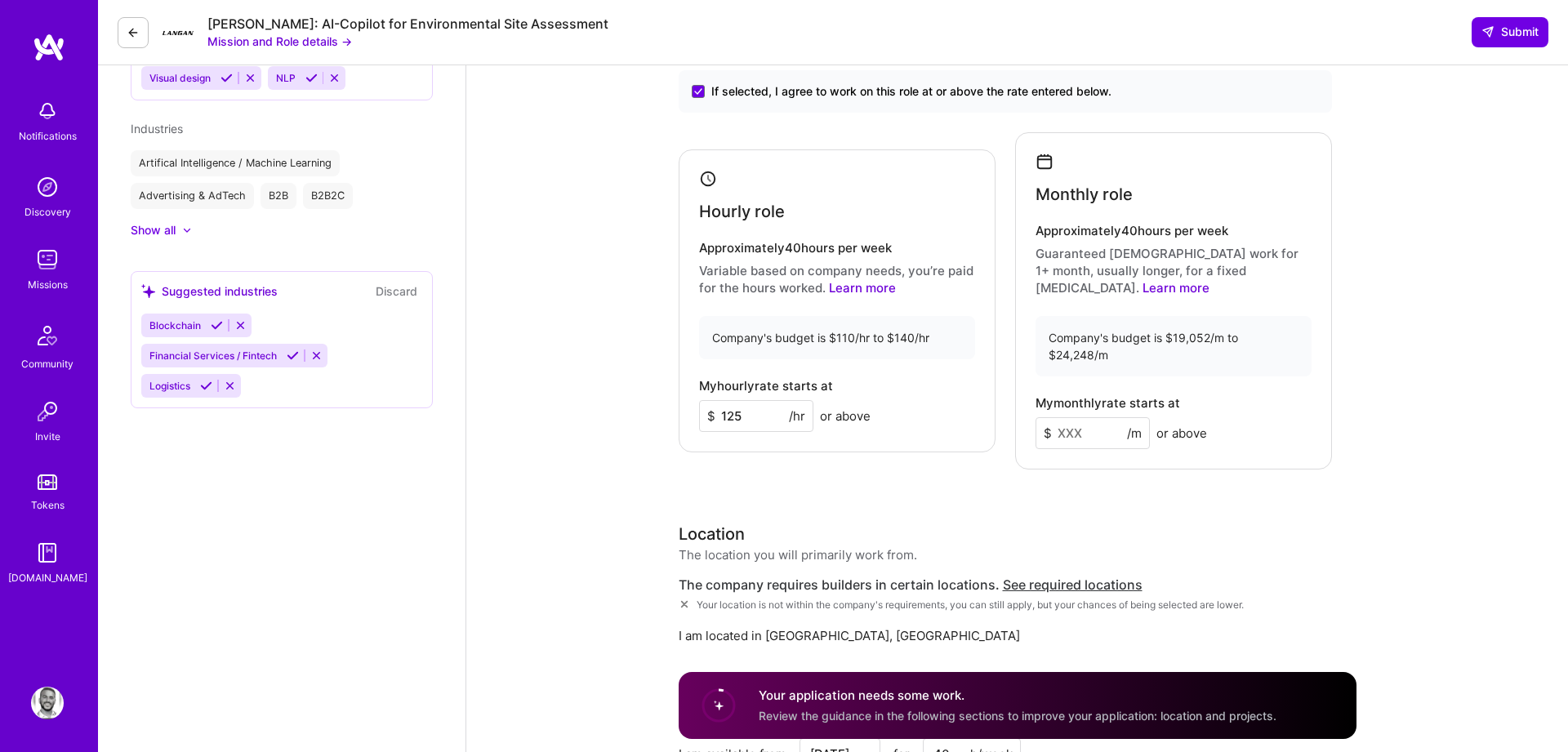
type input "125"
click at [1095, 417] on input at bounding box center [1093, 432] width 114 height 32
click at [1014, 471] on div "Rate Your rate should reflect your skills, experience, role requirements, and m…" at bounding box center [1017, 452] width 677 height 909
click at [1288, 401] on div "My monthly rate starts at $ 19052 /m or above" at bounding box center [1174, 422] width 276 height 53
click at [1112, 417] on input "19052" at bounding box center [1093, 432] width 114 height 32
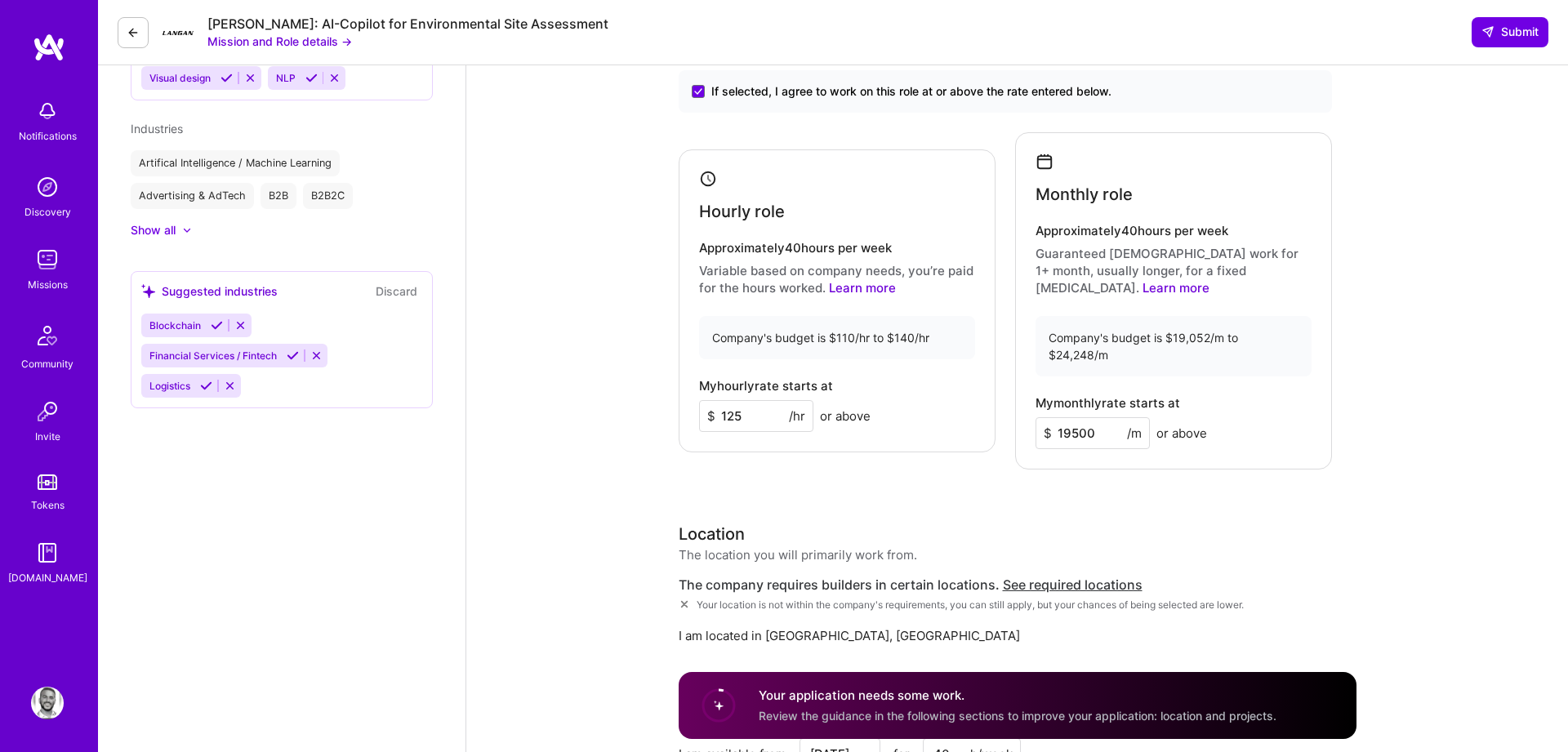
type input "19500"
click at [1086, 479] on div "Rate Your rate should reflect your skills, experience, role requirements, and m…" at bounding box center [1017, 452] width 677 height 909
click at [890, 443] on div "Hourly role Approximately 40 hours per week Variable based on company needs, yo…" at bounding box center [1005, 301] width 654 height 337
click at [741, 415] on input "125" at bounding box center [756, 416] width 114 height 32
type input "130"
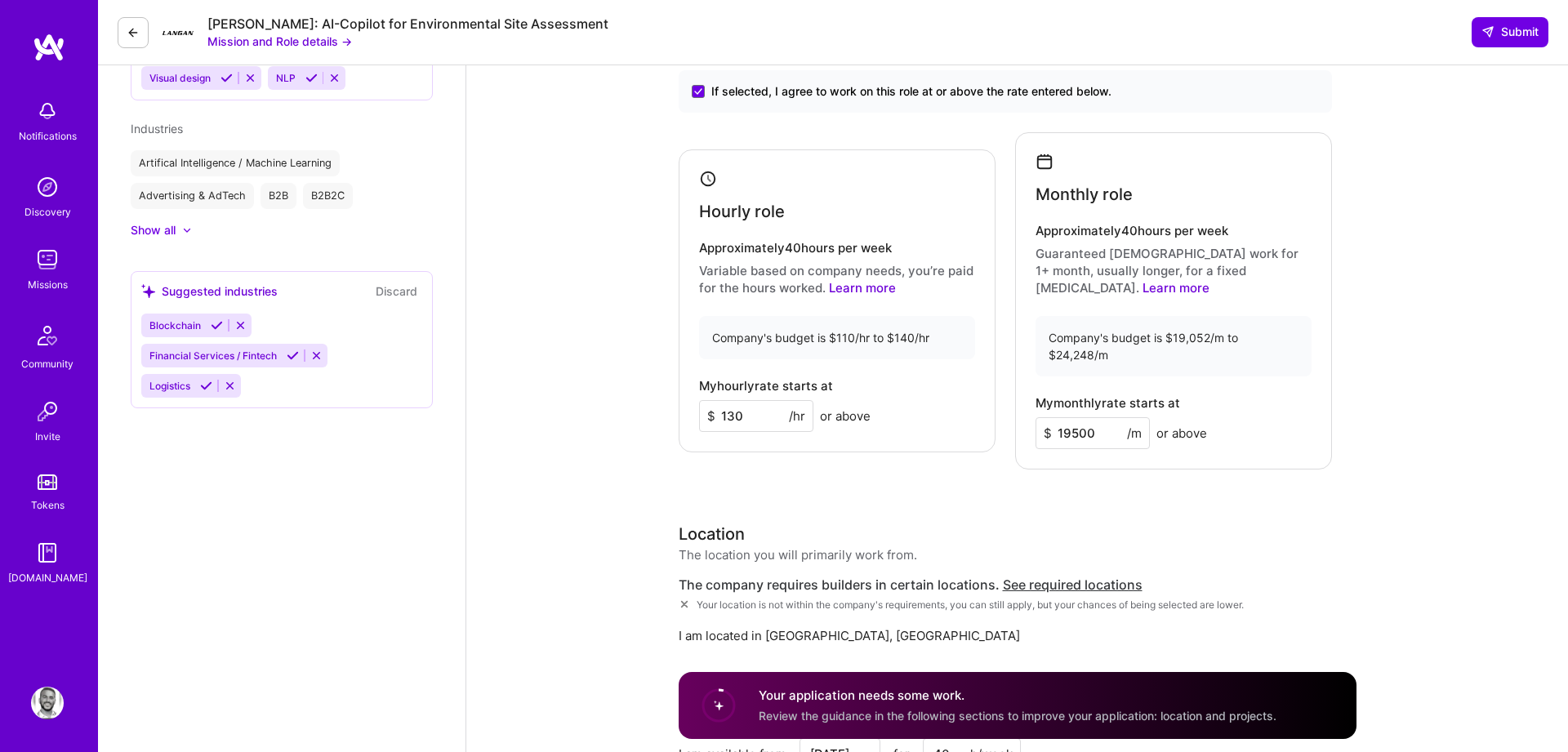
click at [784, 439] on div "Hourly role Approximately 40 hours per week Variable based on company needs, yo…" at bounding box center [837, 300] width 317 height 302
click at [1121, 428] on input "19500" at bounding box center [1093, 432] width 114 height 32
click at [1036, 522] on div "Location The location you will primarily work from." at bounding box center [1005, 543] width 654 height 42
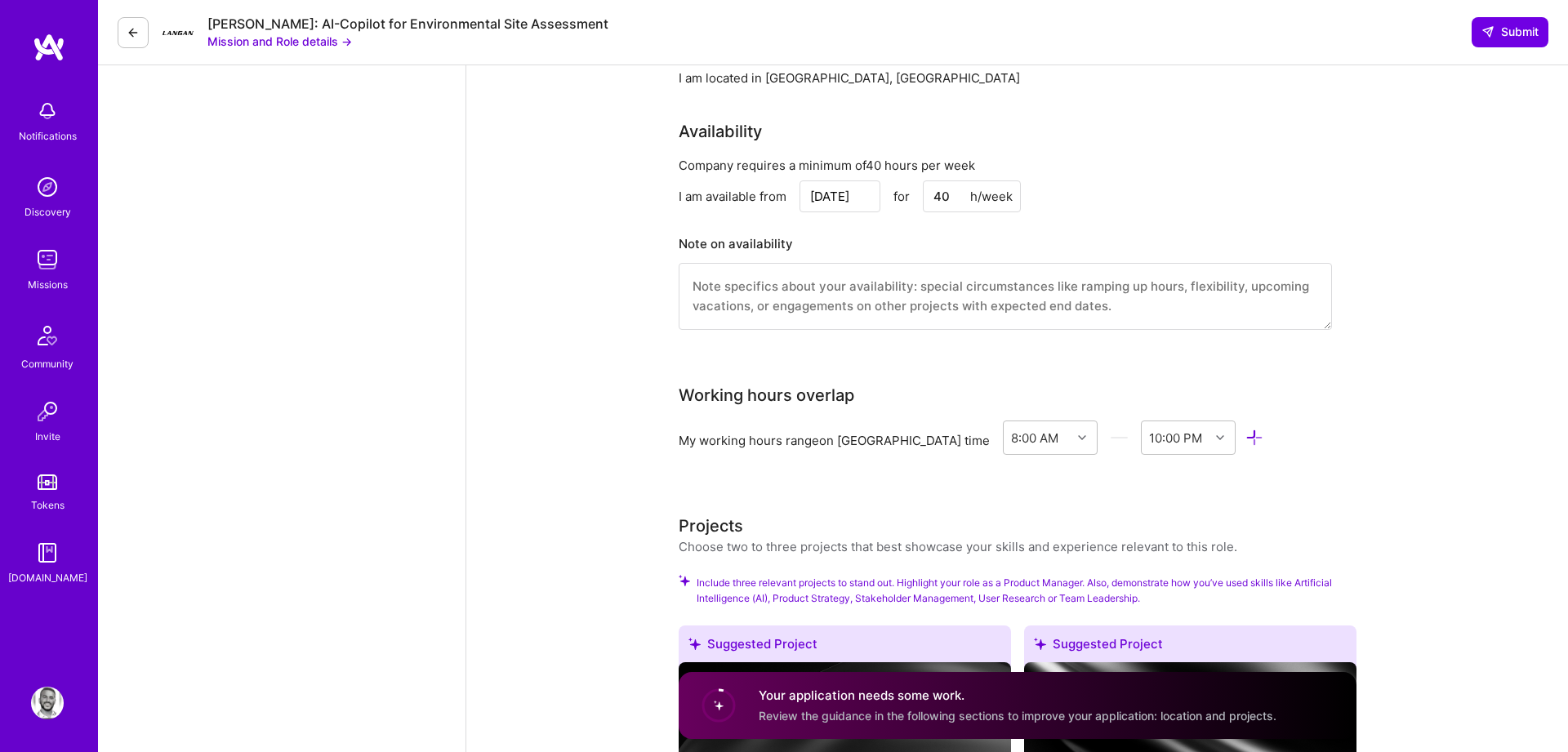
scroll to position [2259, 0]
click at [879, 298] on textarea at bounding box center [1005, 294] width 654 height 67
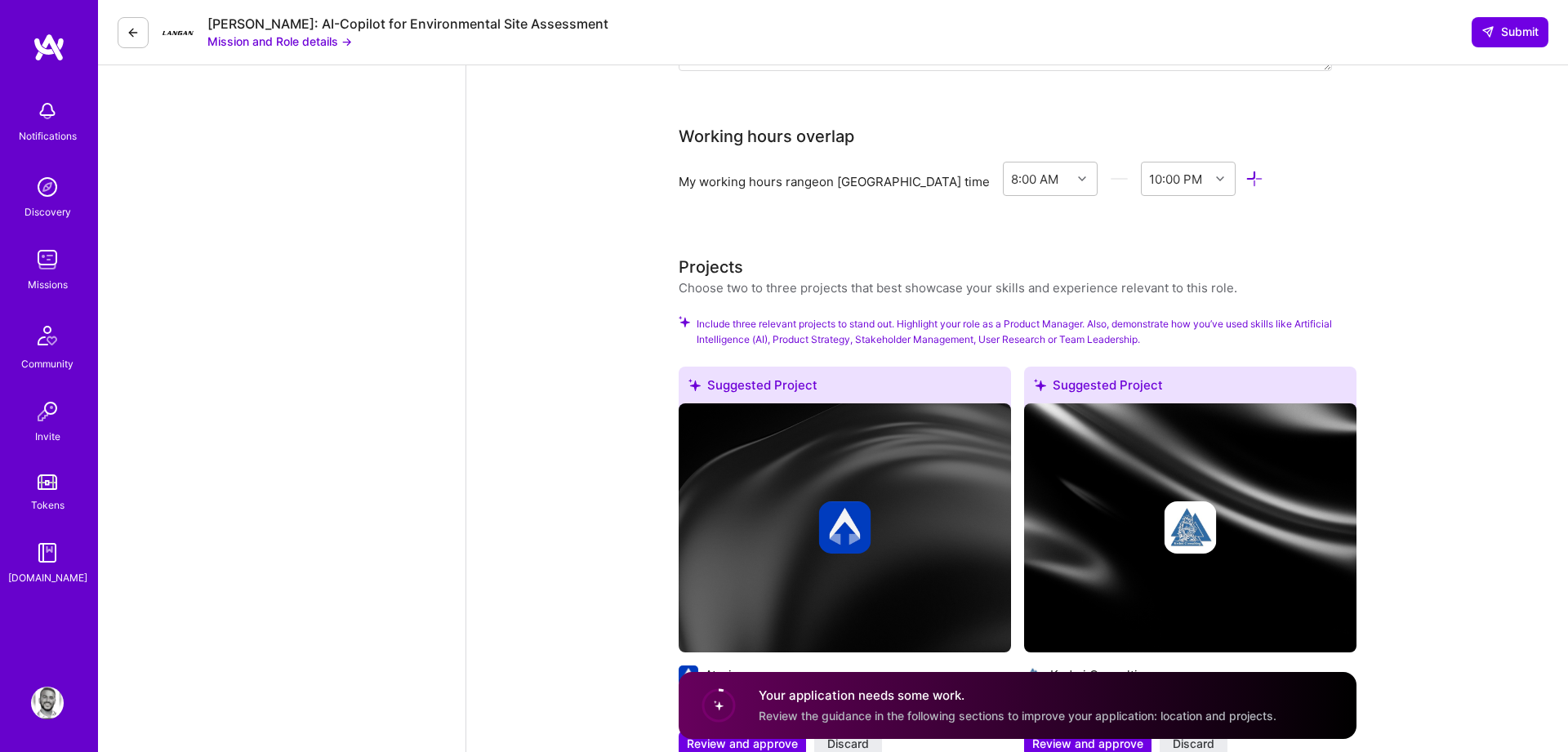
scroll to position [2498, 0]
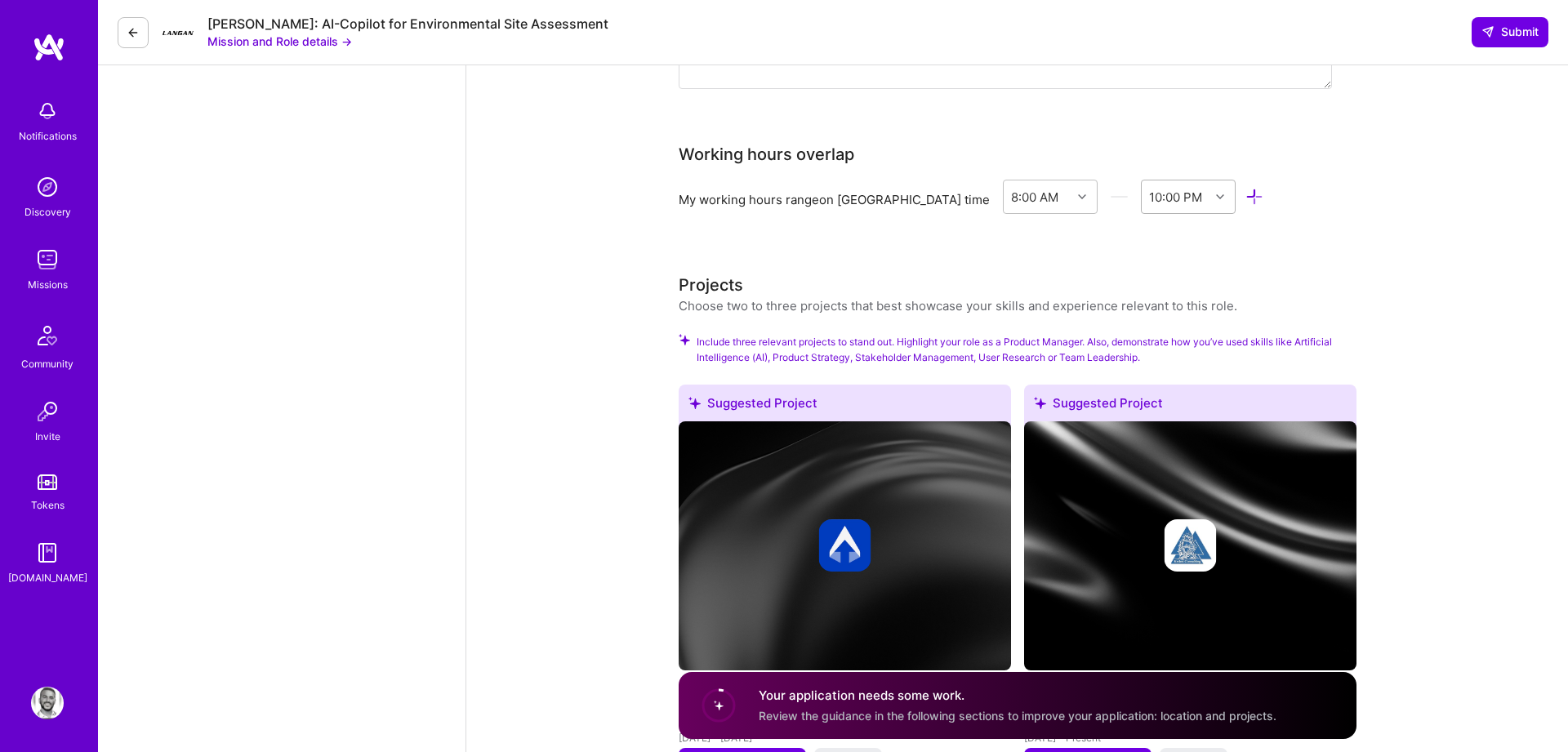
type textarea "Preferance on working fully on PST/EST."
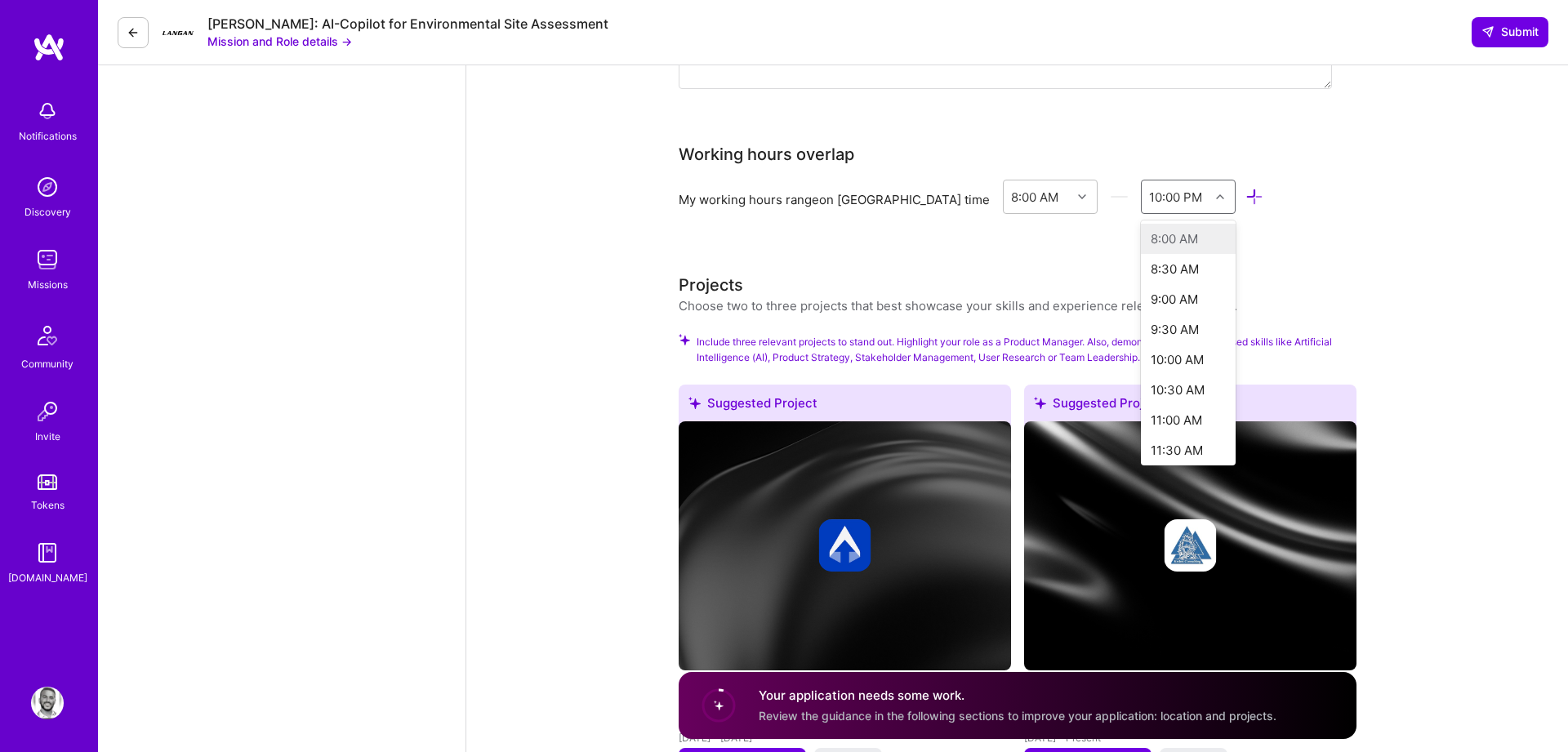
click at [1149, 187] on div "10:00 PM" at bounding box center [1176, 196] width 53 height 17
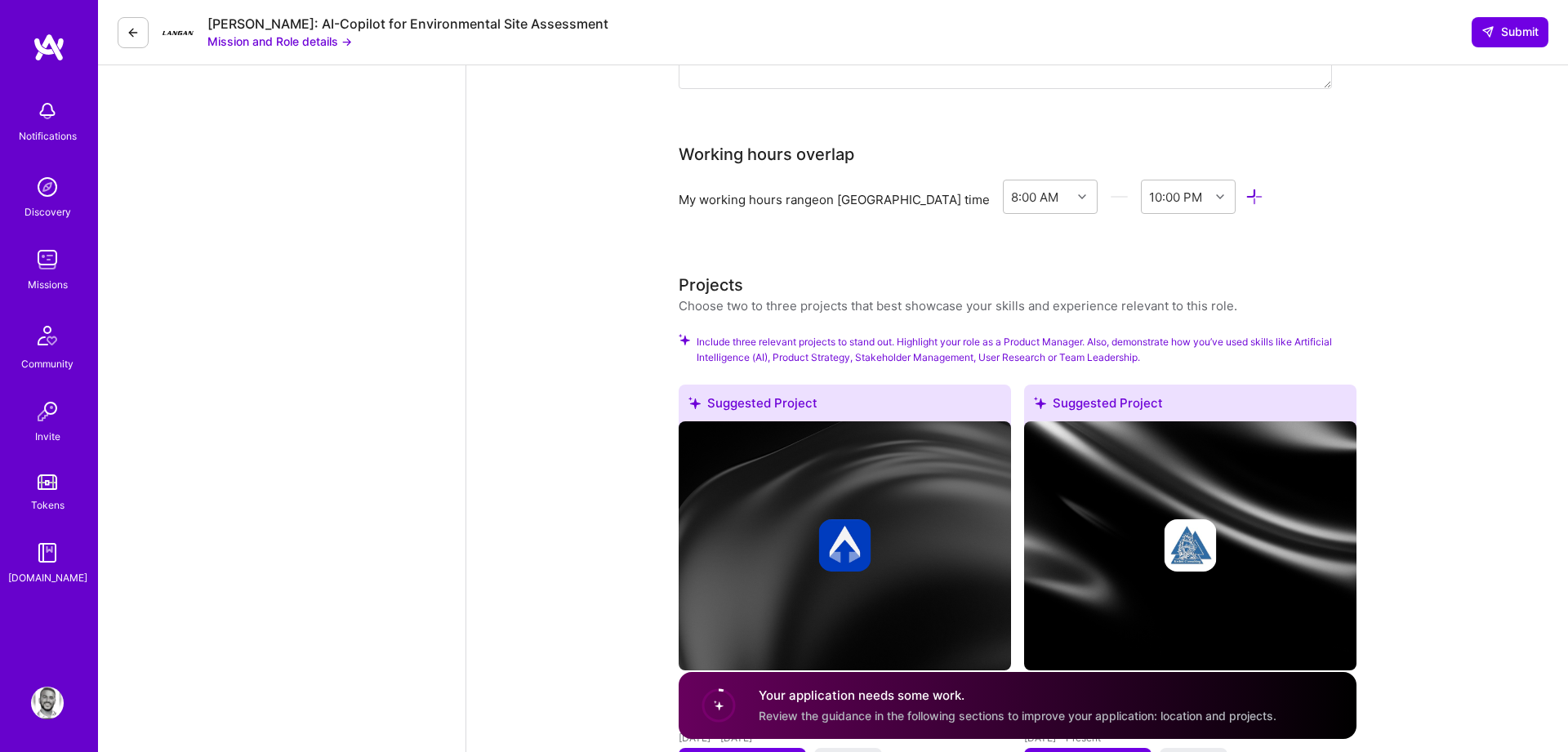
click at [985, 272] on h3 "Projects" at bounding box center [957, 284] width 559 height 25
click at [1072, 186] on div at bounding box center [1084, 196] width 26 height 21
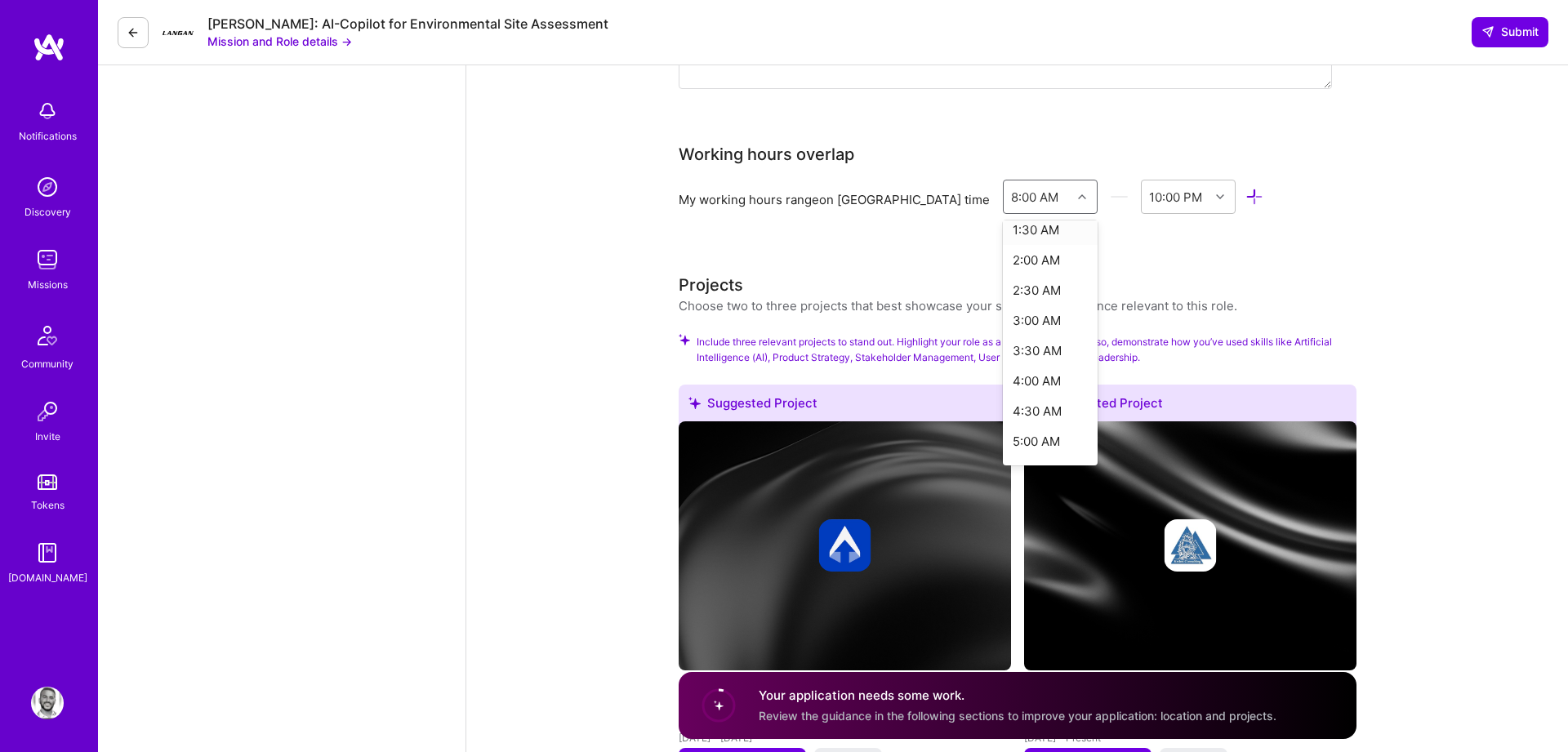
scroll to position [101, 0]
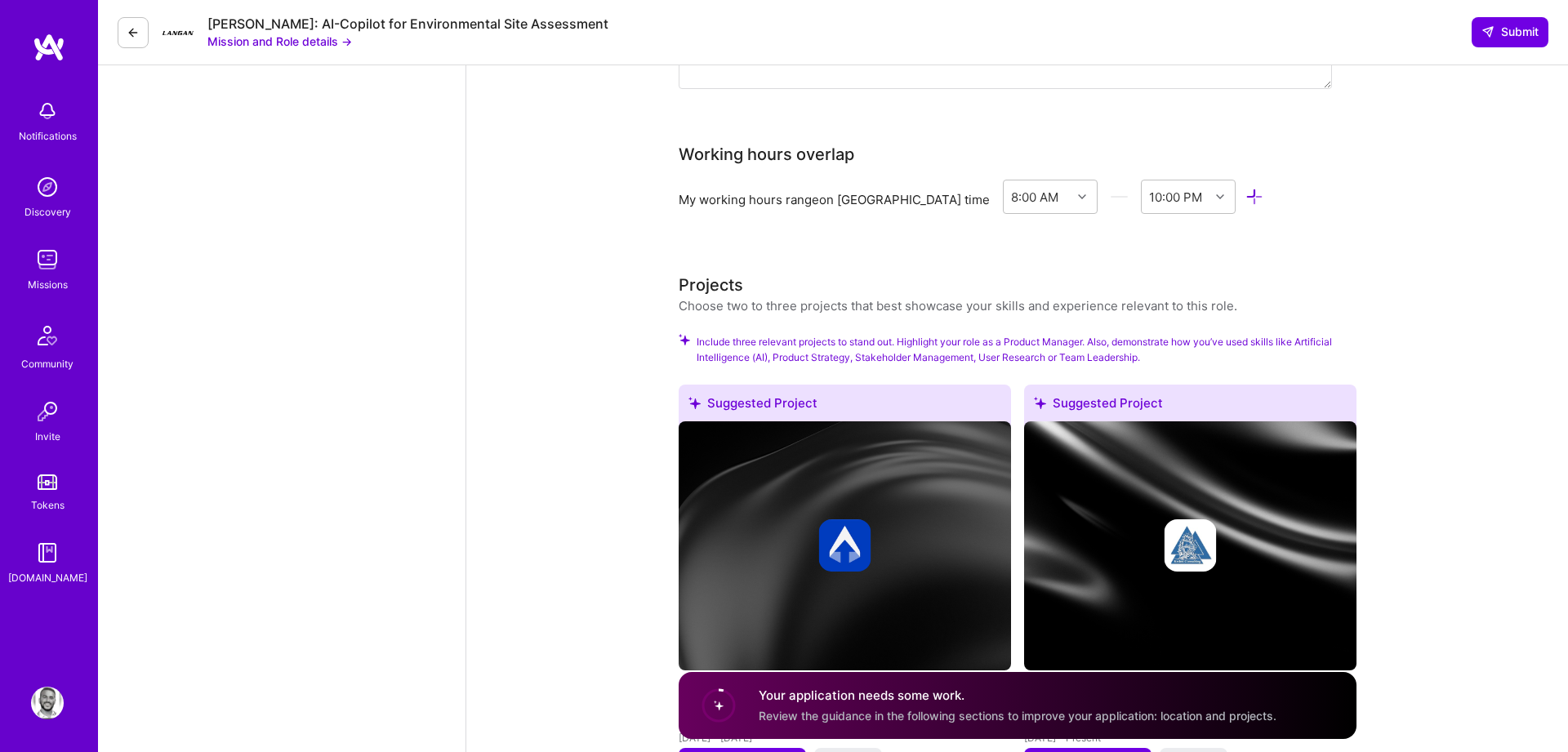
click at [1066, 277] on h3 "Projects" at bounding box center [957, 284] width 559 height 25
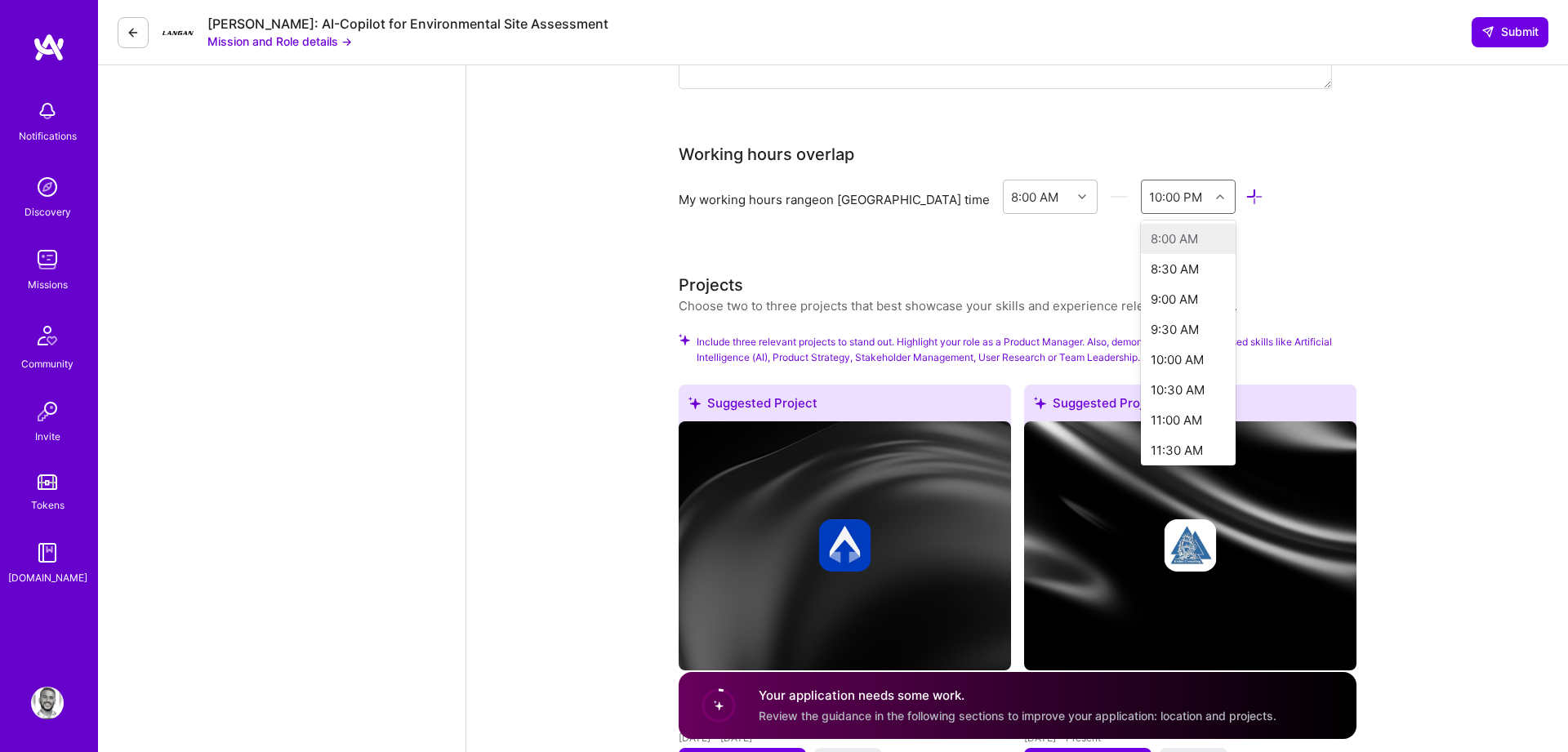
click at [1142, 190] on div "10:00 PM" at bounding box center [1176, 196] width 69 height 33
click at [1141, 270] on div "12:00 PM" at bounding box center [1189, 281] width 95 height 30
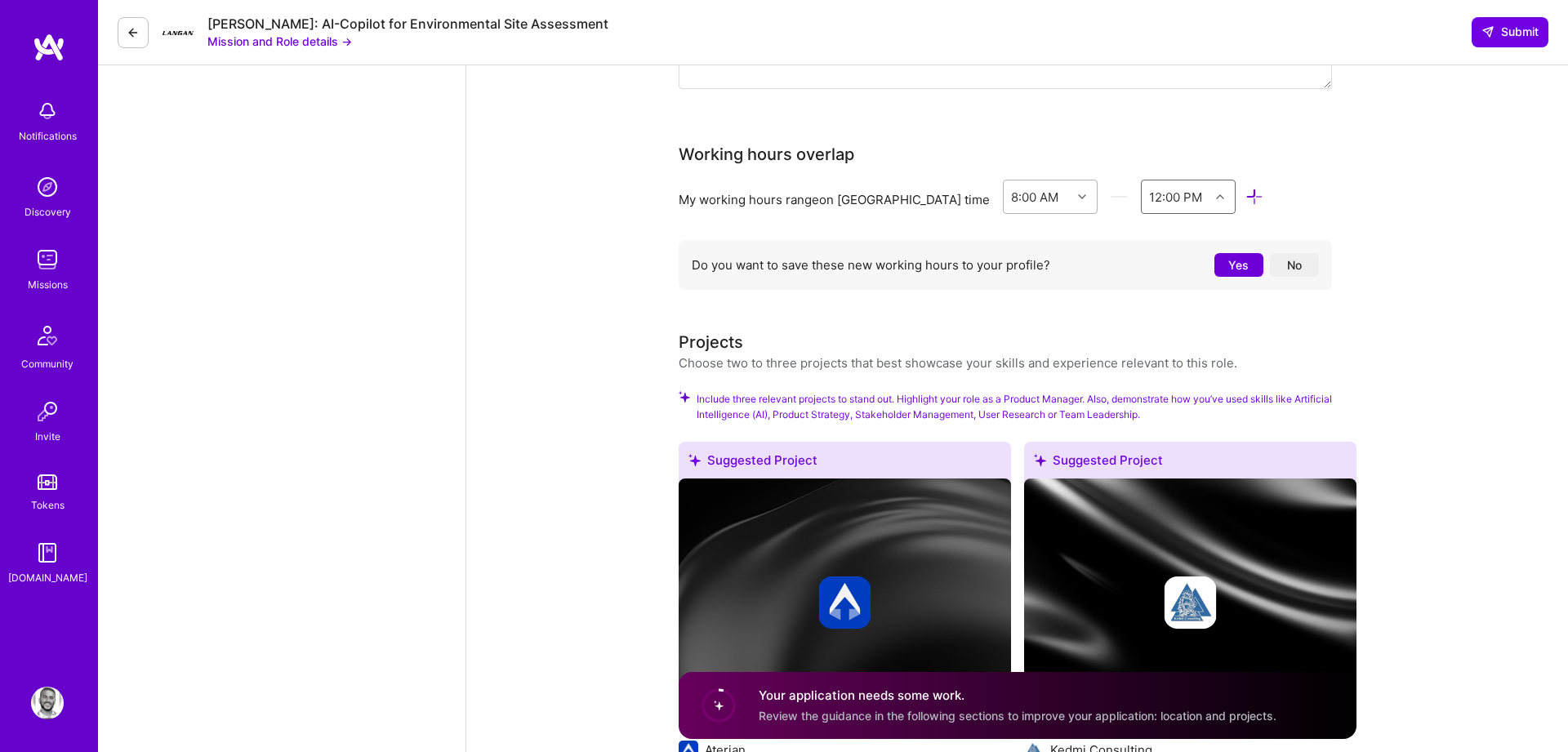
click at [1078, 193] on icon at bounding box center [1082, 196] width 8 height 8
click at [1003, 365] on div "12:00 PM" at bounding box center [1051, 377] width 95 height 30
click at [1147, 187] on div "End Time" at bounding box center [1175, 196] width 55 height 17
click at [1072, 186] on div at bounding box center [1084, 196] width 26 height 21
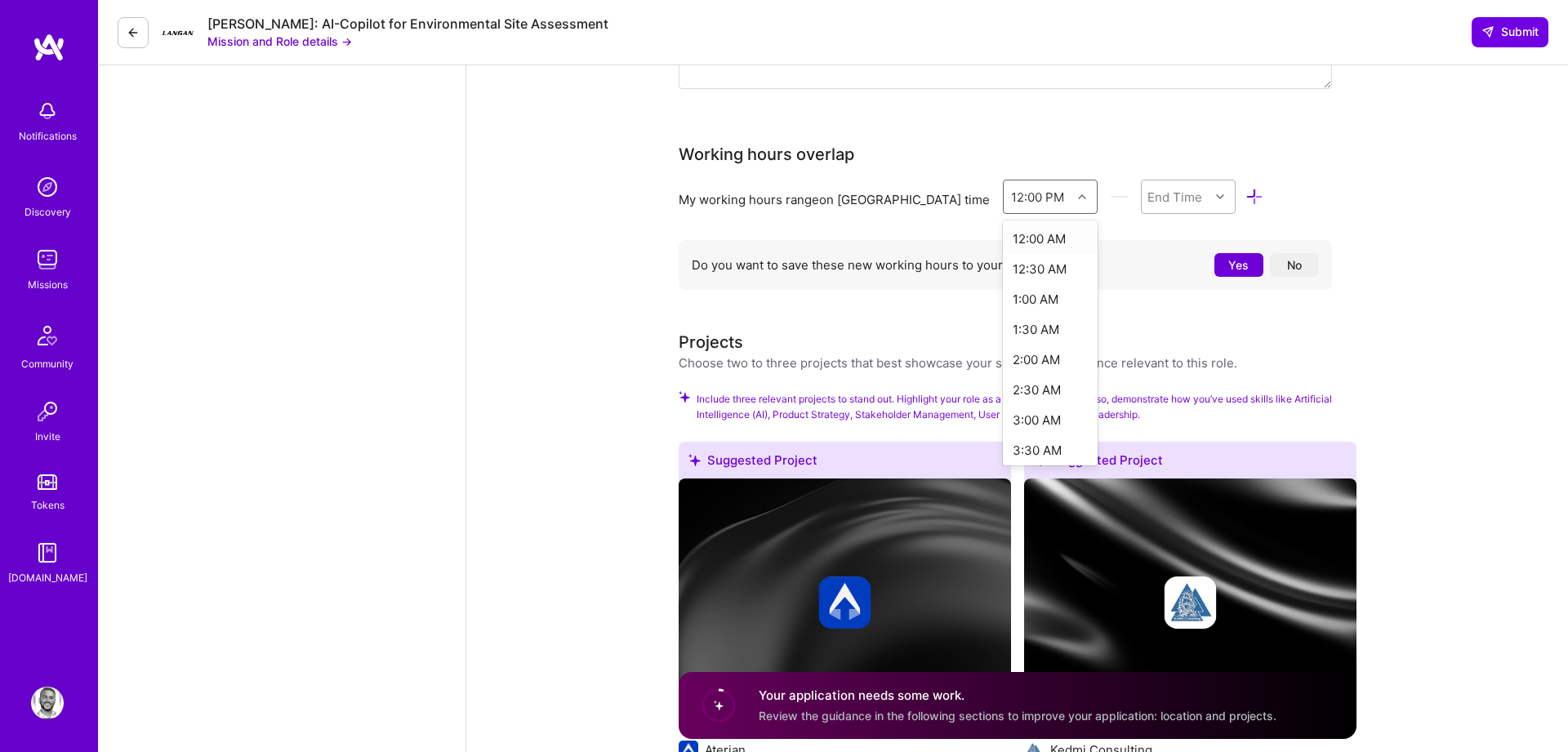
click at [1147, 187] on div "End Time" at bounding box center [1175, 196] width 55 height 17
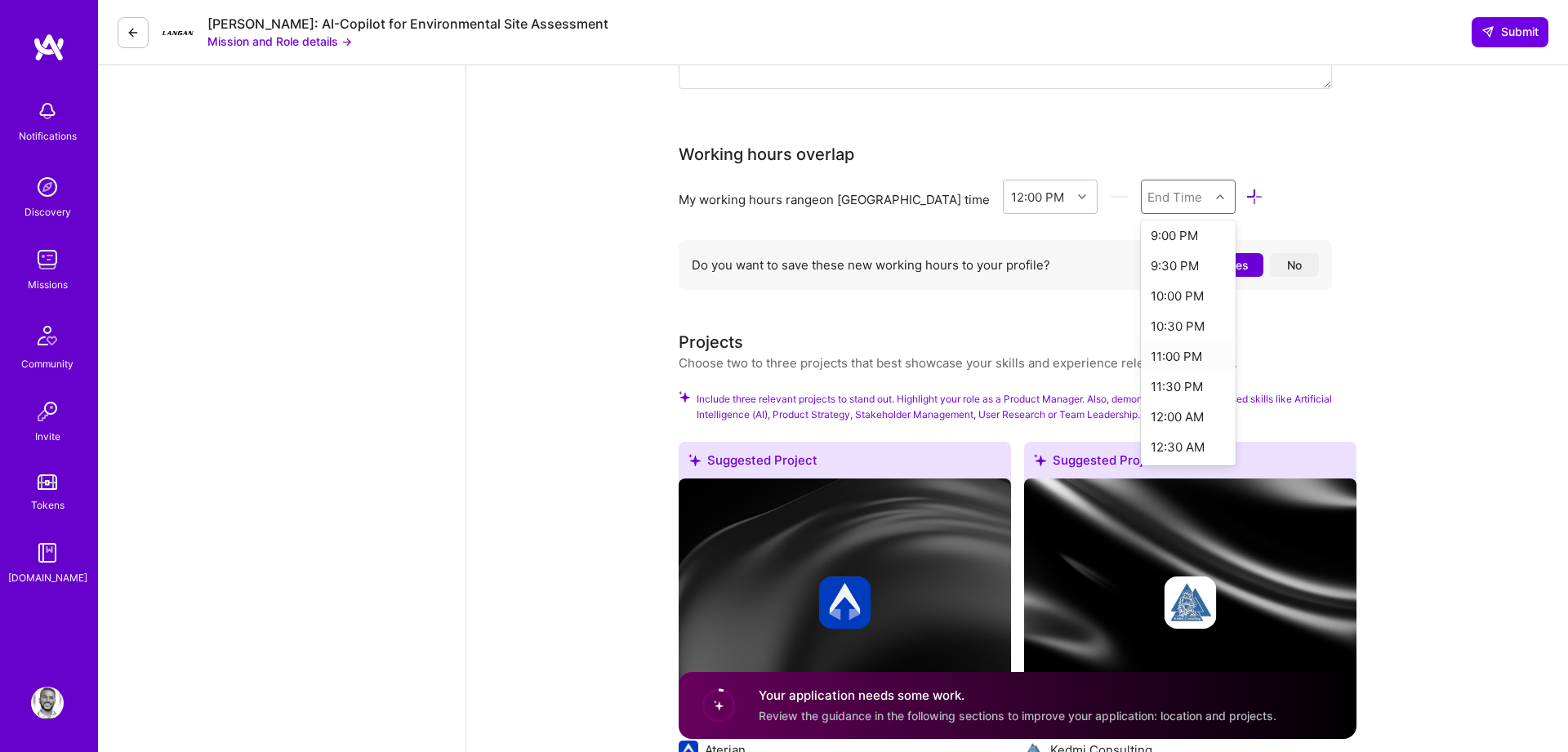
scroll to position [592, 0]
click at [1141, 357] on div "12:00 AM" at bounding box center [1189, 371] width 95 height 30
click at [1283, 253] on button "No" at bounding box center [1295, 265] width 49 height 24
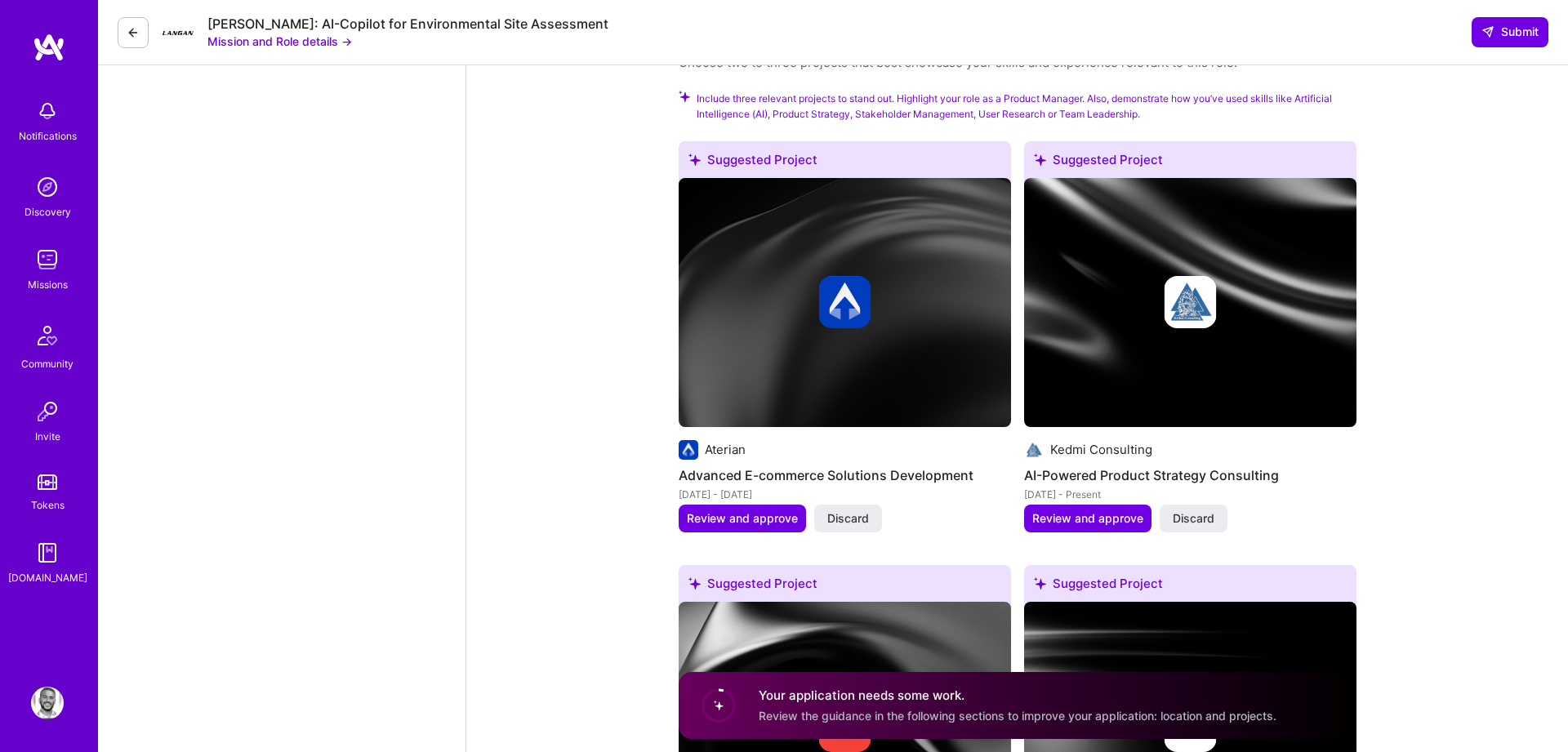
scroll to position [2776, 0]
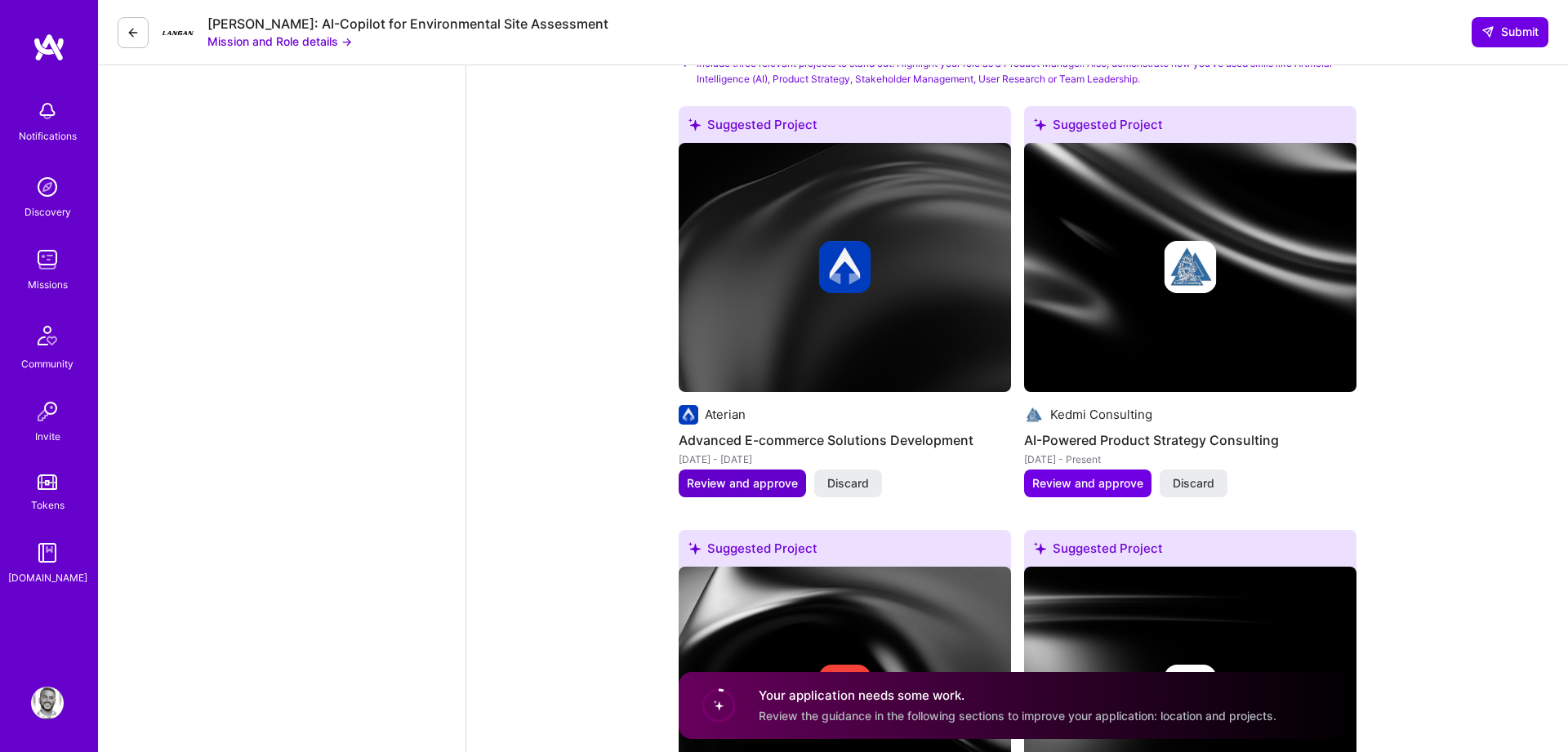
click at [751, 475] on span "Review and approve" at bounding box center [741, 483] width 111 height 16
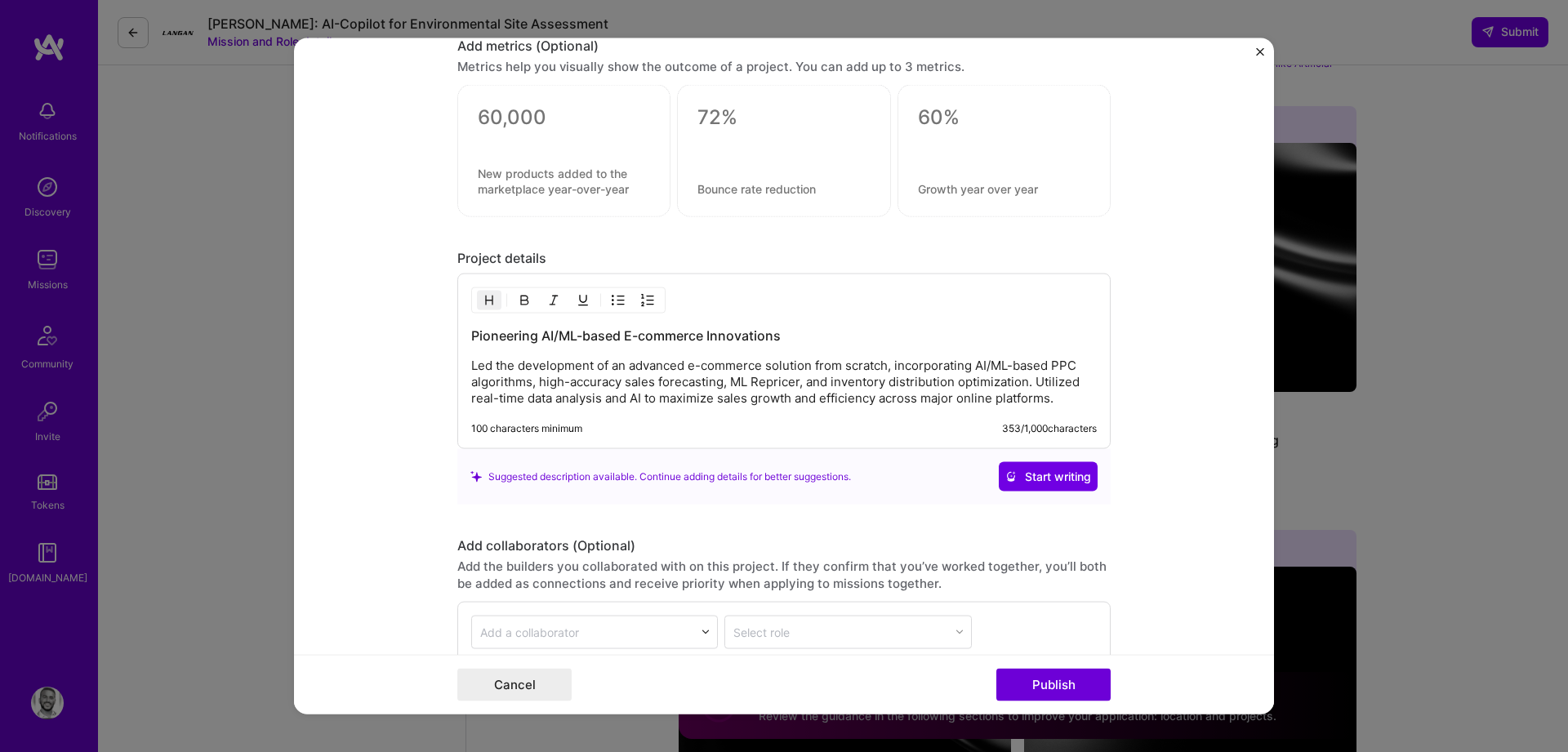
scroll to position [1383, 0]
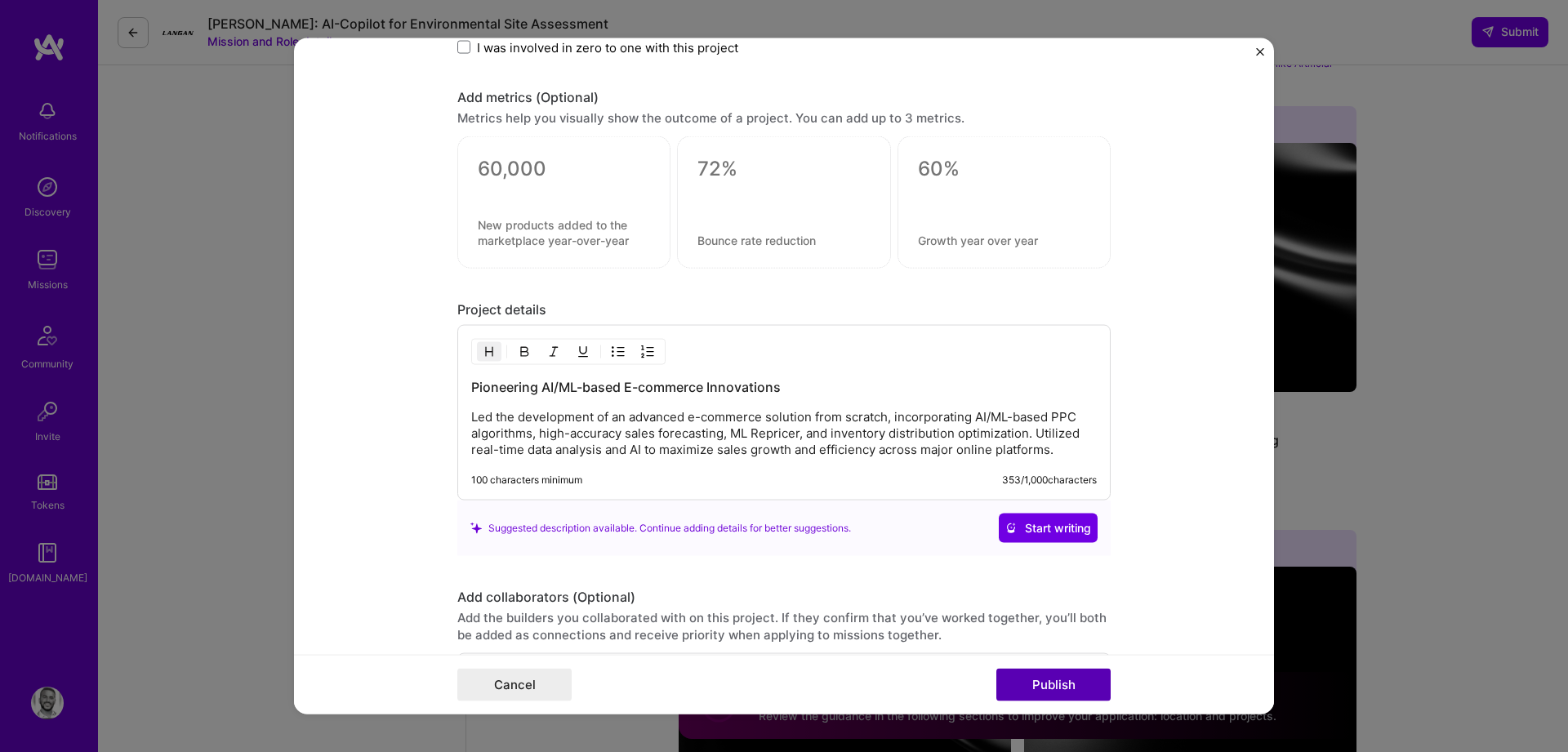
click at [1031, 687] on button "Publish" at bounding box center [1053, 684] width 114 height 33
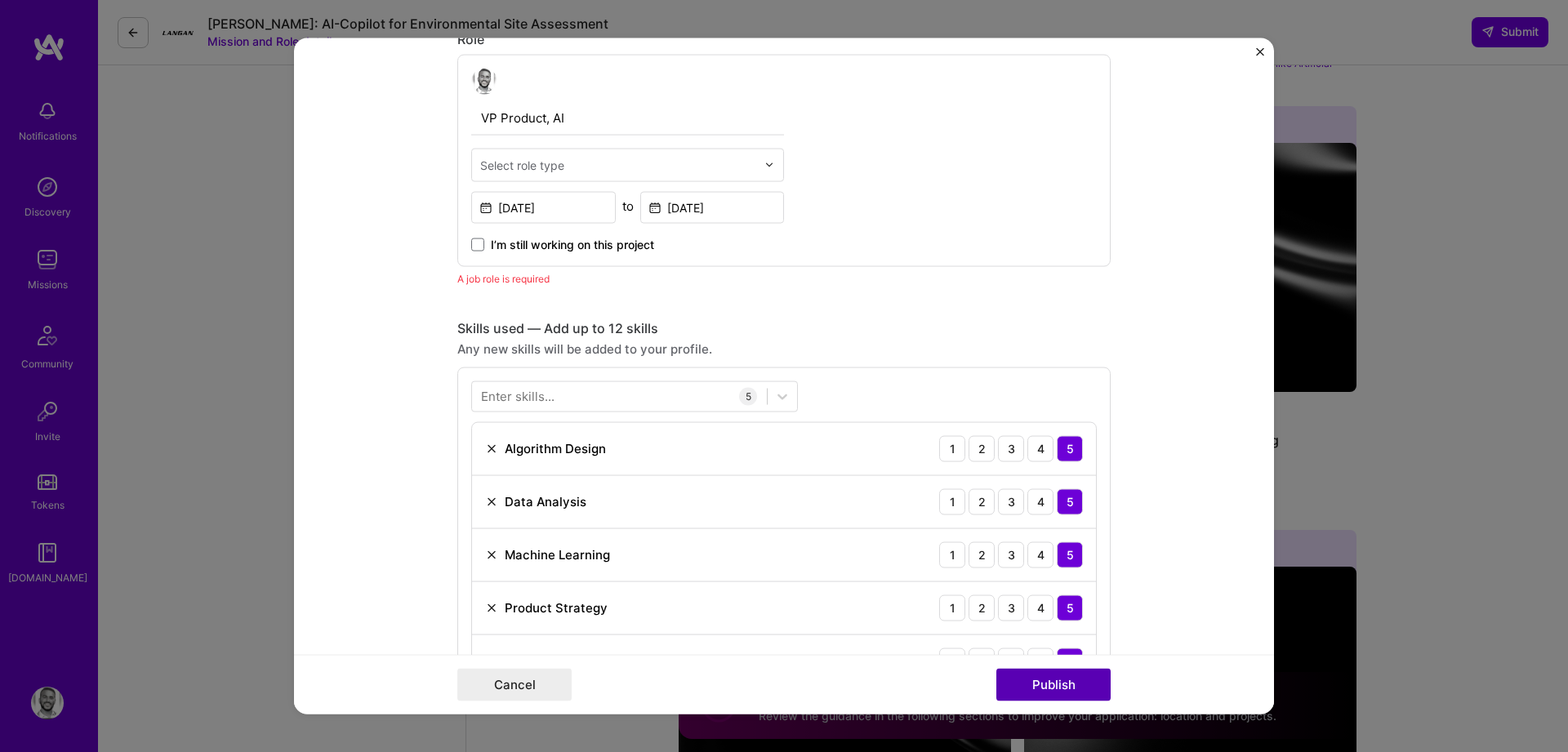
scroll to position [547, 0]
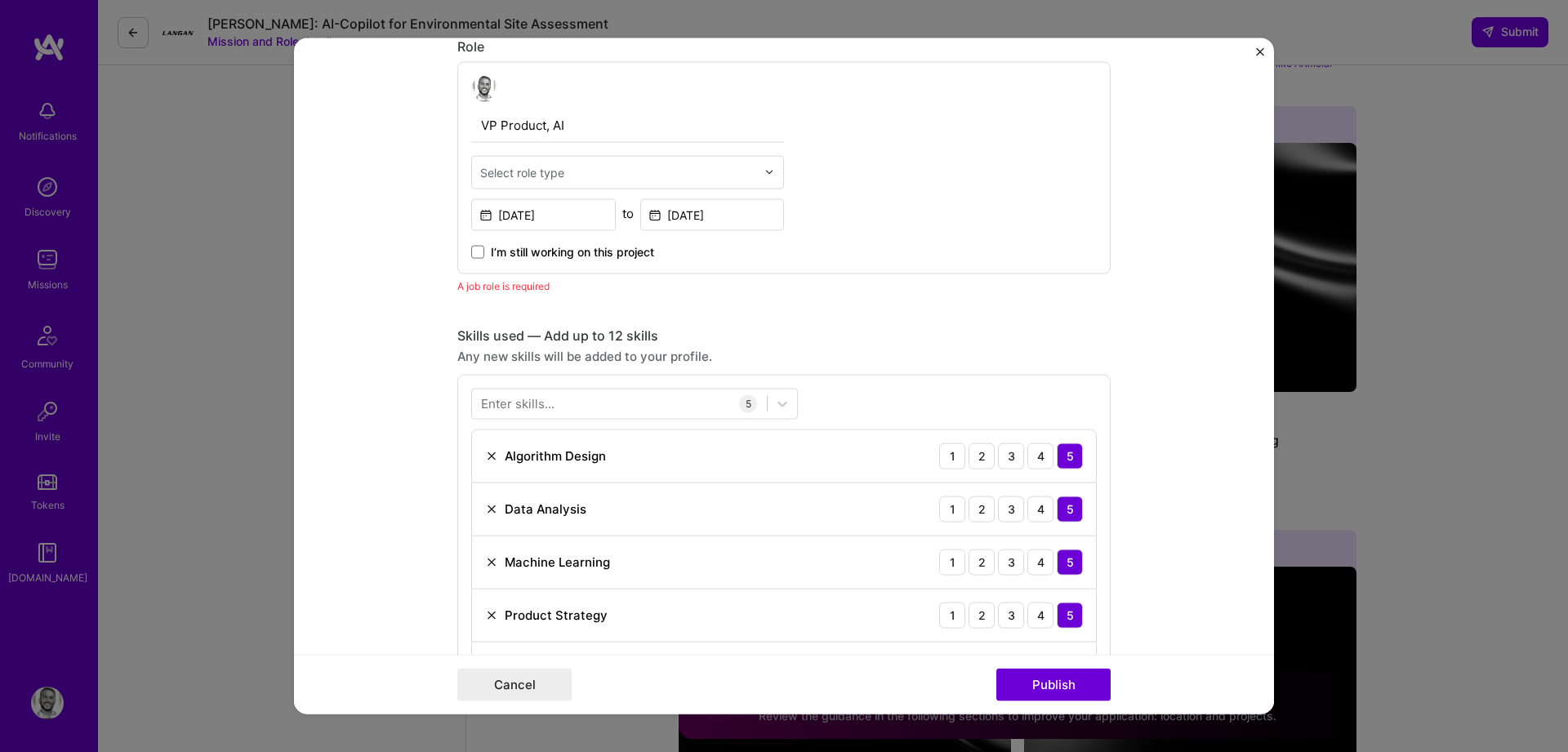
click at [528, 179] on div "Select role type" at bounding box center [522, 172] width 84 height 17
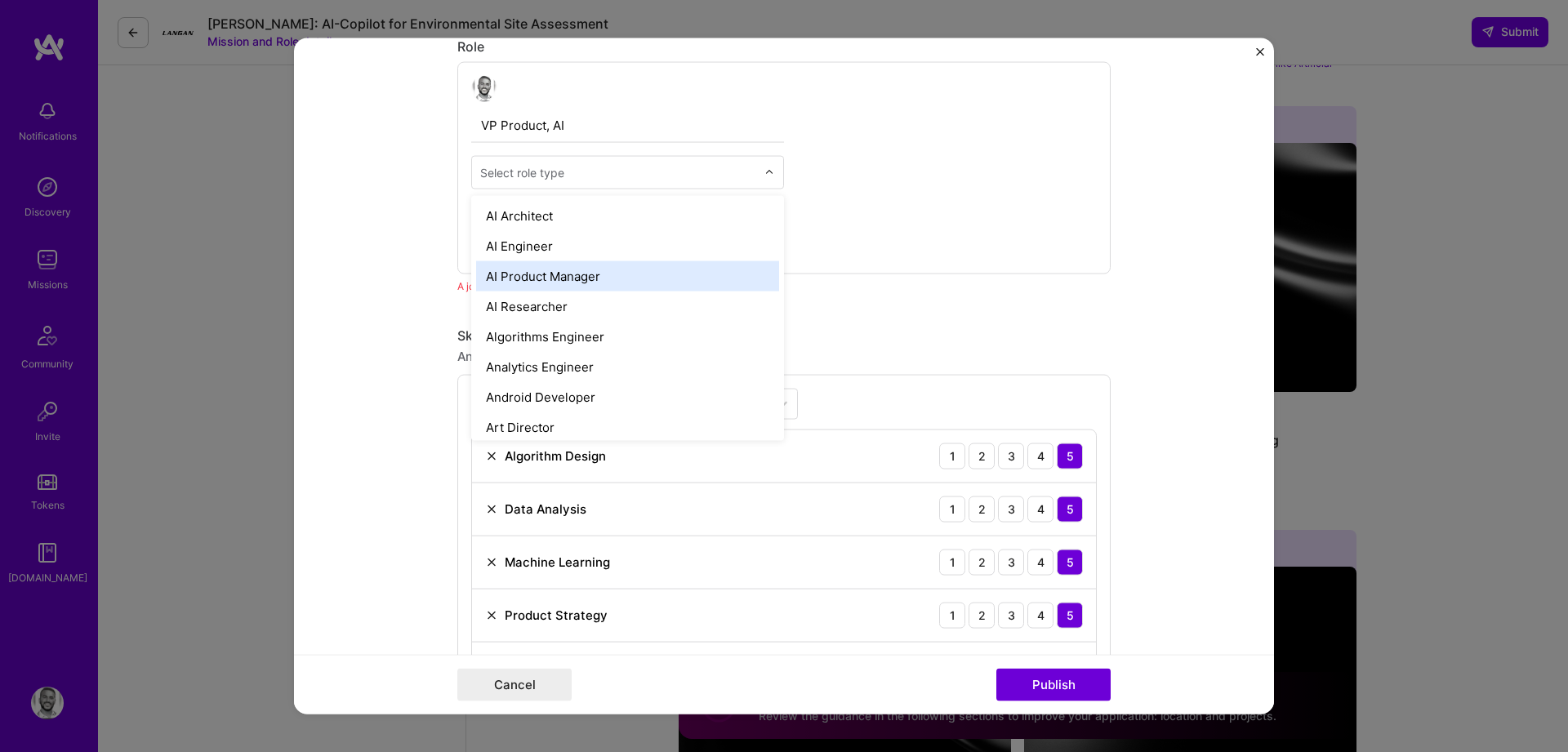
click at [549, 270] on div "AI Product Manager" at bounding box center [627, 275] width 303 height 30
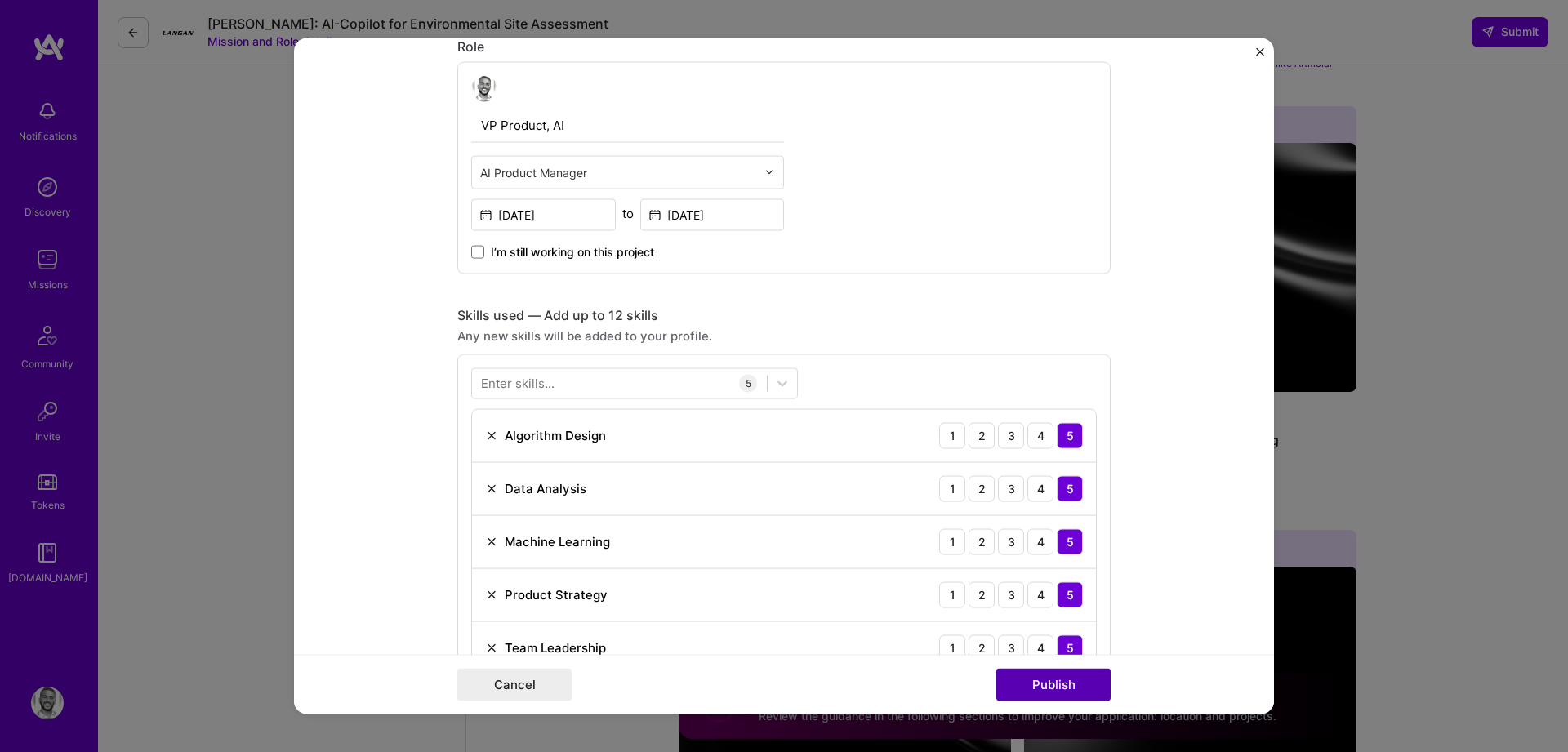
click at [1061, 683] on button "Publish" at bounding box center [1053, 684] width 114 height 33
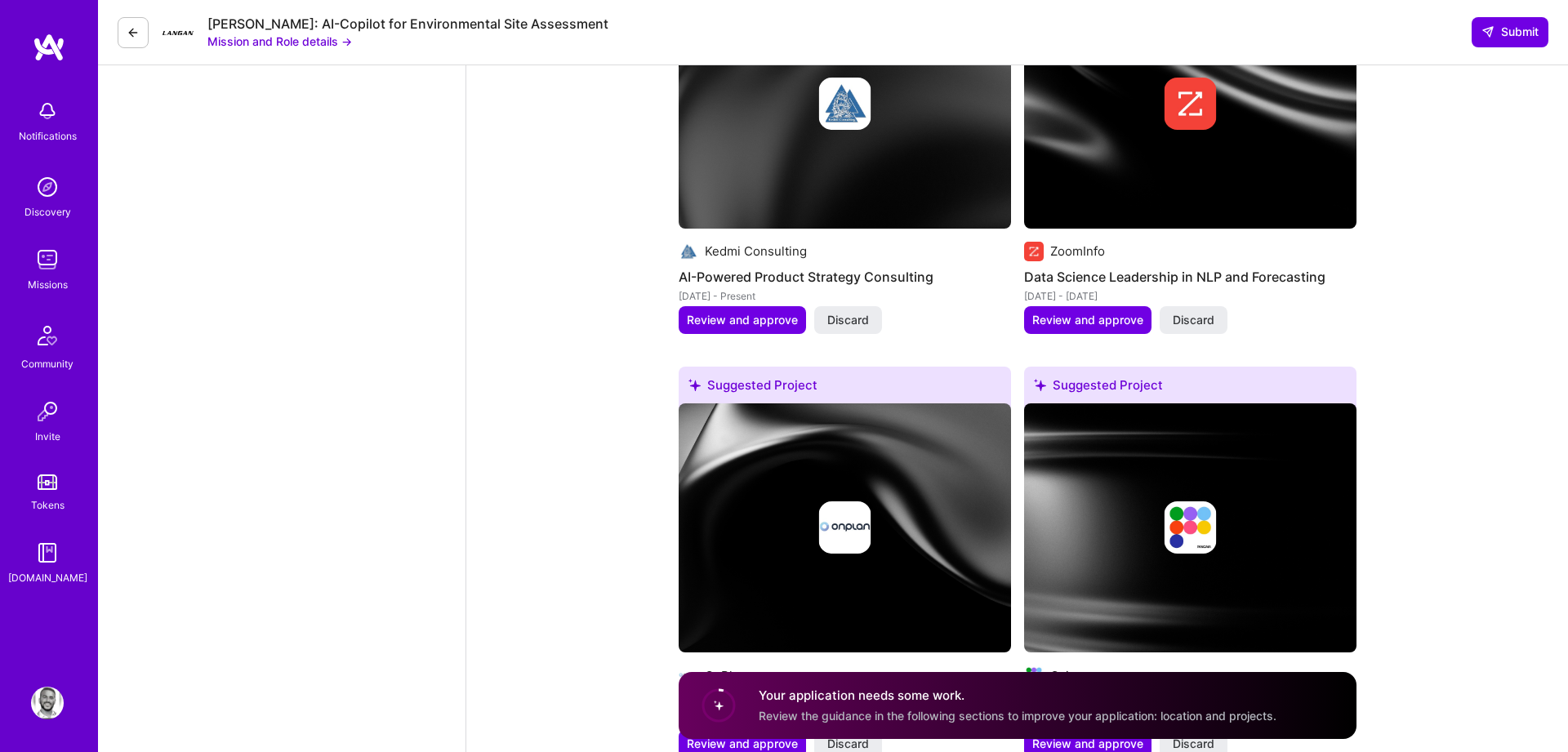
scroll to position [2967, 0]
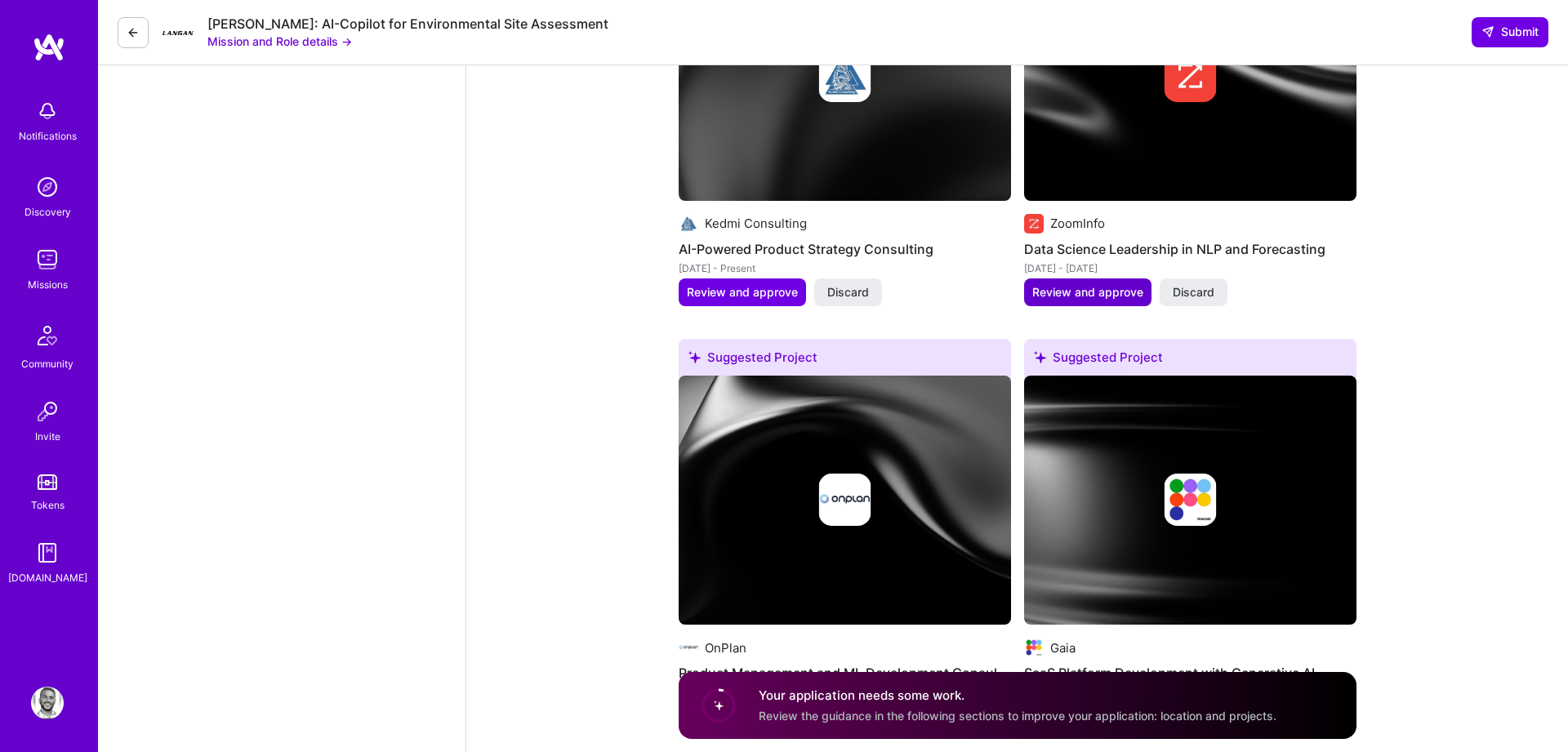
click at [1090, 284] on span "Review and approve" at bounding box center [1087, 292] width 111 height 16
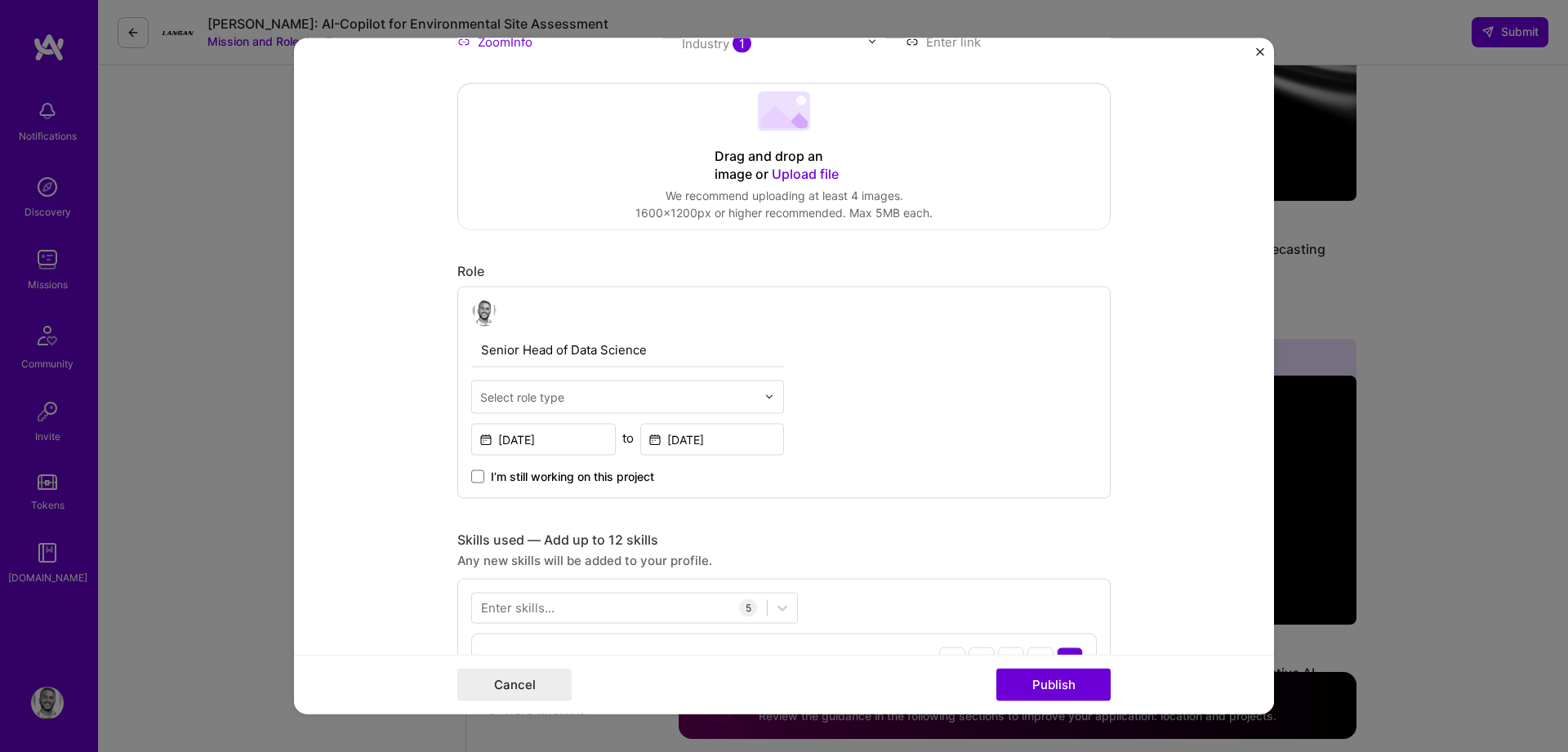
scroll to position [333, 0]
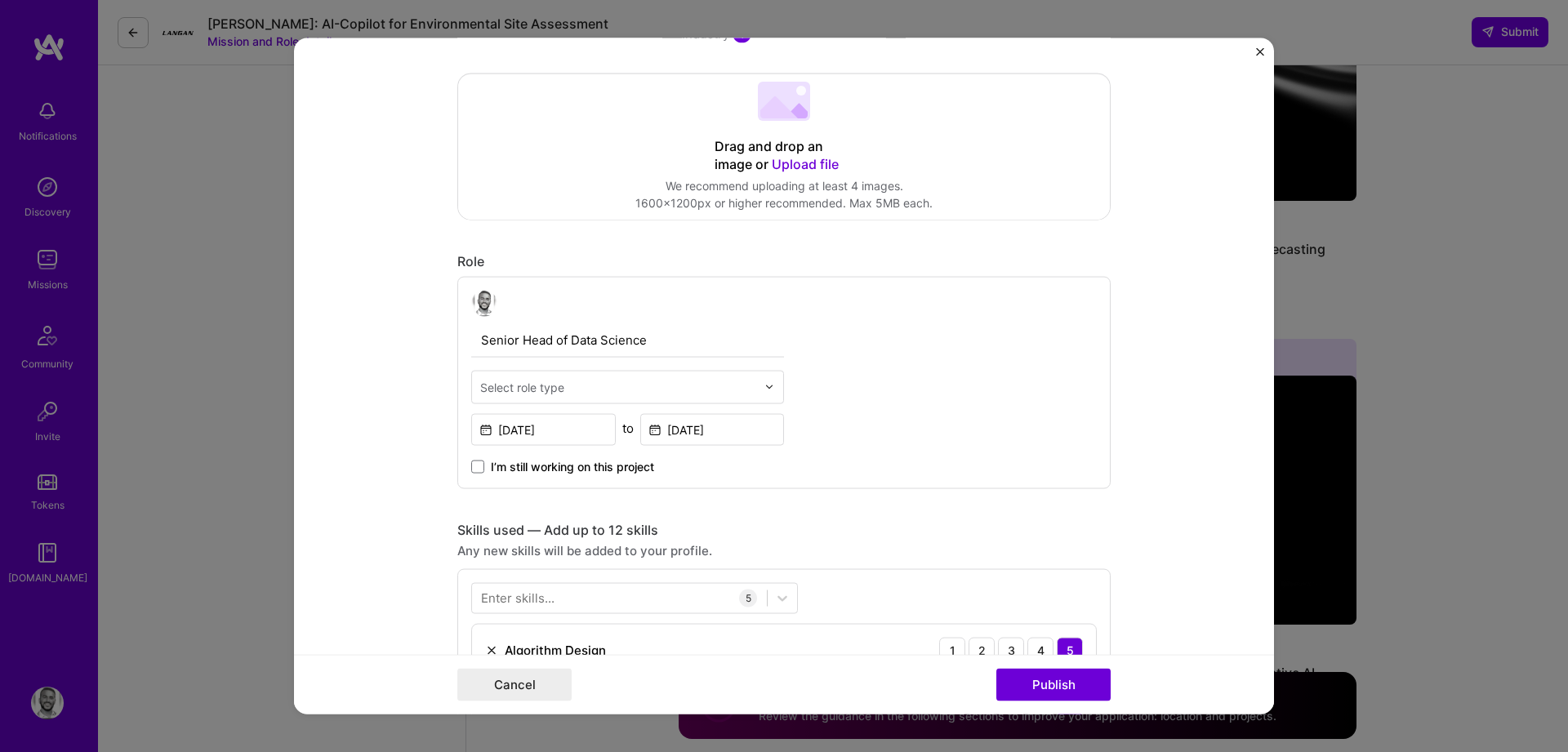
click at [603, 391] on input "text" at bounding box center [618, 387] width 276 height 17
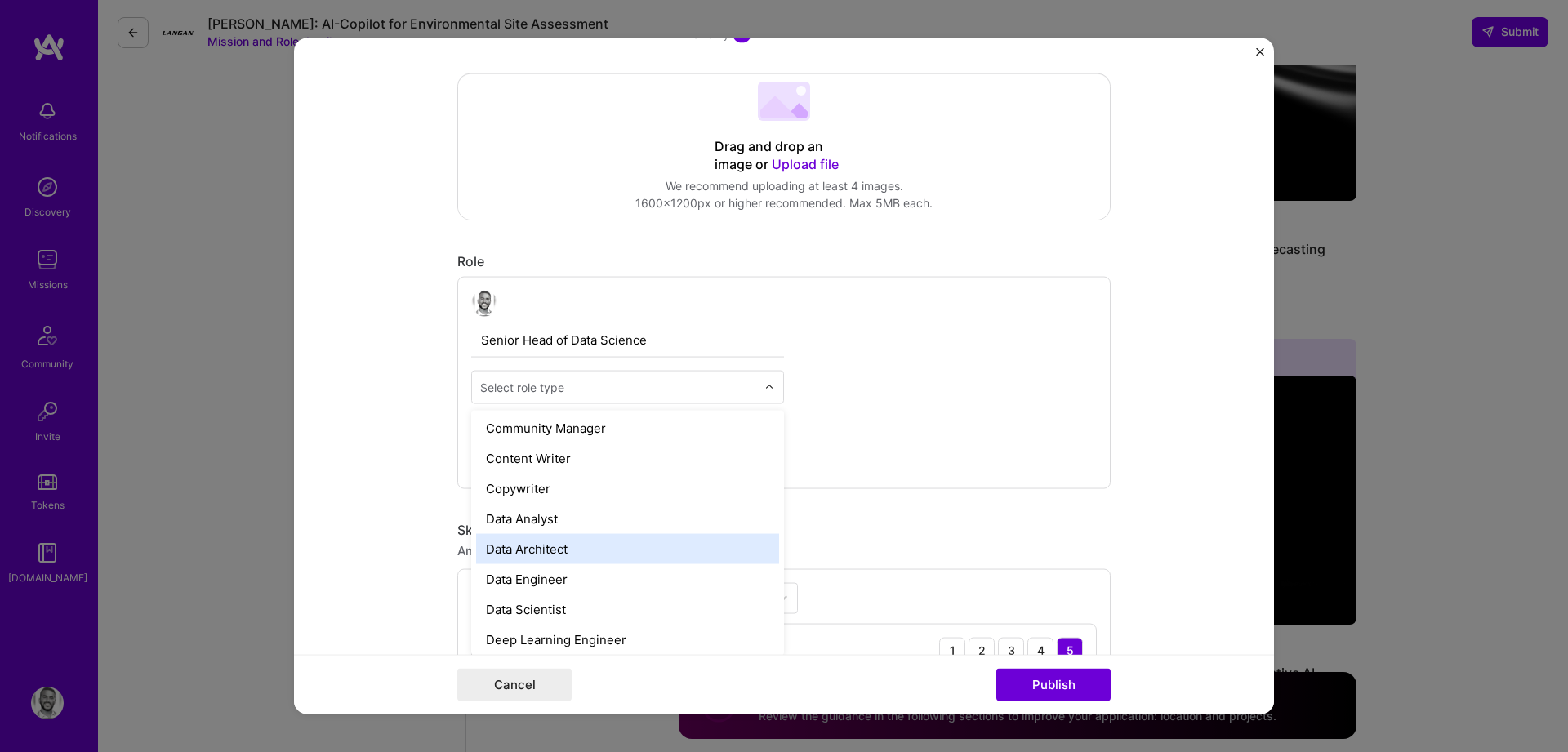
scroll to position [531, 0]
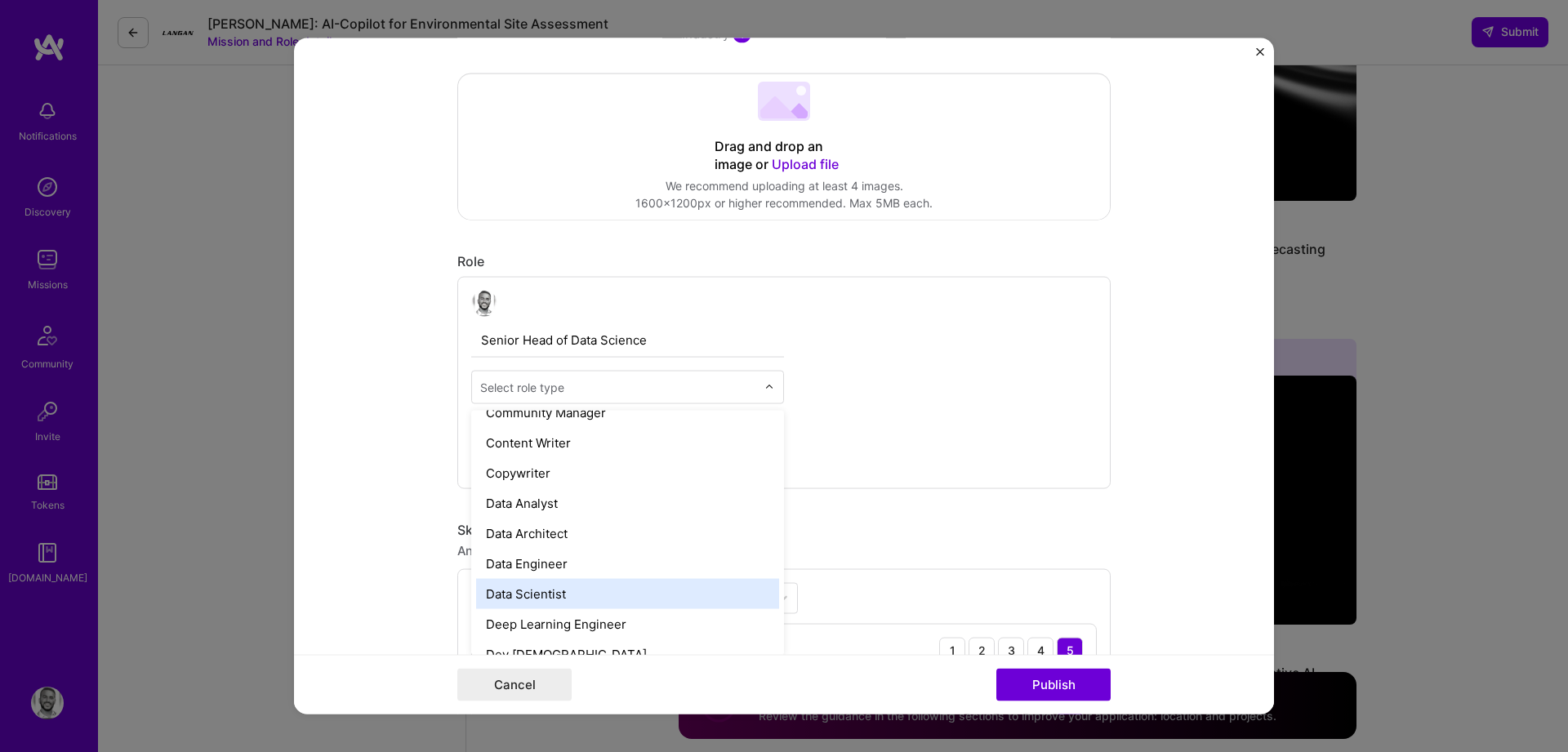
click at [560, 598] on div "Data Scientist" at bounding box center [627, 592] width 303 height 30
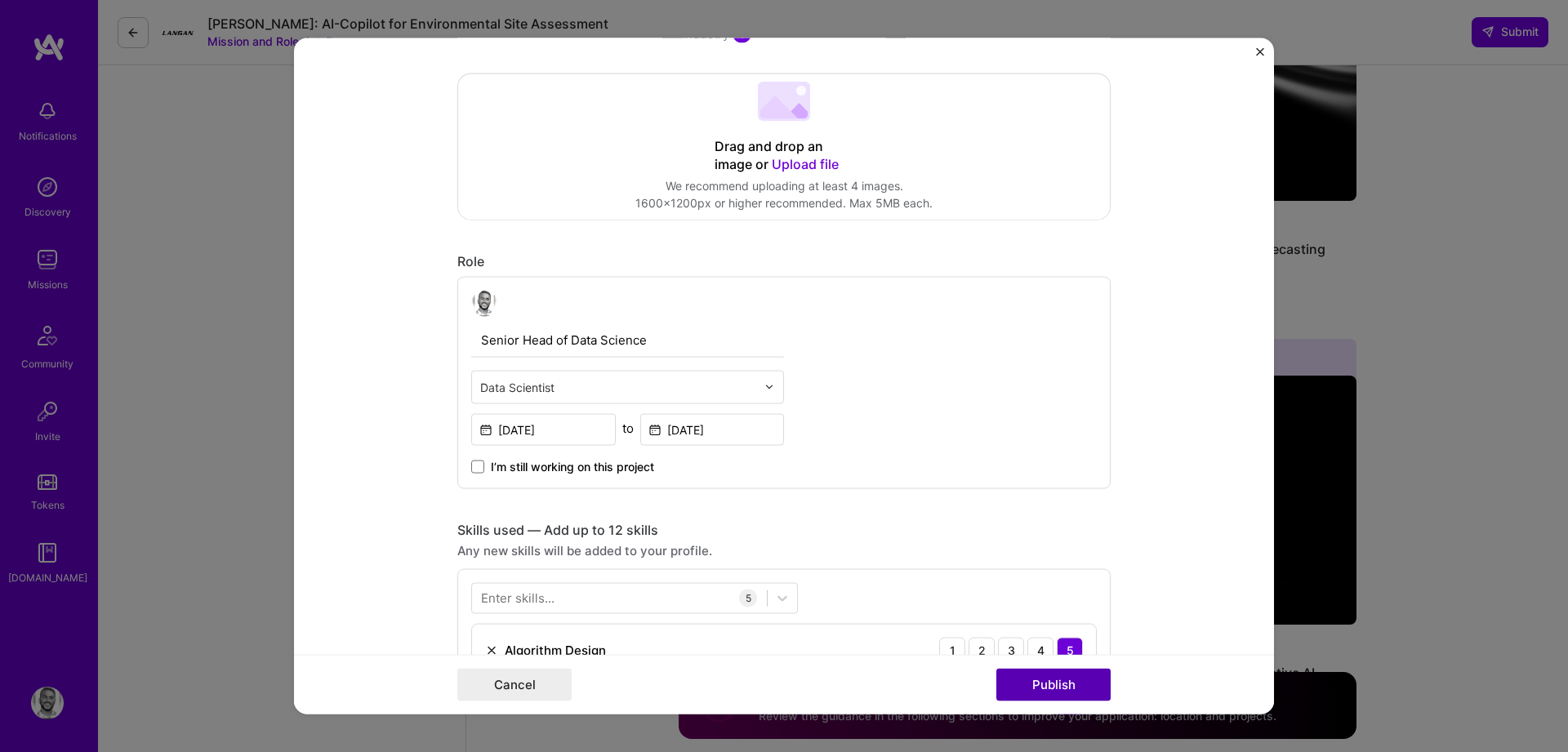
click at [1045, 683] on button "Publish" at bounding box center [1053, 684] width 114 height 33
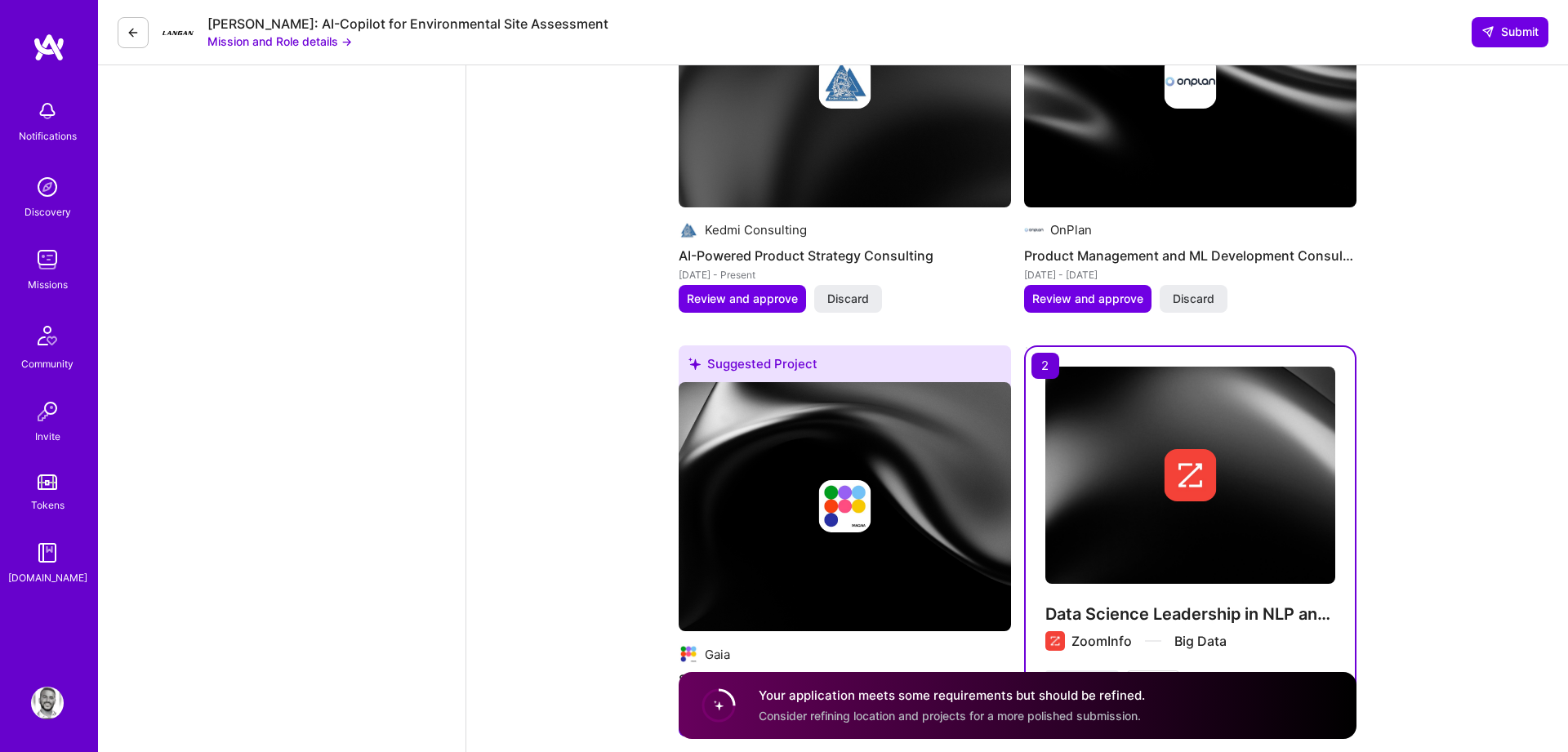
scroll to position [2931, 0]
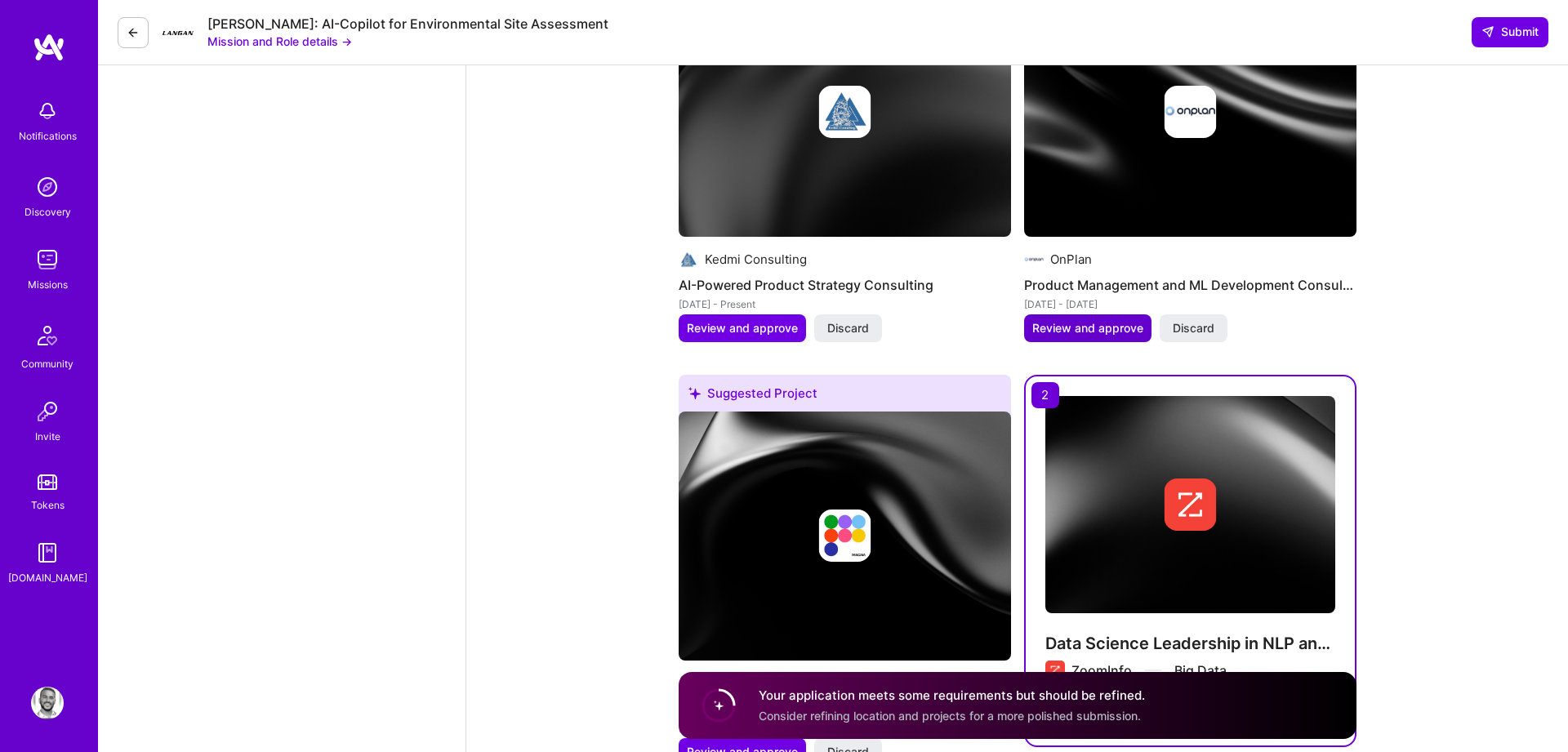
click at [1059, 320] on span "Review and approve" at bounding box center [1087, 328] width 111 height 16
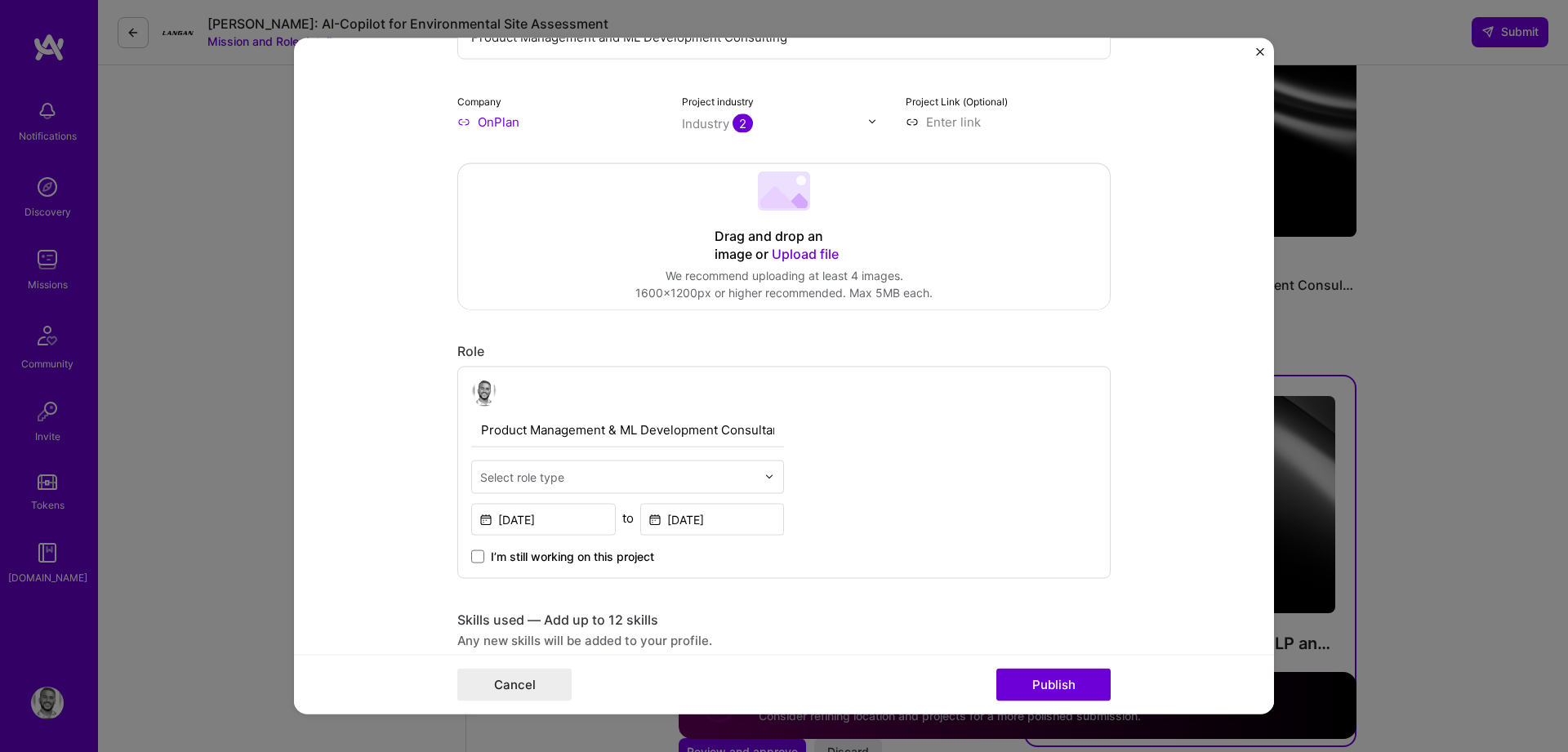
scroll to position [226, 0]
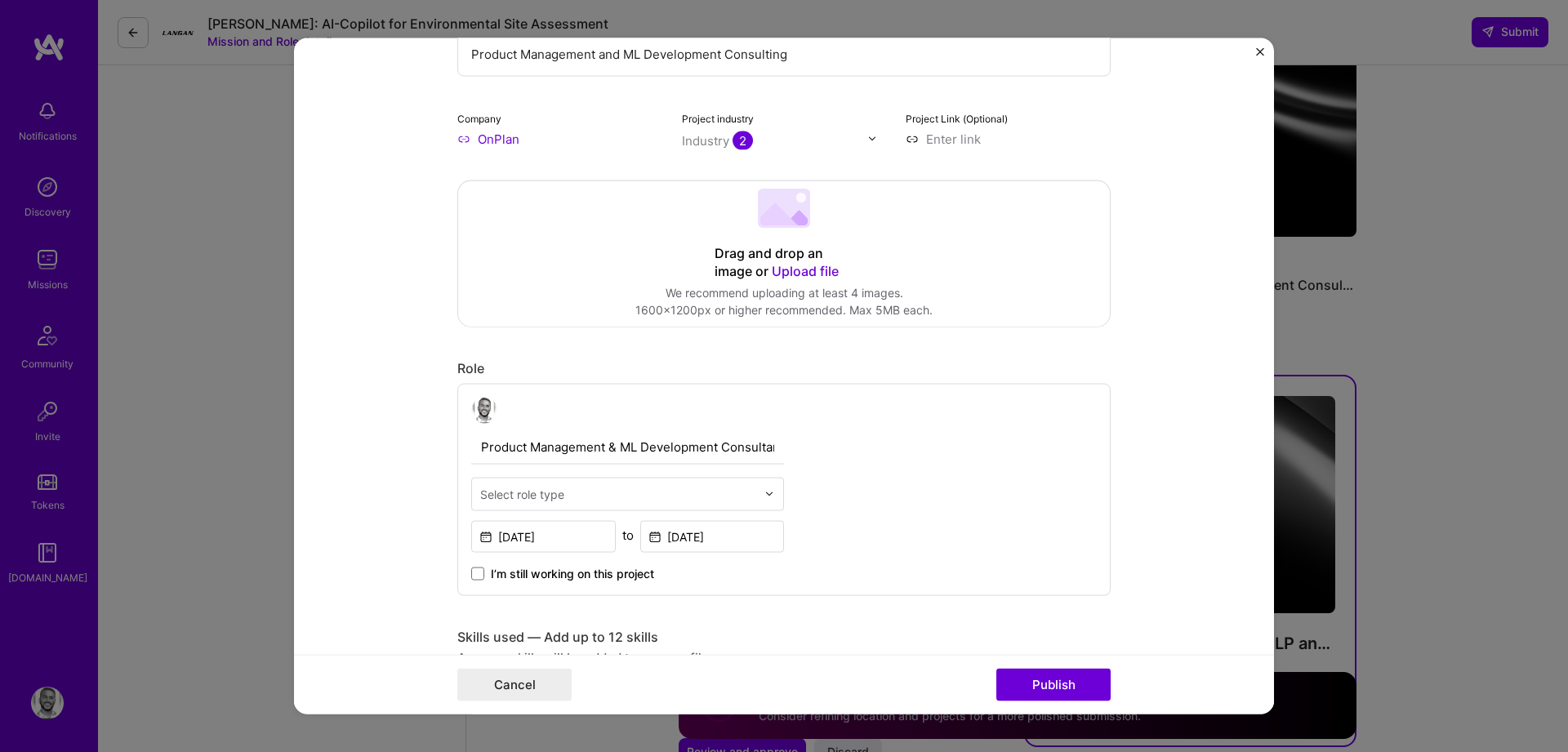
click at [613, 495] on input "text" at bounding box center [618, 493] width 276 height 17
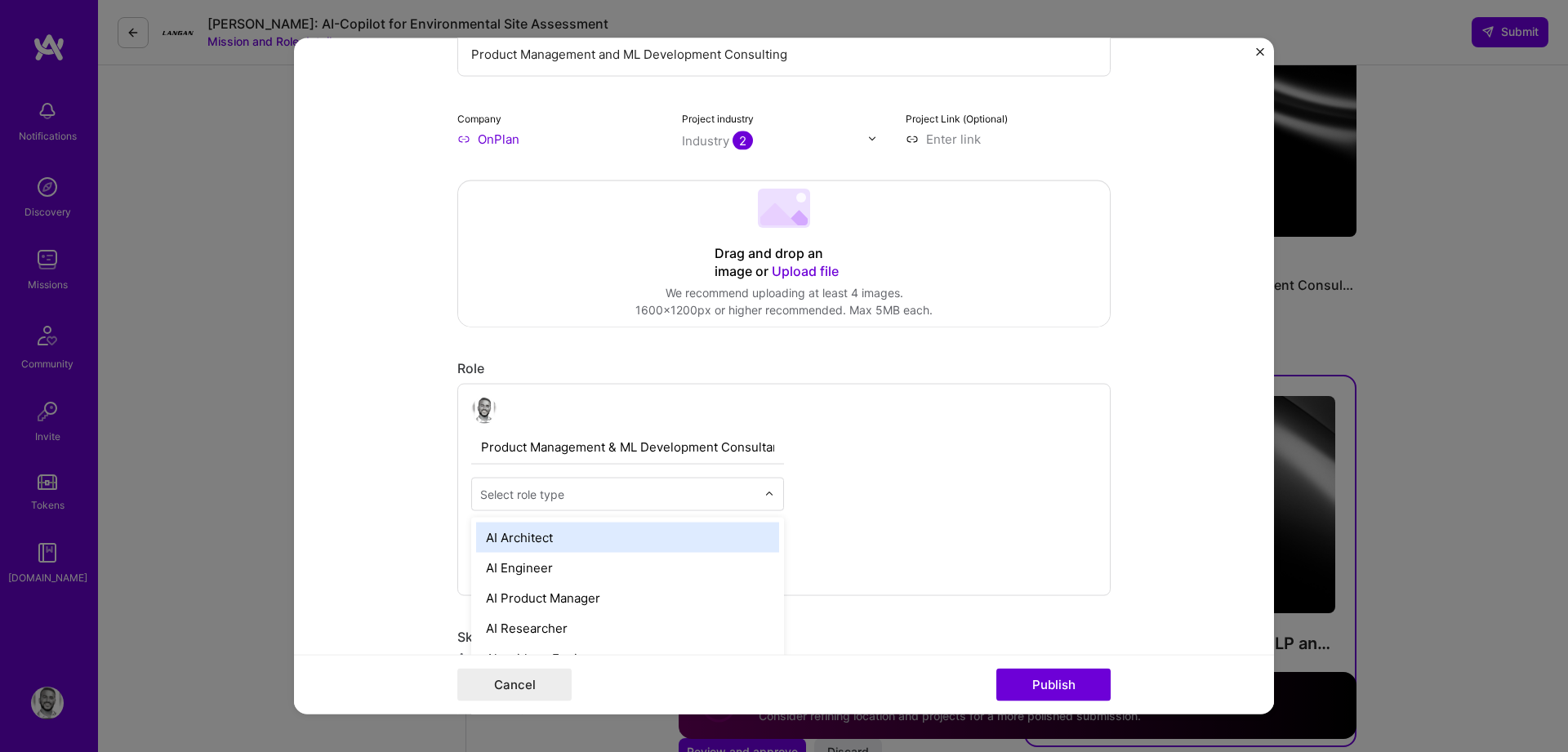
scroll to position [2948, 0]
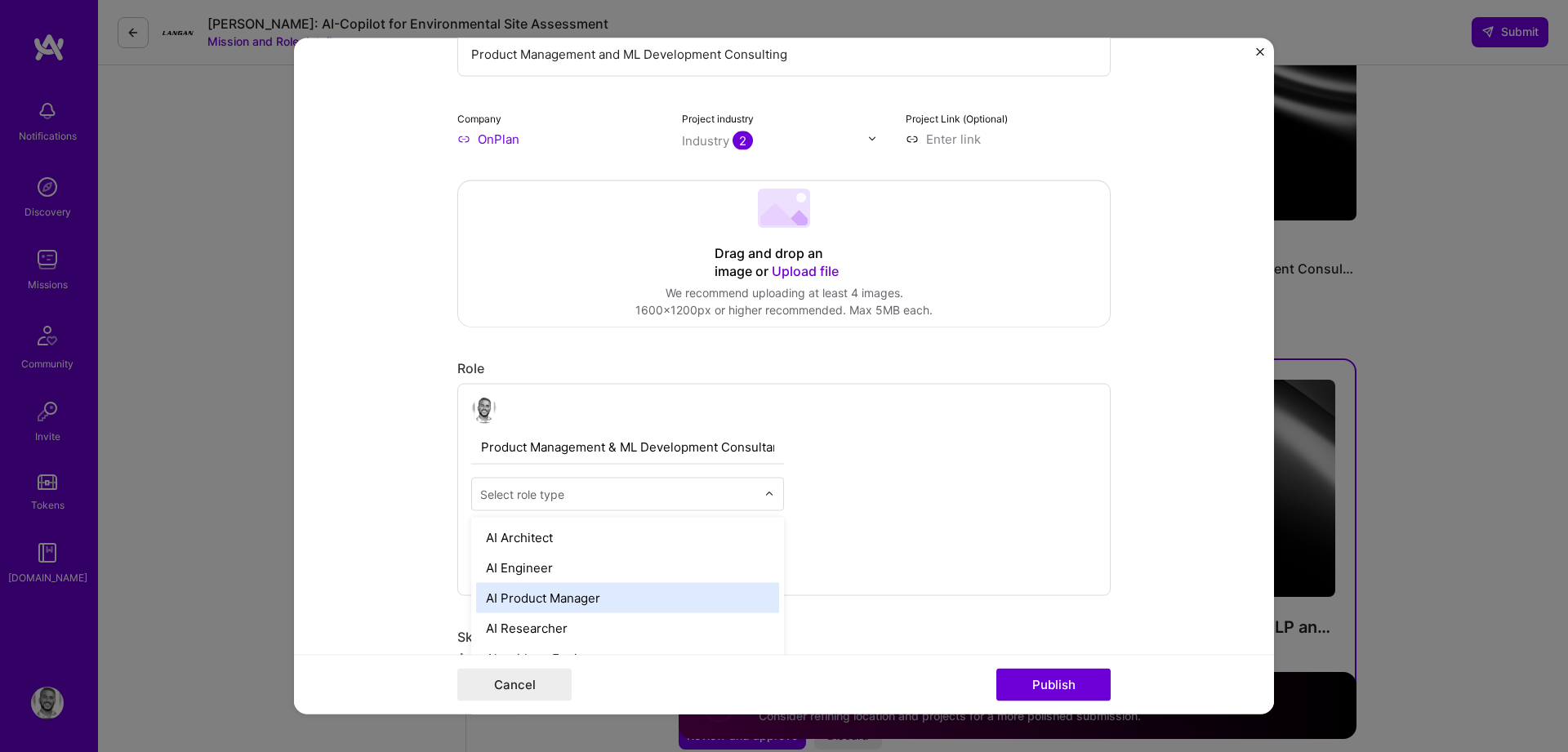
click at [550, 588] on div "AI Product Manager" at bounding box center [627, 597] width 303 height 30
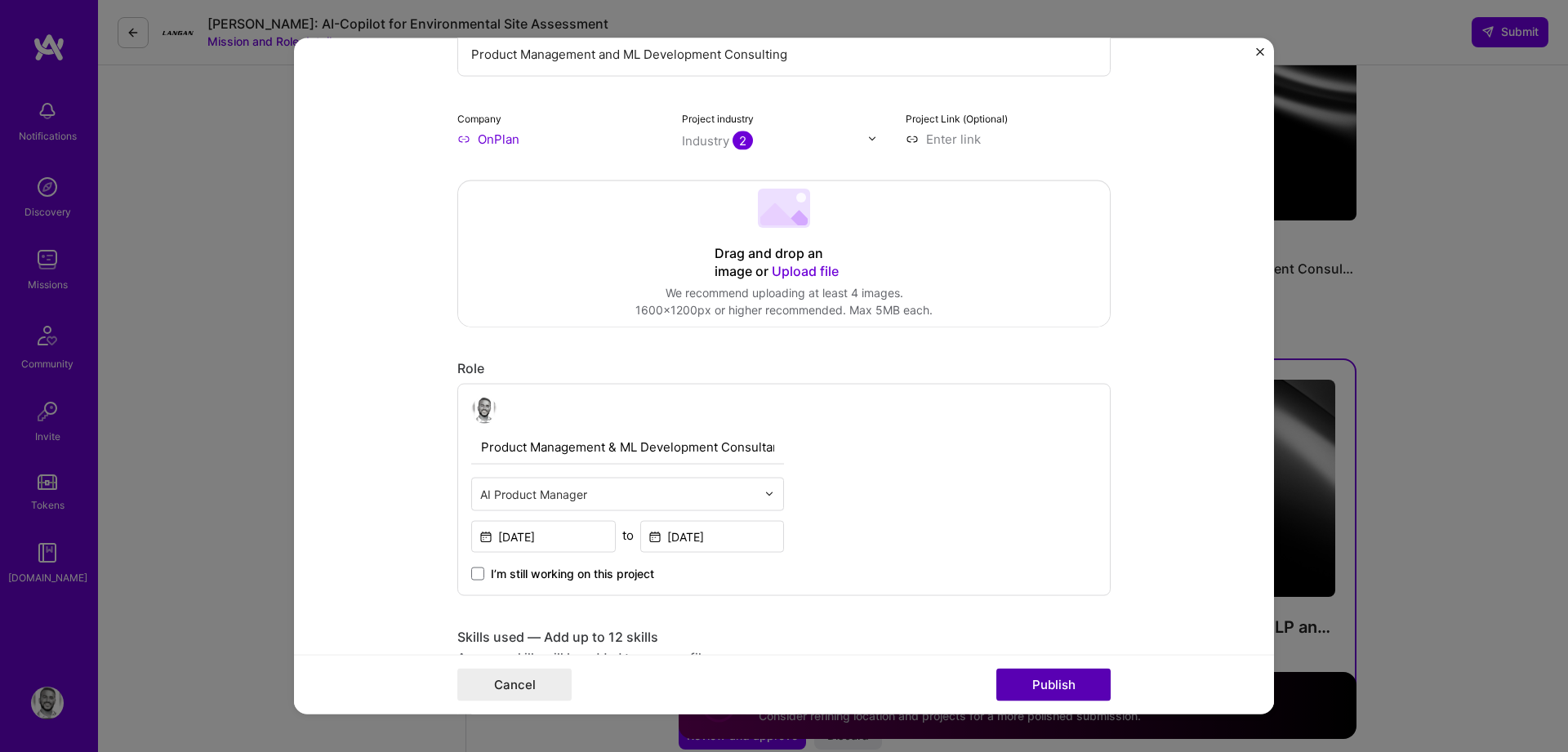
click at [1032, 689] on button "Publish" at bounding box center [1053, 684] width 114 height 33
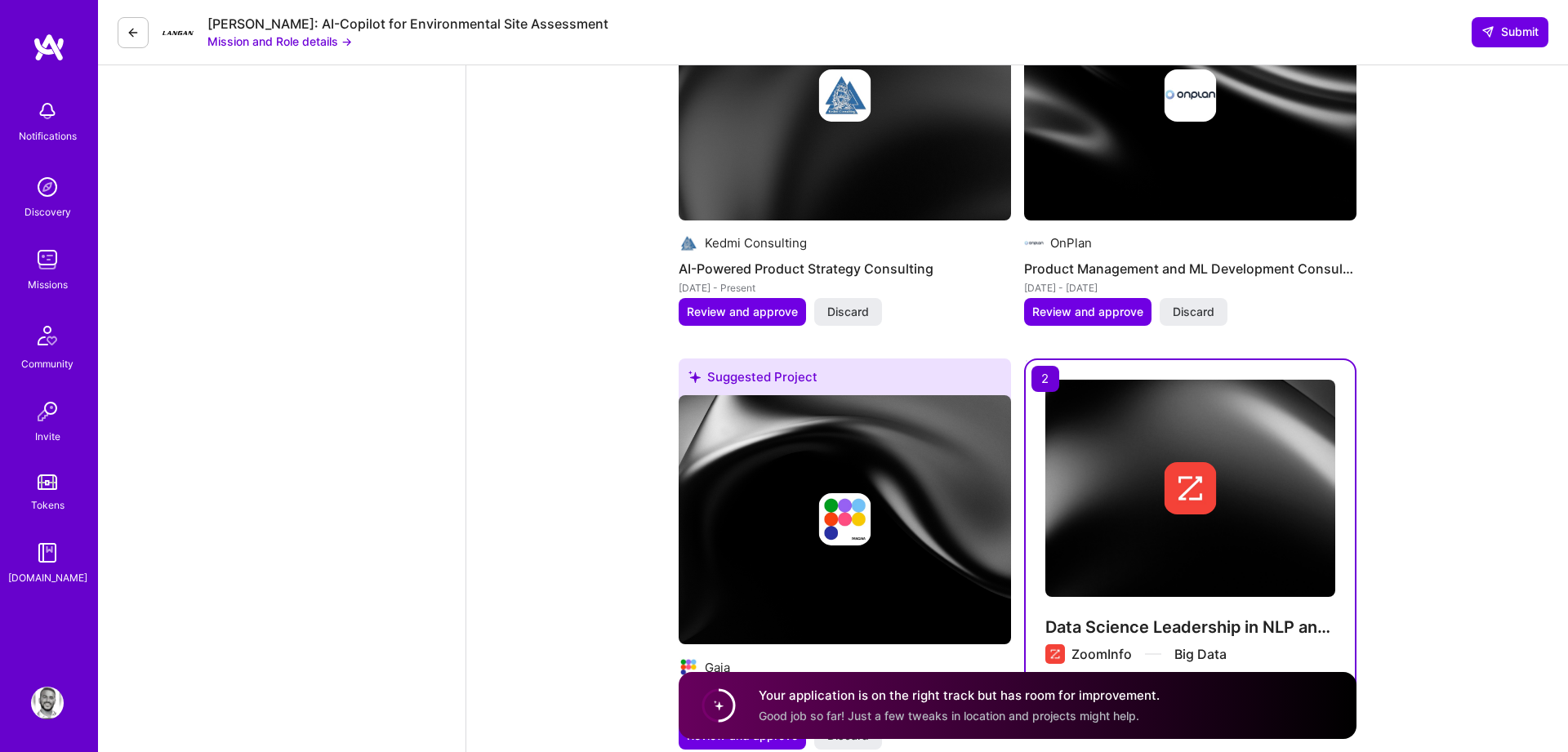
click at [1032, 689] on h4 "Your application is on the right track but has room for improvement." at bounding box center [959, 694] width 401 height 17
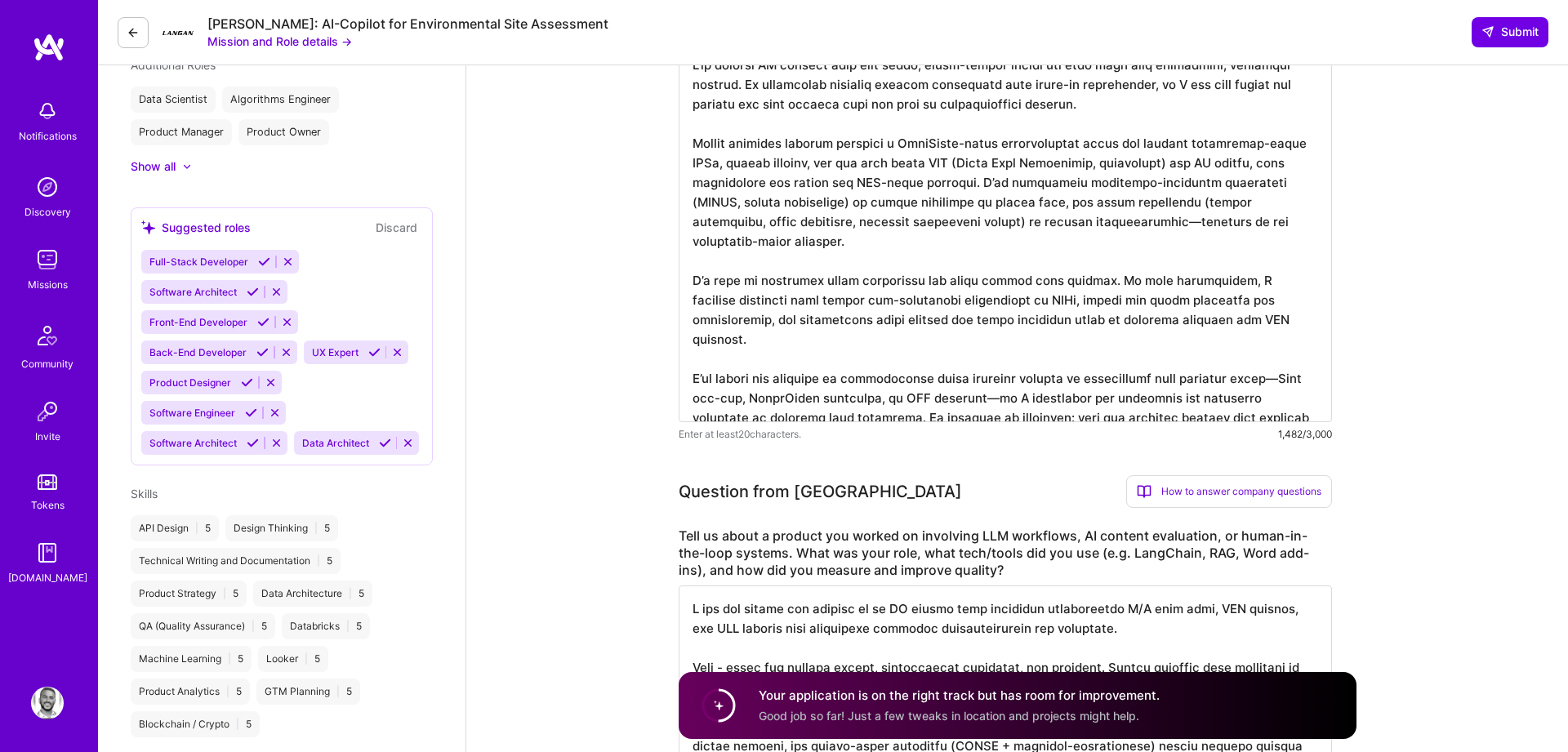
scroll to position [363, 0]
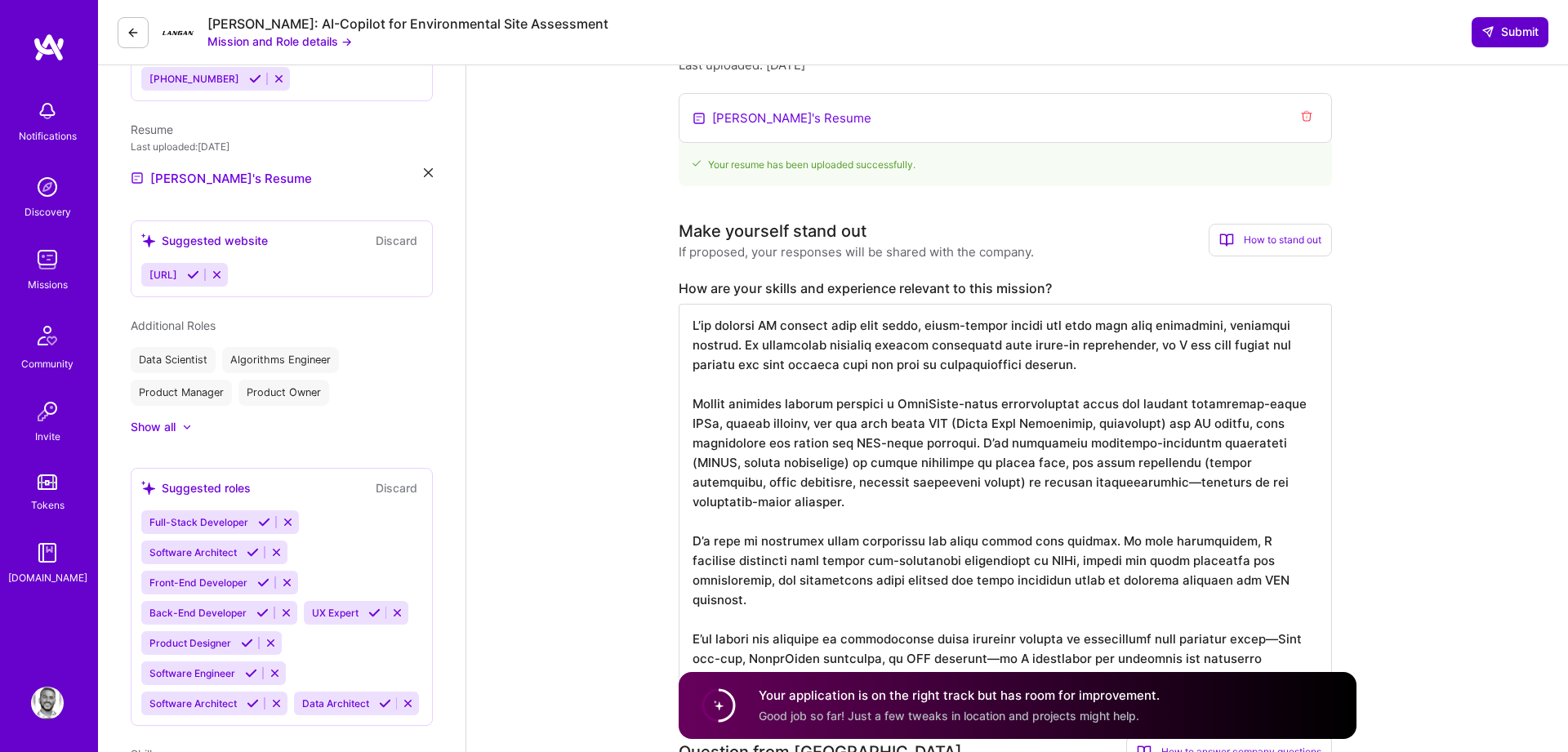
click at [1491, 27] on icon at bounding box center [1488, 32] width 13 height 13
click at [1499, 27] on span "Submit" at bounding box center [1509, 32] width 58 height 16
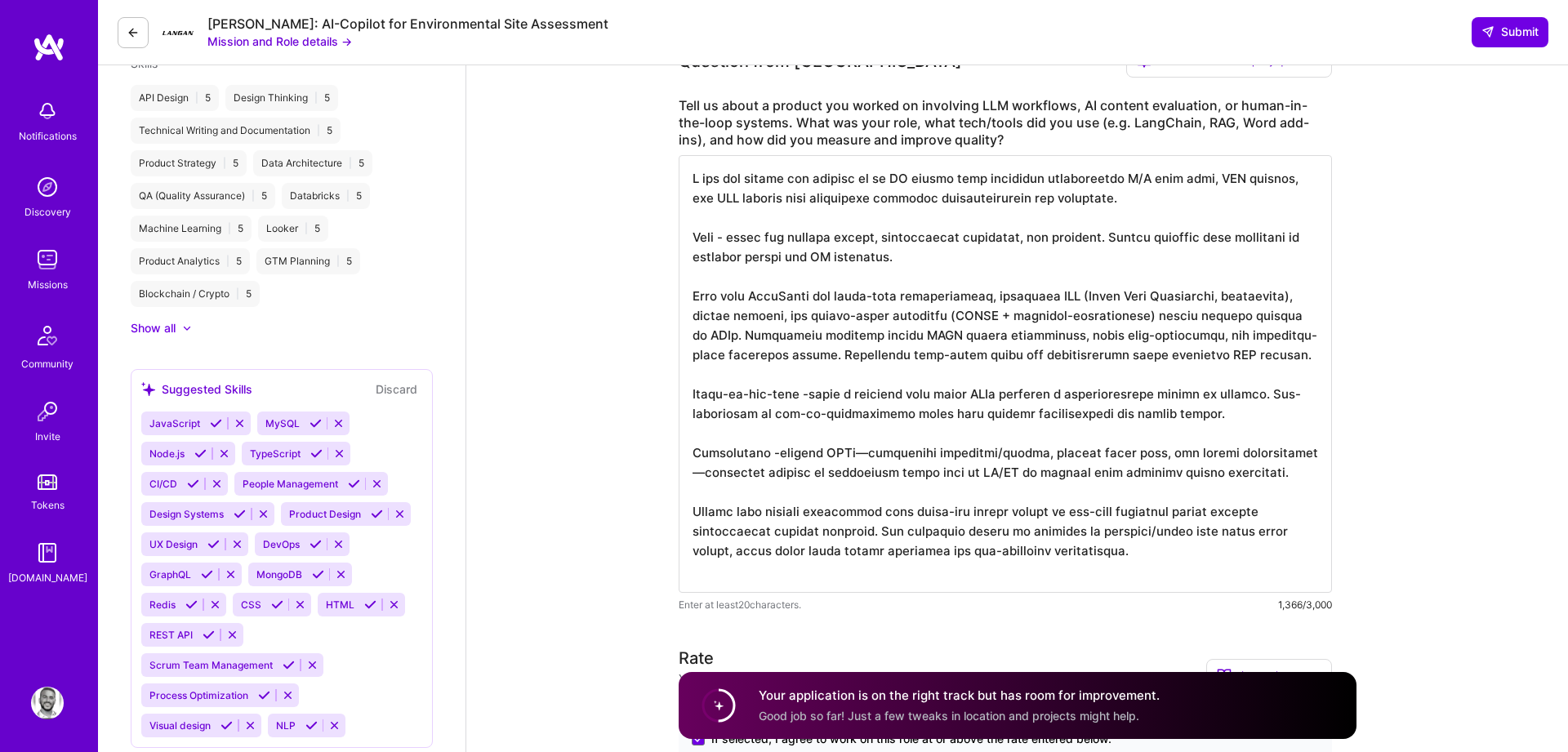
scroll to position [1103, 0]
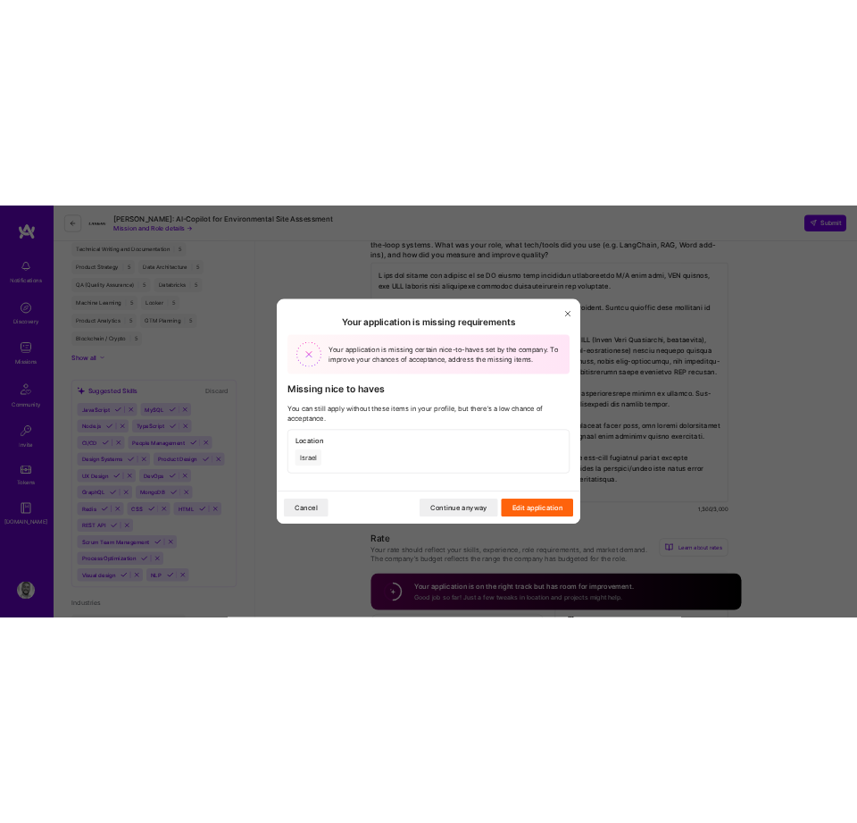
scroll to position [1186, 0]
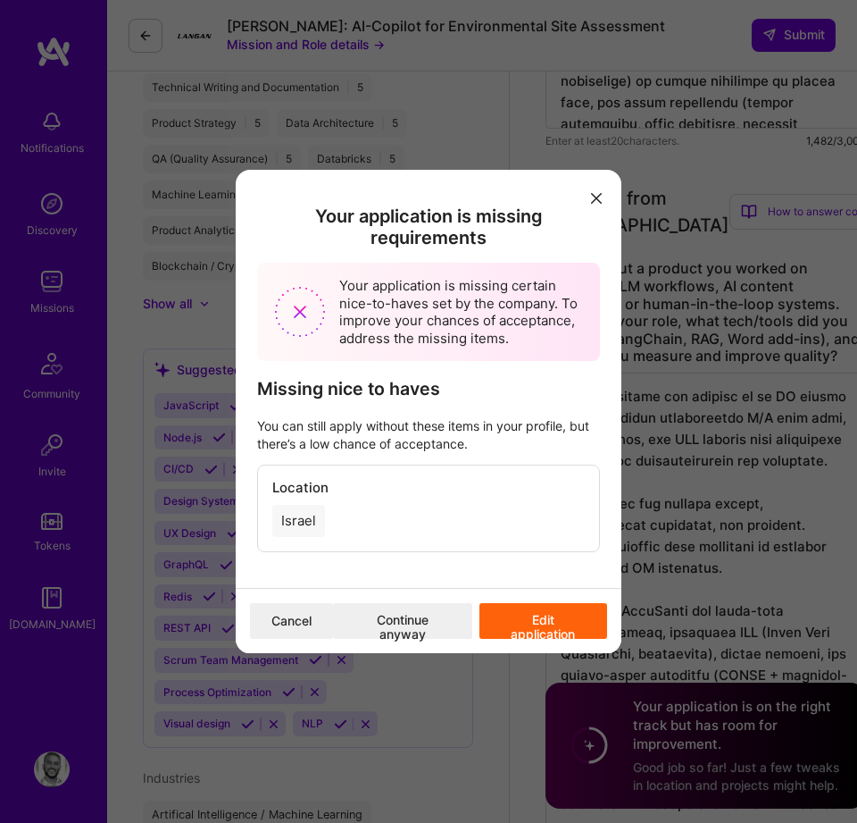
click at [415, 607] on button "Continue anyway" at bounding box center [402, 621] width 139 height 36
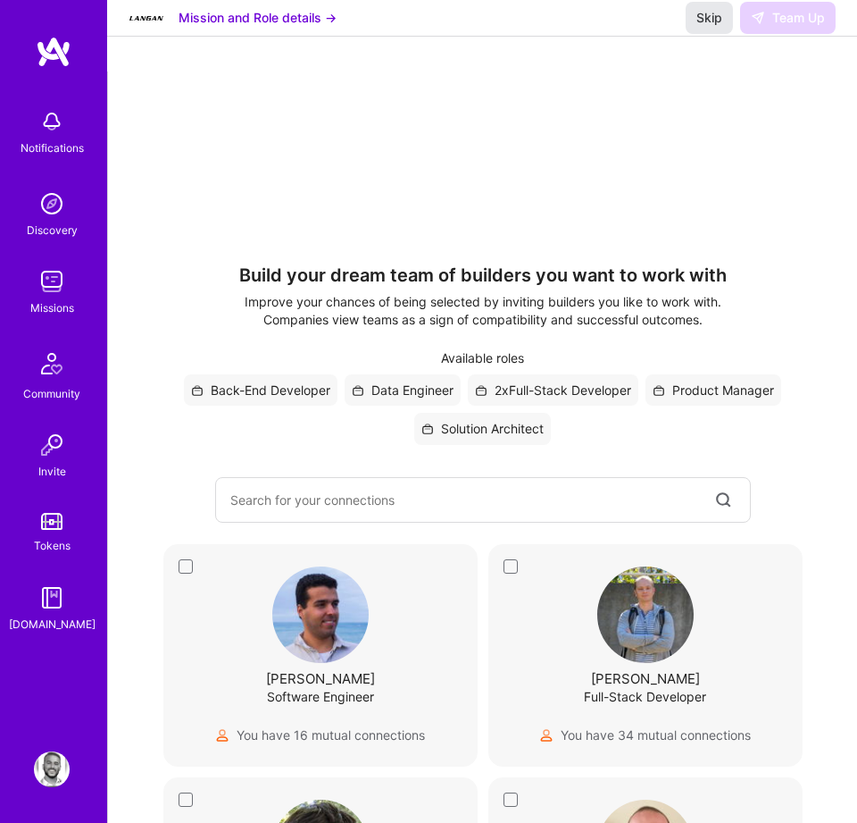
click at [711, 27] on span "Skip" at bounding box center [710, 18] width 26 height 18
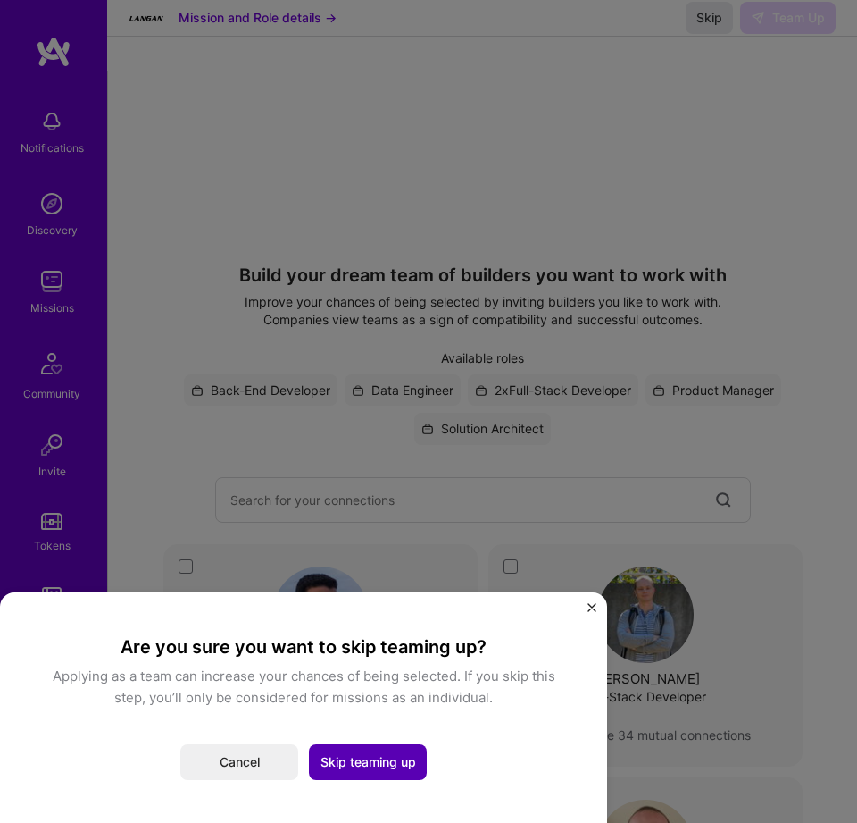
click at [378, 767] on button "Skip teaming up" at bounding box center [368, 762] width 118 height 36
